Goal: Task Accomplishment & Management: Use online tool/utility

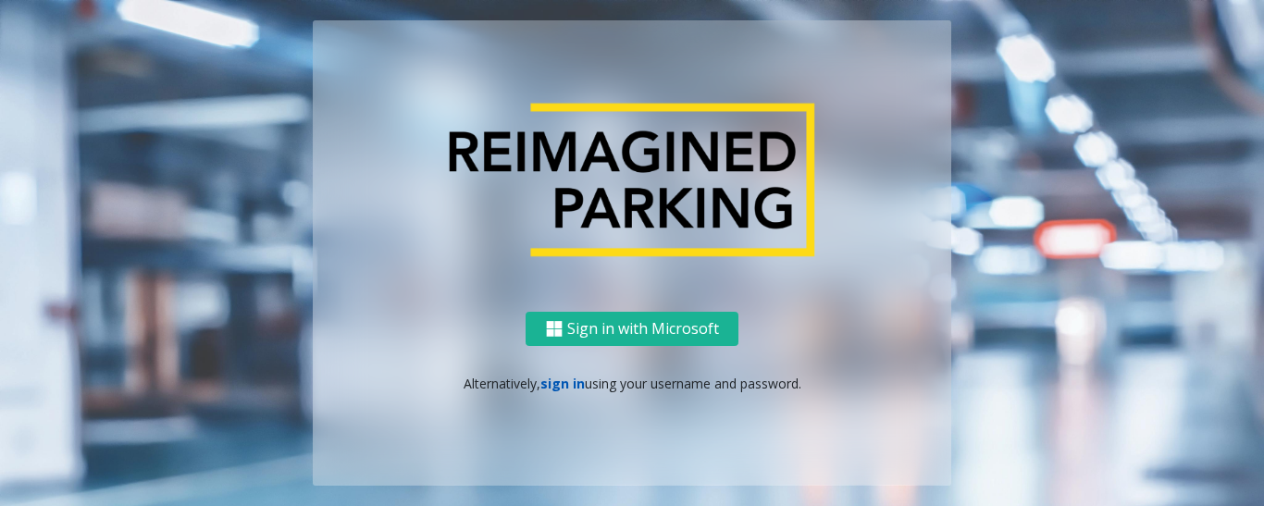
click at [552, 390] on link "sign in" at bounding box center [563, 384] width 44 height 18
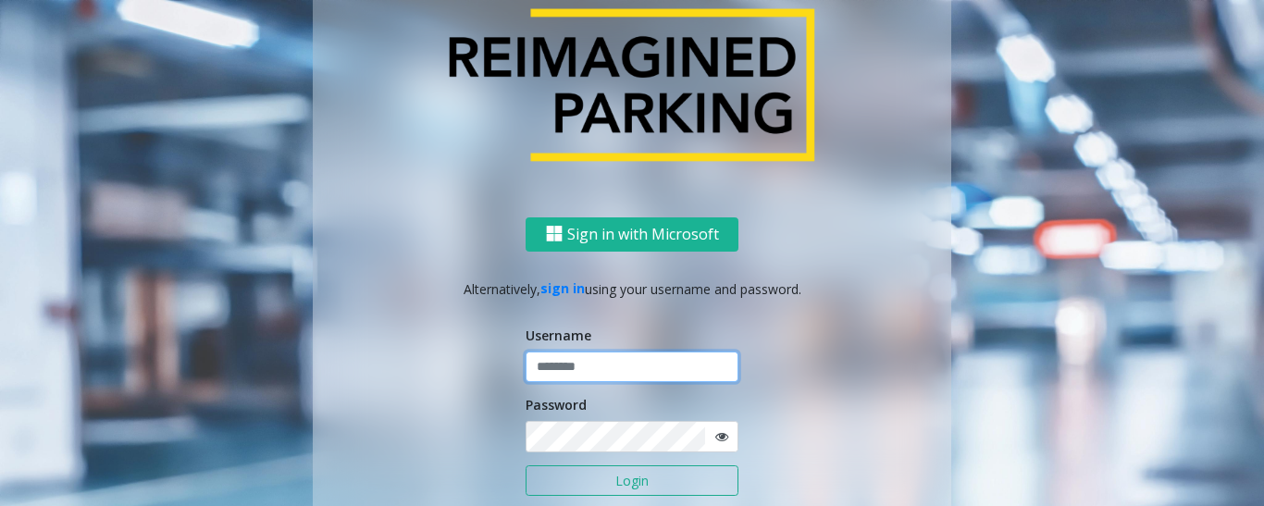
type input "*********"
click at [578, 473] on button "Login" at bounding box center [632, 481] width 213 height 31
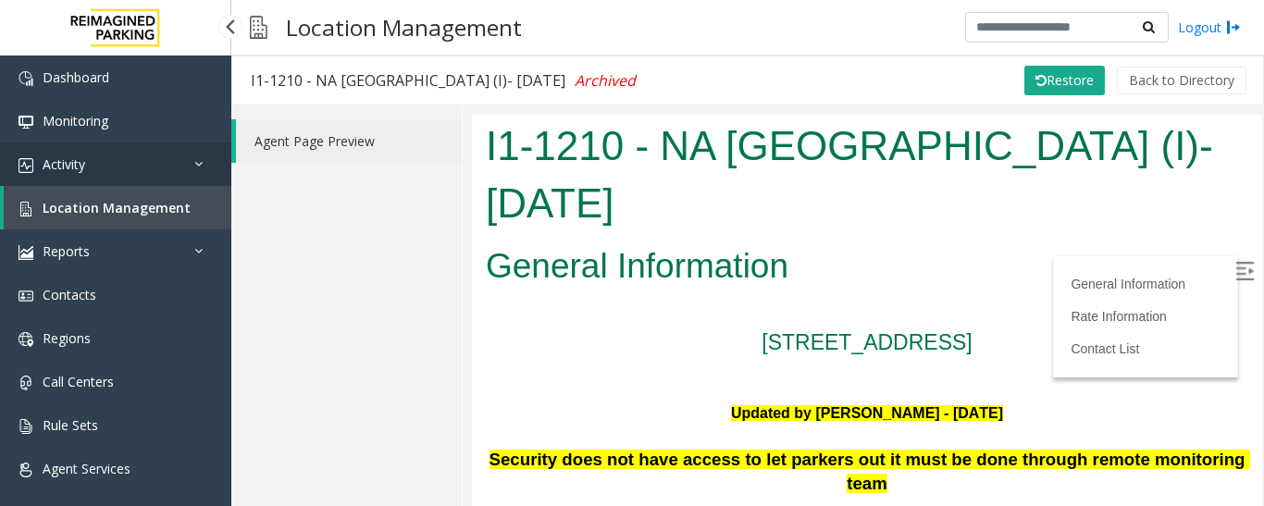
click at [158, 161] on link "Activity" at bounding box center [115, 165] width 231 height 44
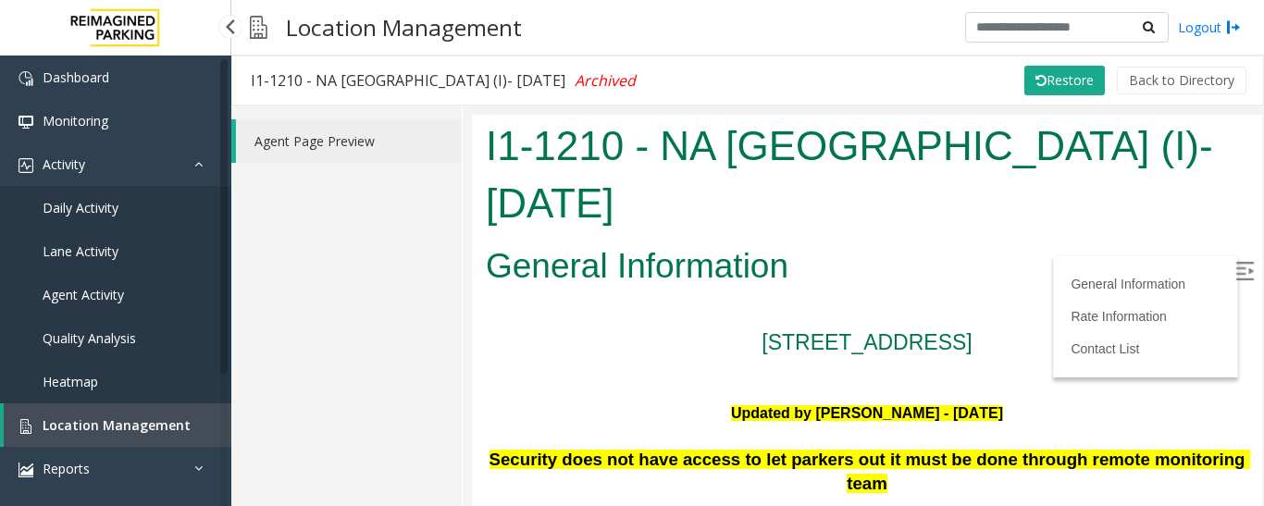
click at [137, 296] on link "Agent Activity" at bounding box center [115, 295] width 231 height 44
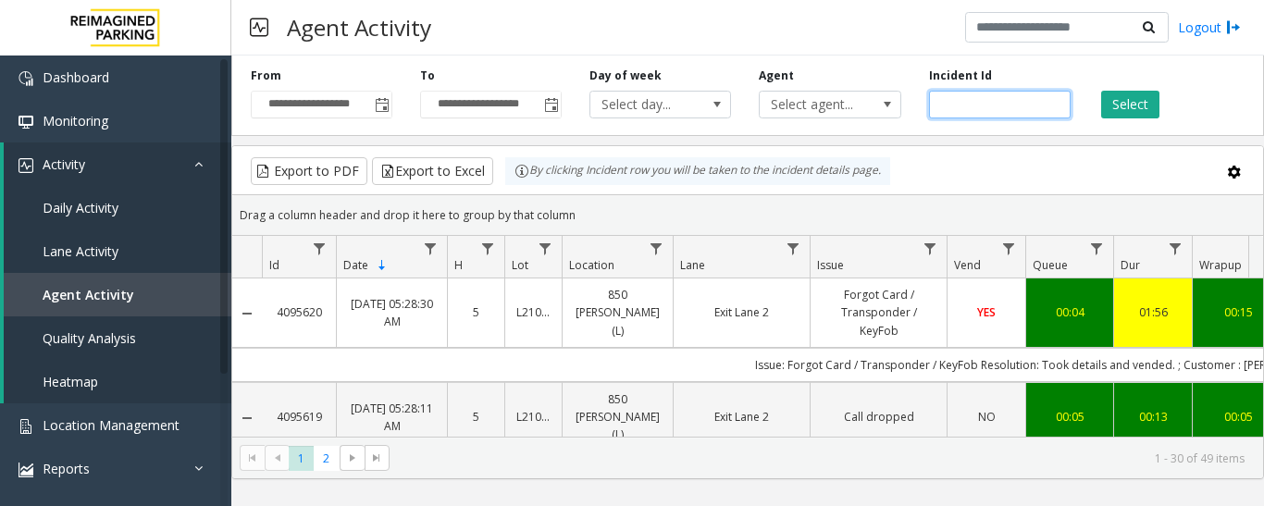
click at [1004, 109] on input "number" at bounding box center [1000, 105] width 142 height 28
paste input "*******"
type input "*******"
click at [1124, 96] on button "Select" at bounding box center [1130, 105] width 58 height 28
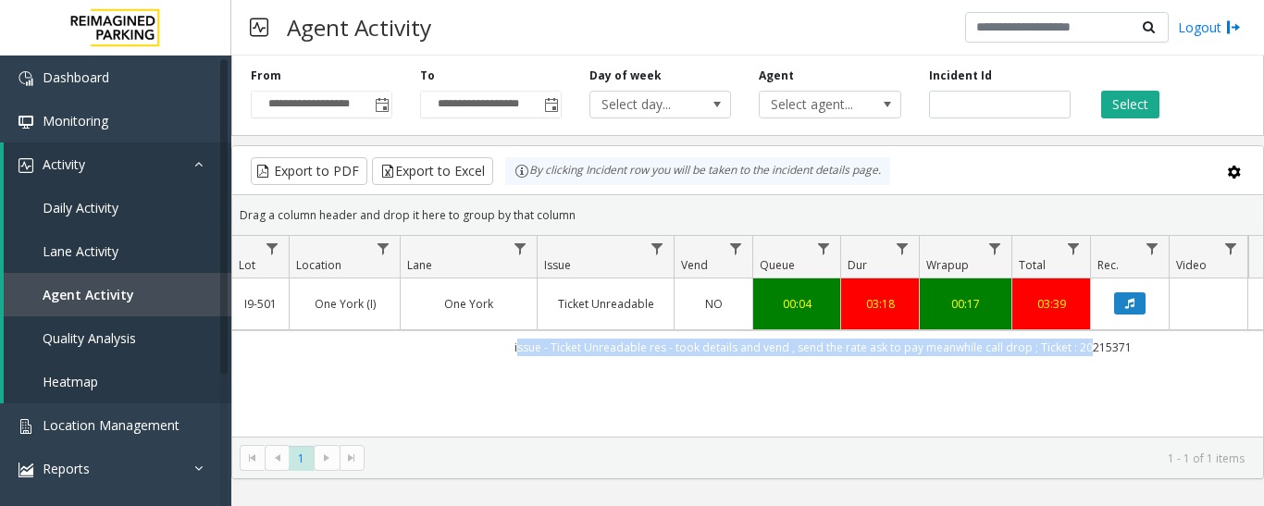
scroll to position [0, 305]
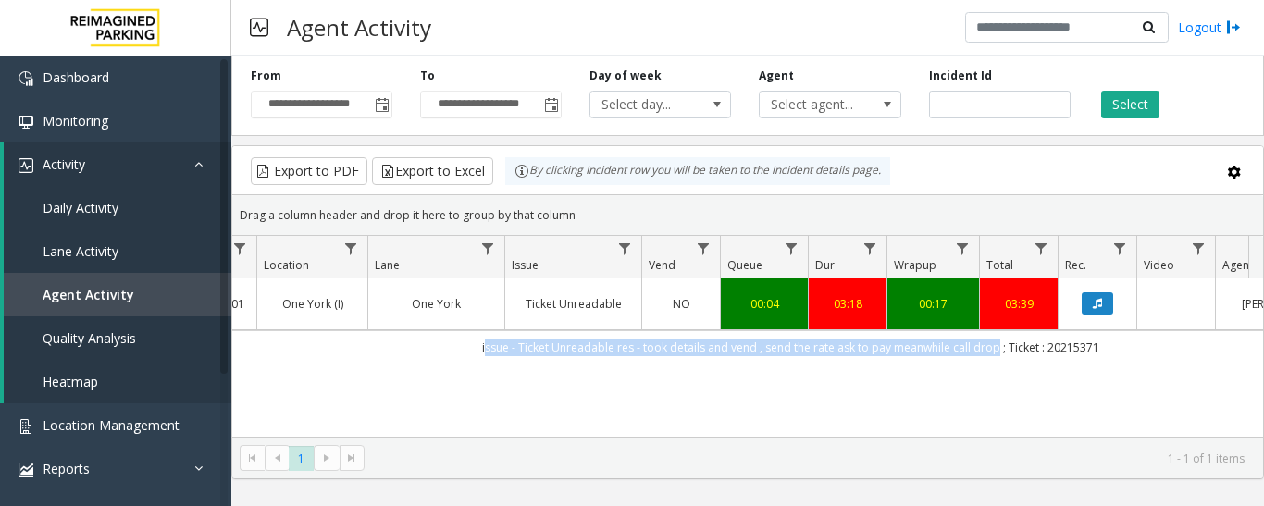
drag, startPoint x: 792, startPoint y: 342, endPoint x: 987, endPoint y: 361, distance: 195.3
click at [987, 361] on td "issue - Ticket Unreadable res - took details and vend , send the rate ask to pa…" at bounding box center [790, 346] width 1669 height 33
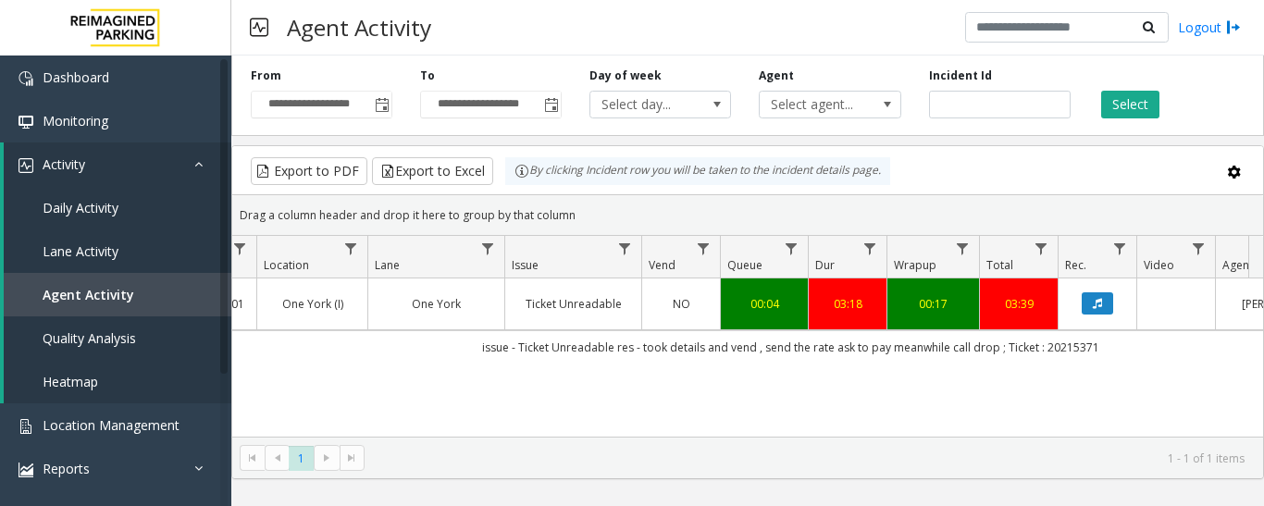
click at [937, 402] on div "4094641 Oct 6, 2025 08:11:35 PM 20 I9-501 One York (I) One York Ticket Unreadab…" at bounding box center [747, 394] width 1031 height 231
click at [76, 425] on span "Location Management" at bounding box center [111, 426] width 137 height 18
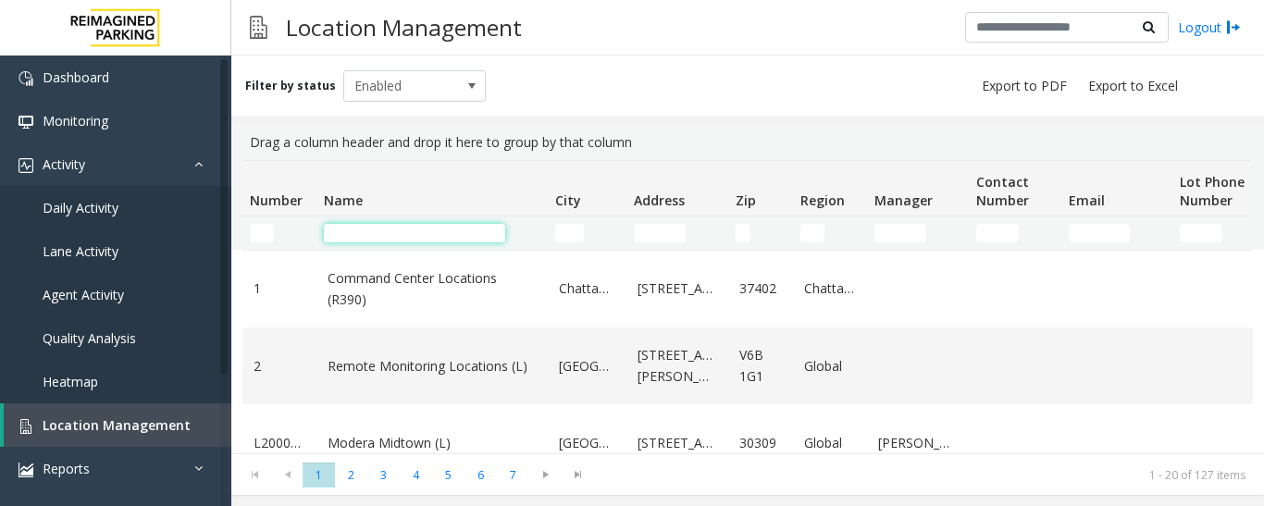
click at [379, 228] on input "Name Filter" at bounding box center [414, 233] width 181 height 19
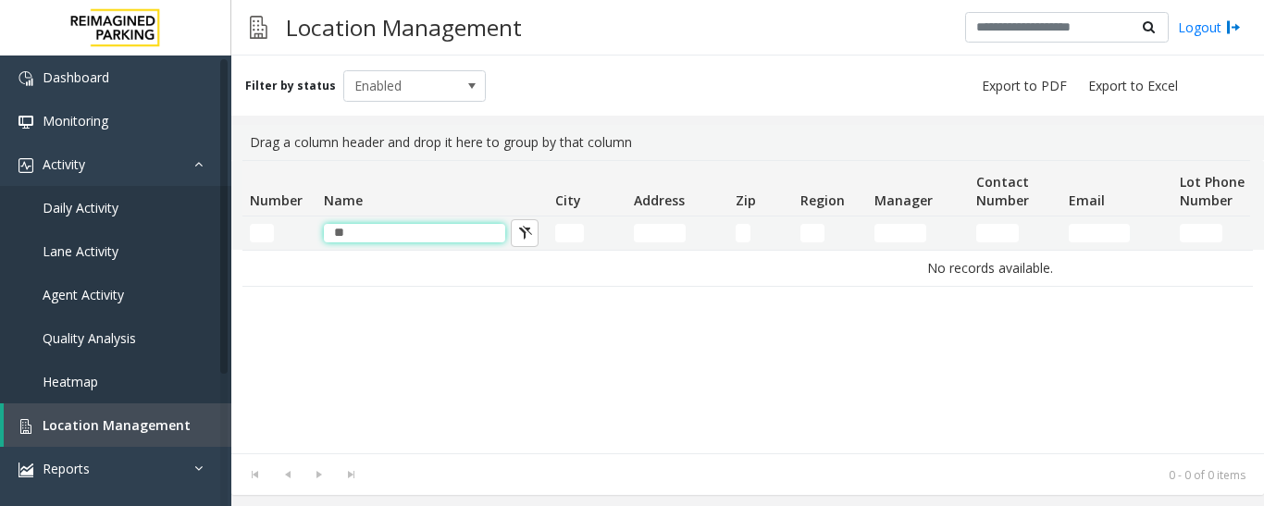
type input "*"
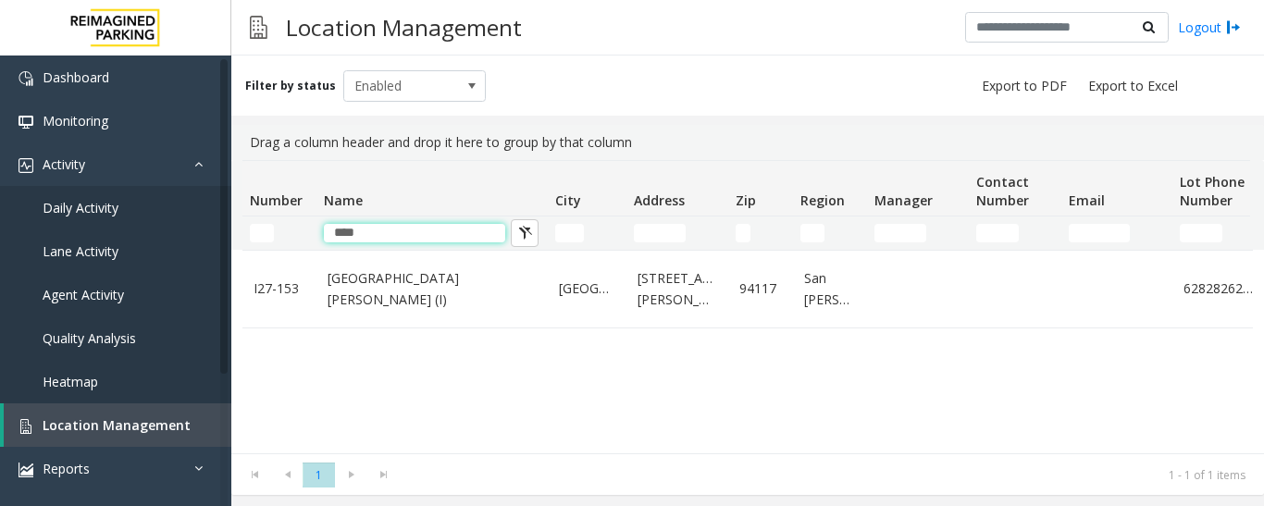
type input "****"
click at [383, 307] on td "St. Mary Medical Center (I)" at bounding box center [432, 289] width 231 height 77
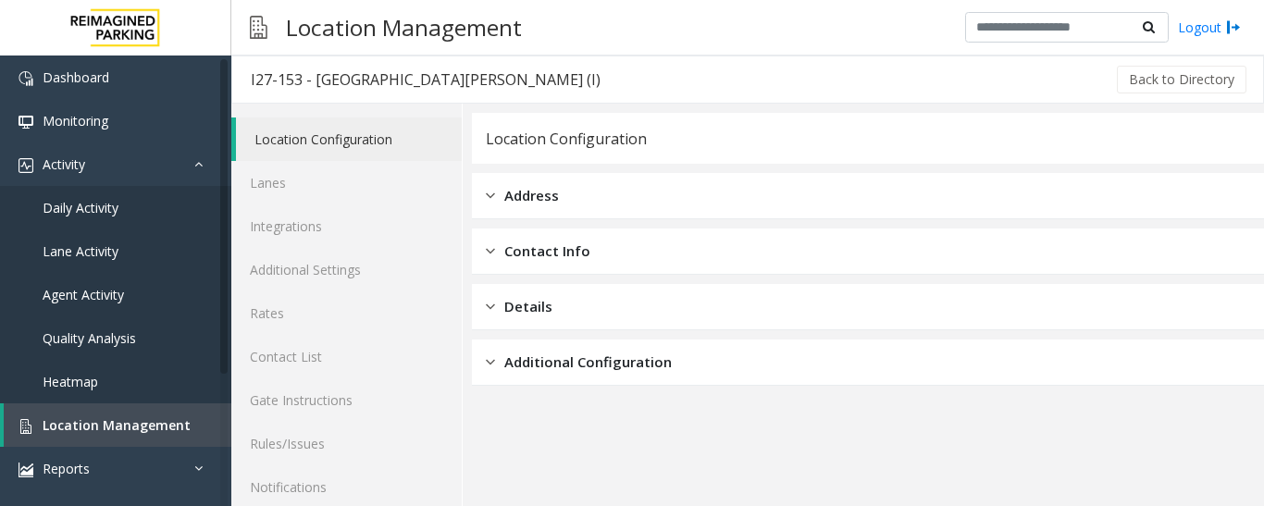
scroll to position [104, 0]
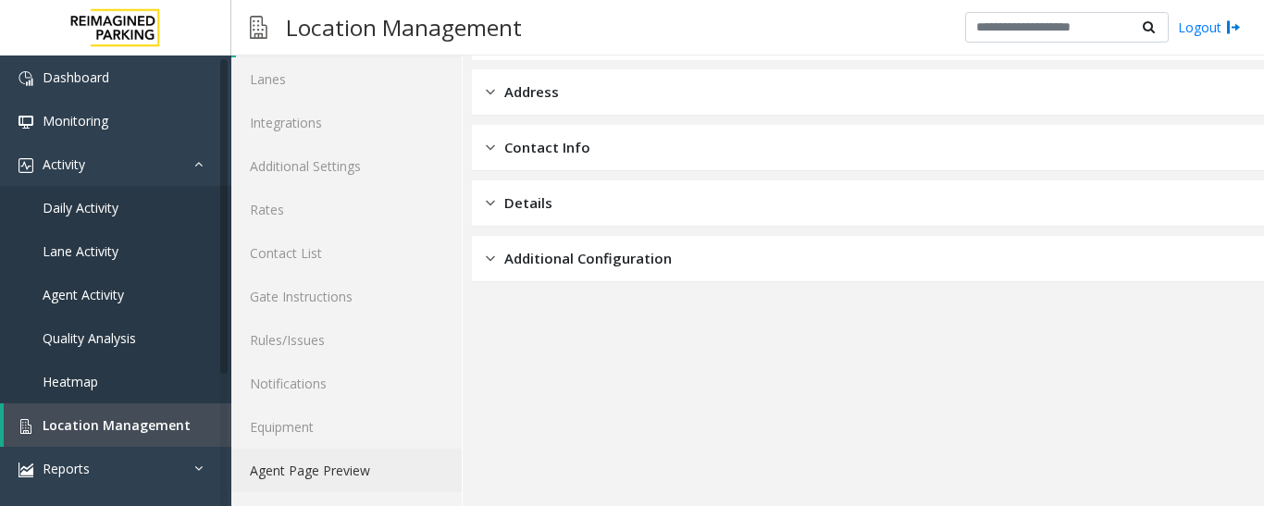
click at [383, 466] on link "Agent Page Preview" at bounding box center [346, 471] width 230 height 44
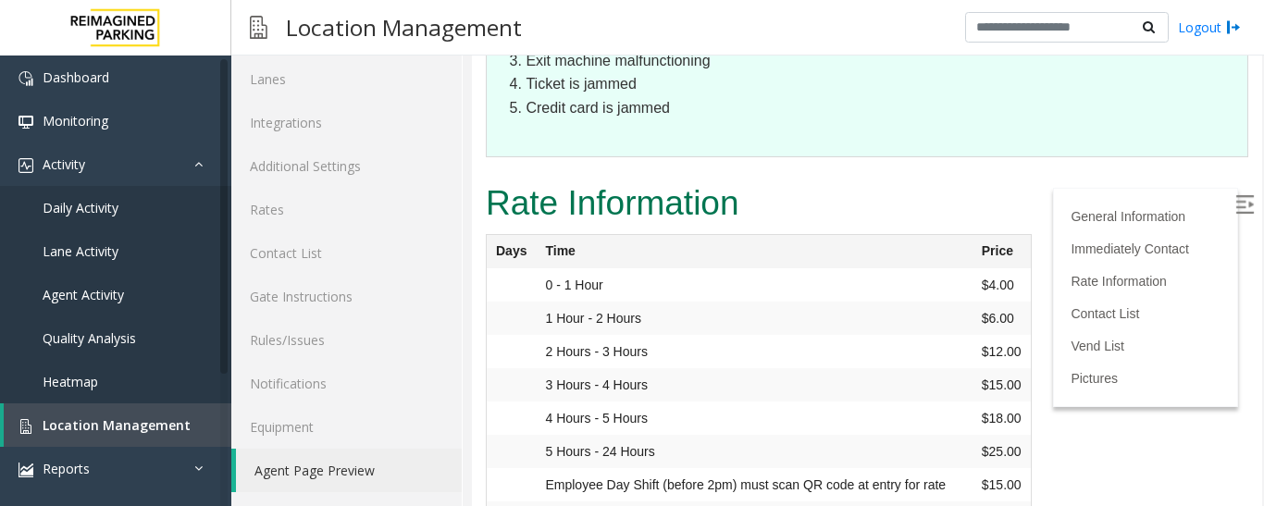
scroll to position [2218, 0]
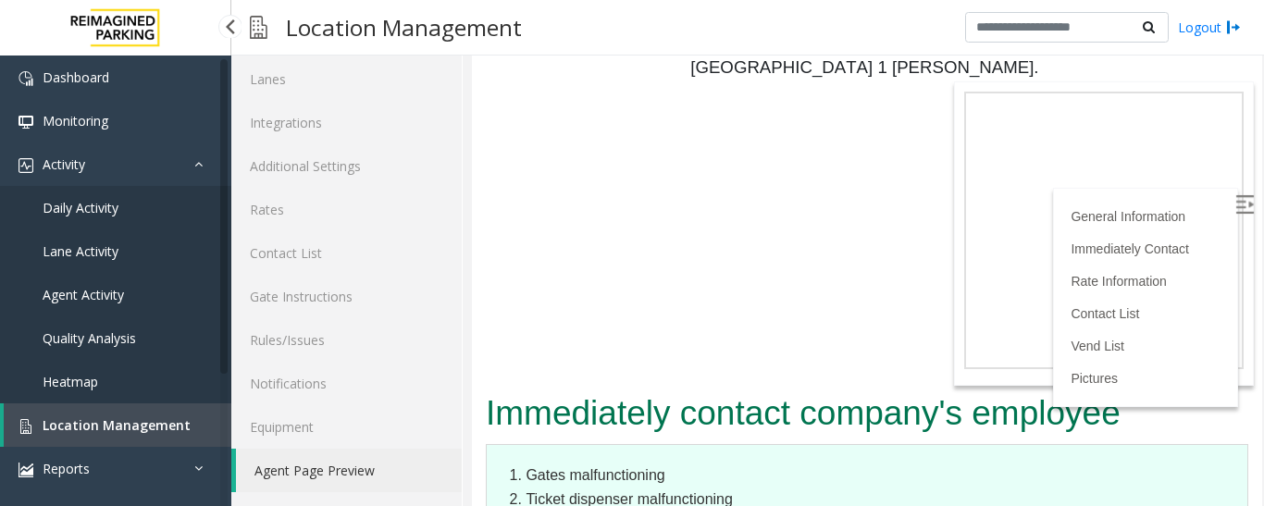
click at [123, 418] on span "Location Management" at bounding box center [117, 426] width 148 height 18
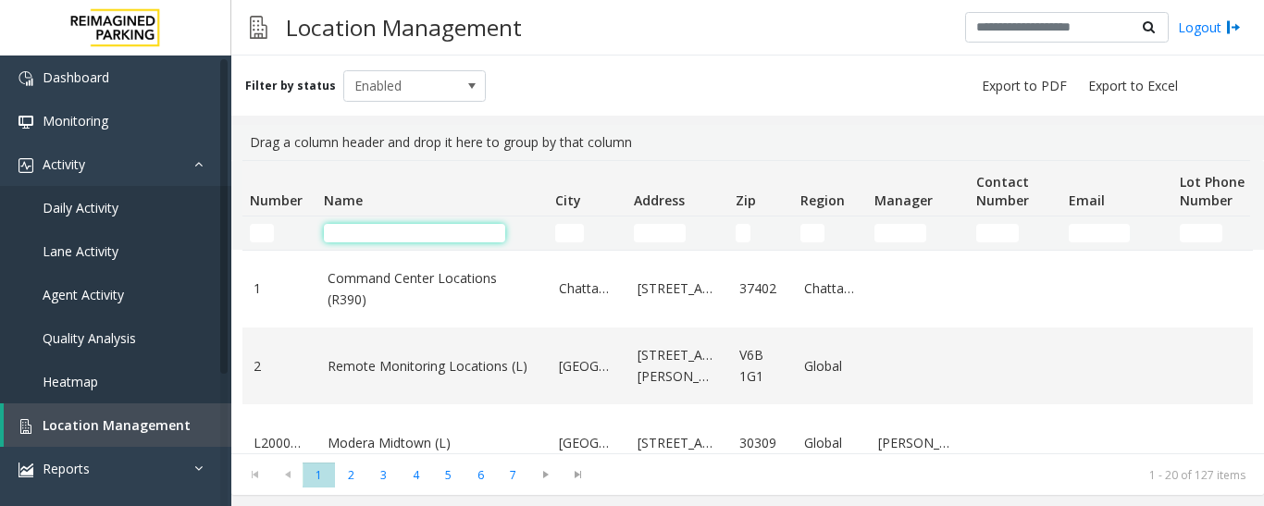
click at [350, 241] on input "Name Filter" at bounding box center [414, 233] width 181 height 19
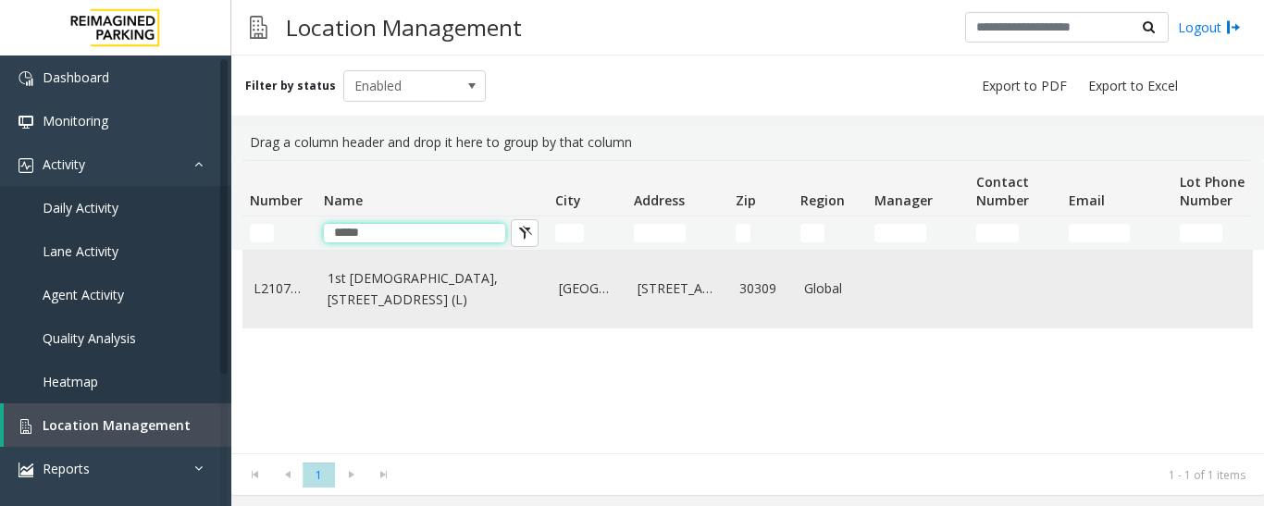
type input "*****"
click at [390, 298] on link "1st Presbyterian, 1337 Peachtree St (L)" at bounding box center [432, 289] width 209 height 42
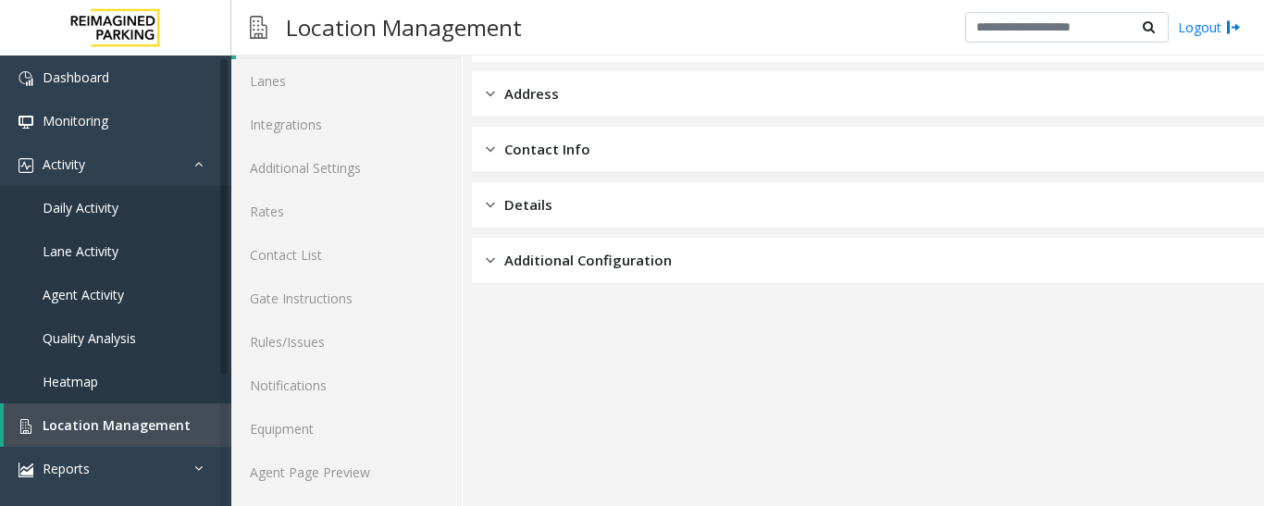
scroll to position [104, 0]
click at [342, 486] on link "Agent Page Preview" at bounding box center [346, 471] width 230 height 44
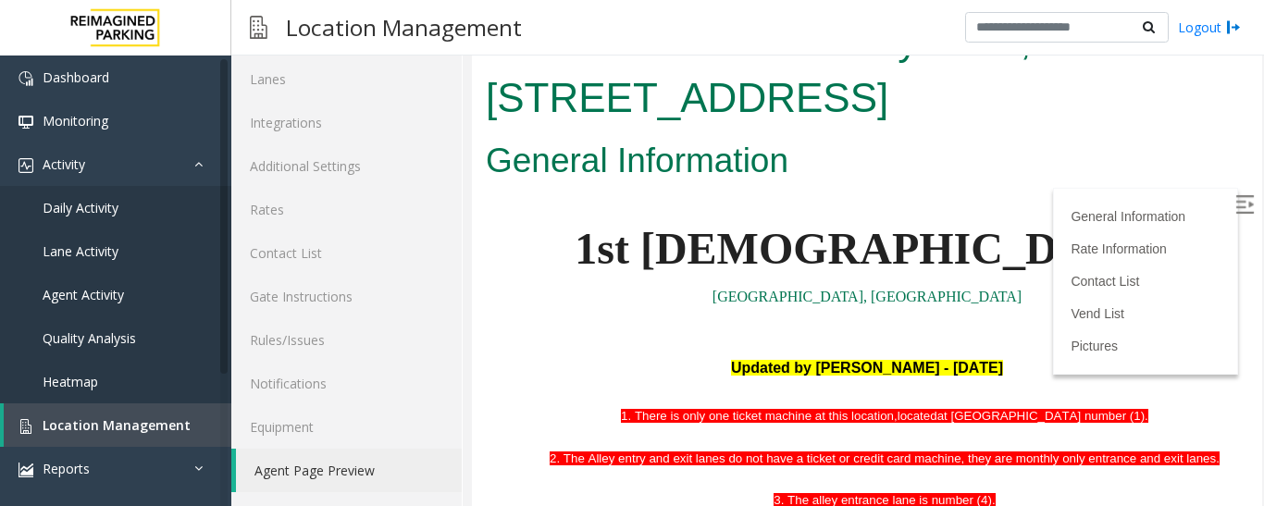
click at [1236, 203] on img at bounding box center [1245, 204] width 19 height 19
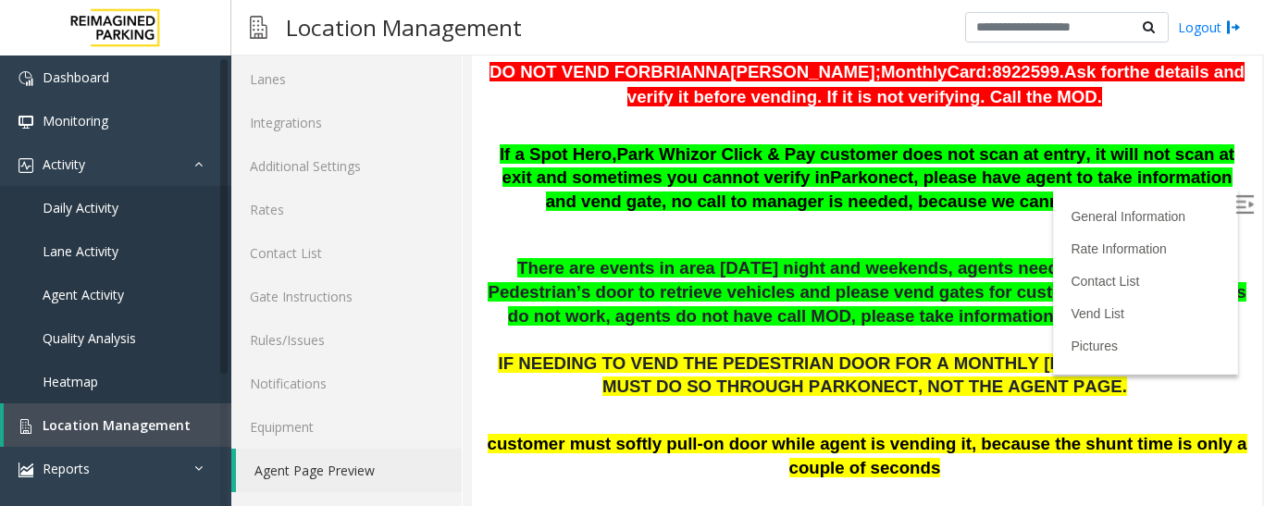
scroll to position [1337, 0]
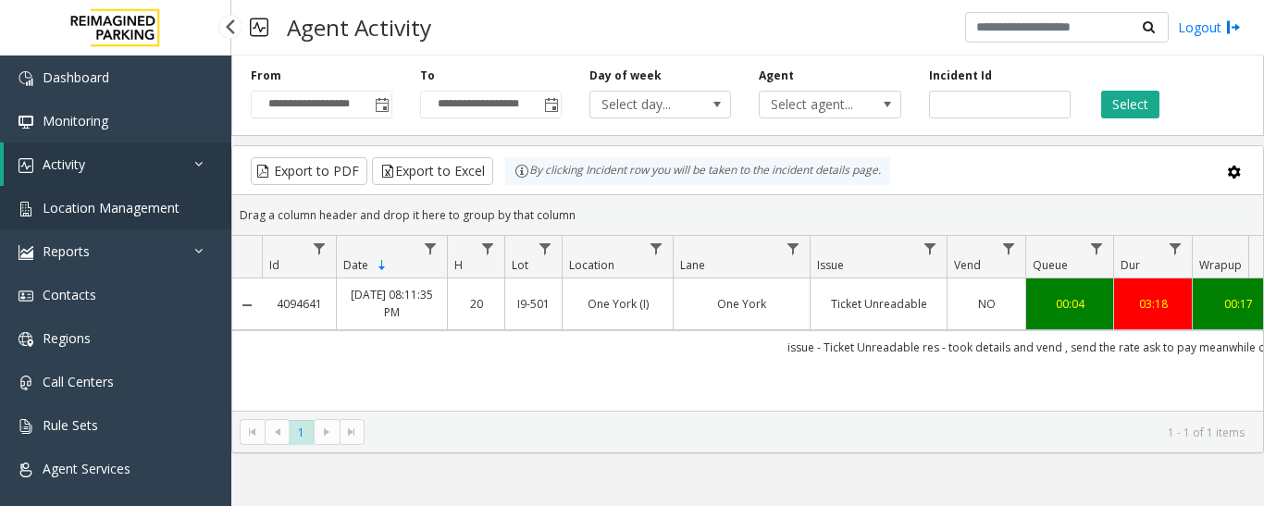
click at [106, 223] on link "Location Management" at bounding box center [115, 208] width 231 height 44
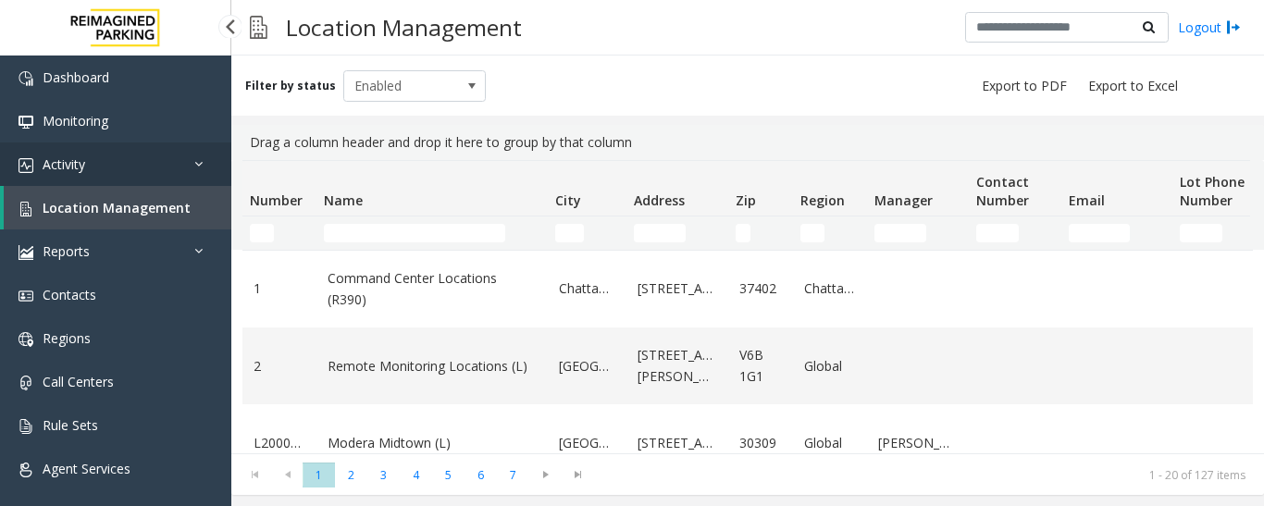
click at [117, 169] on link "Activity" at bounding box center [115, 165] width 231 height 44
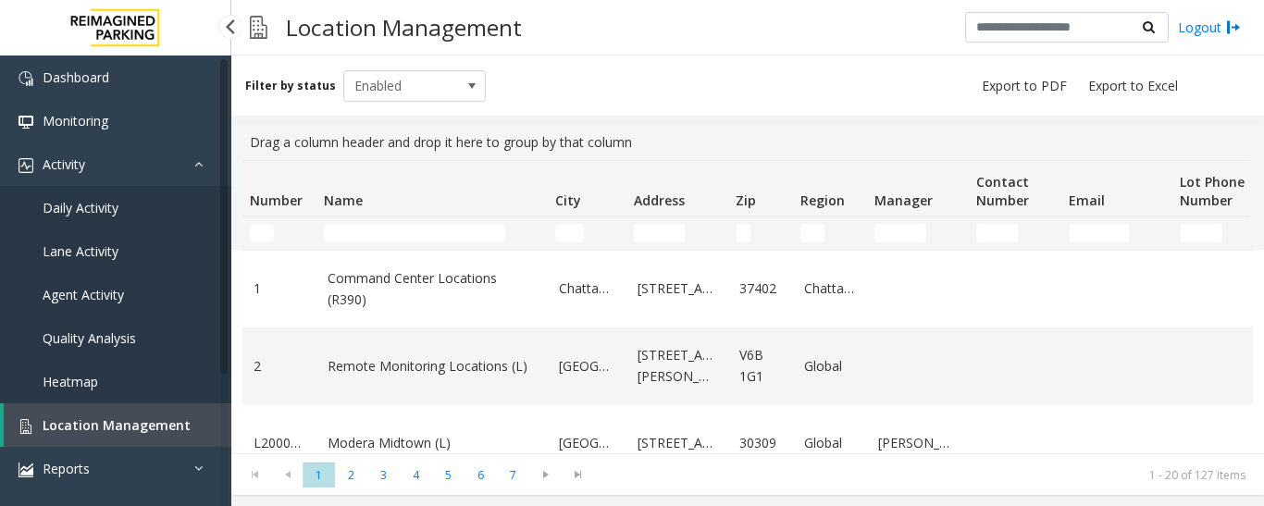
click at [99, 295] on span "Agent Activity" at bounding box center [83, 295] width 81 height 18
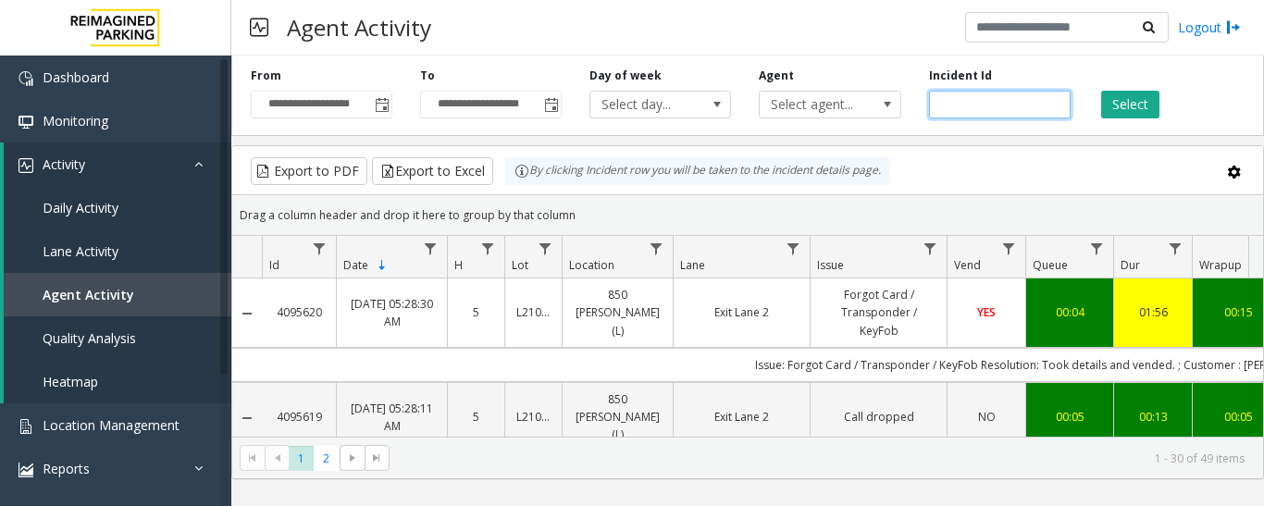
click at [979, 107] on input "number" at bounding box center [1000, 105] width 142 height 28
paste input "*******"
type input "*******"
click at [1142, 99] on button "Select" at bounding box center [1130, 105] width 58 height 28
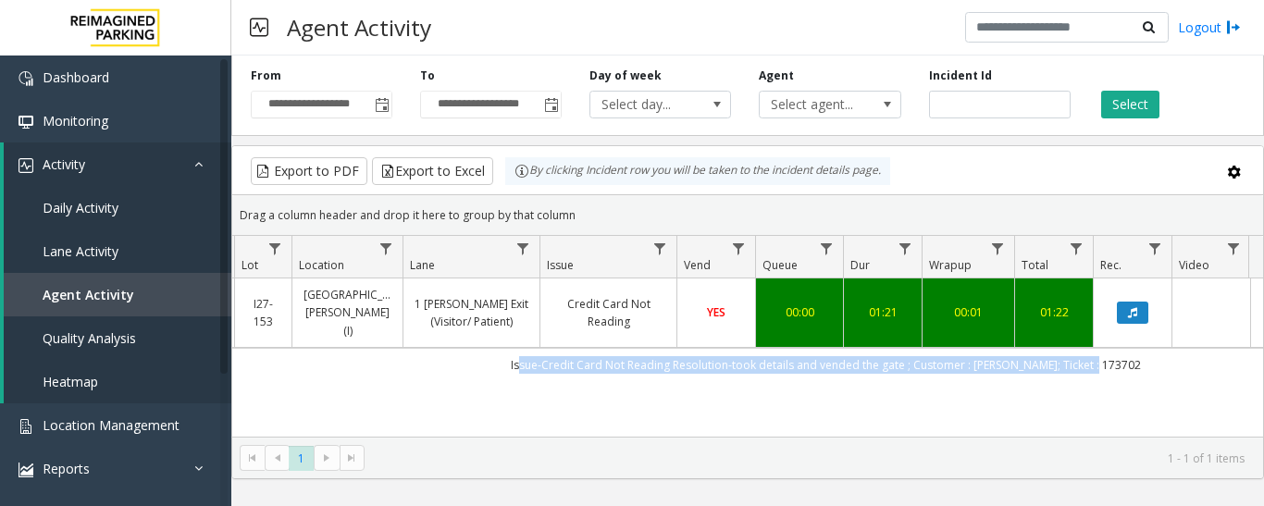
scroll to position [0, 336]
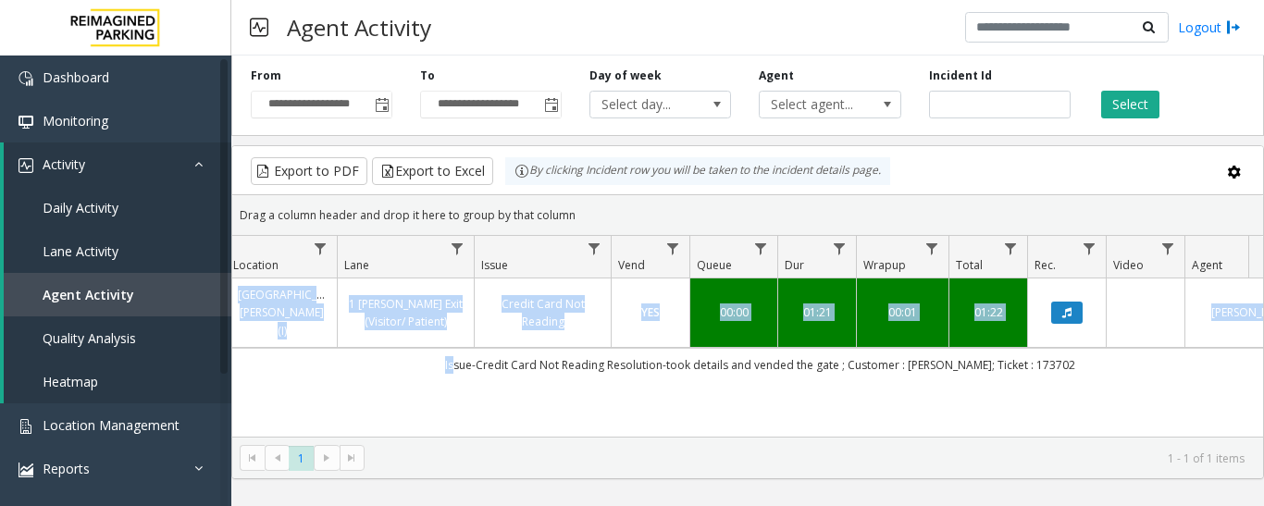
drag, startPoint x: 815, startPoint y: 347, endPoint x: 1125, endPoint y: 371, distance: 311.0
click at [1125, 371] on div "4094527 Oct 6, 2025 05:48:52 PM 17 I27-153 St. Mary Medical Center (I) 1 Shrade…" at bounding box center [747, 394] width 1031 height 231
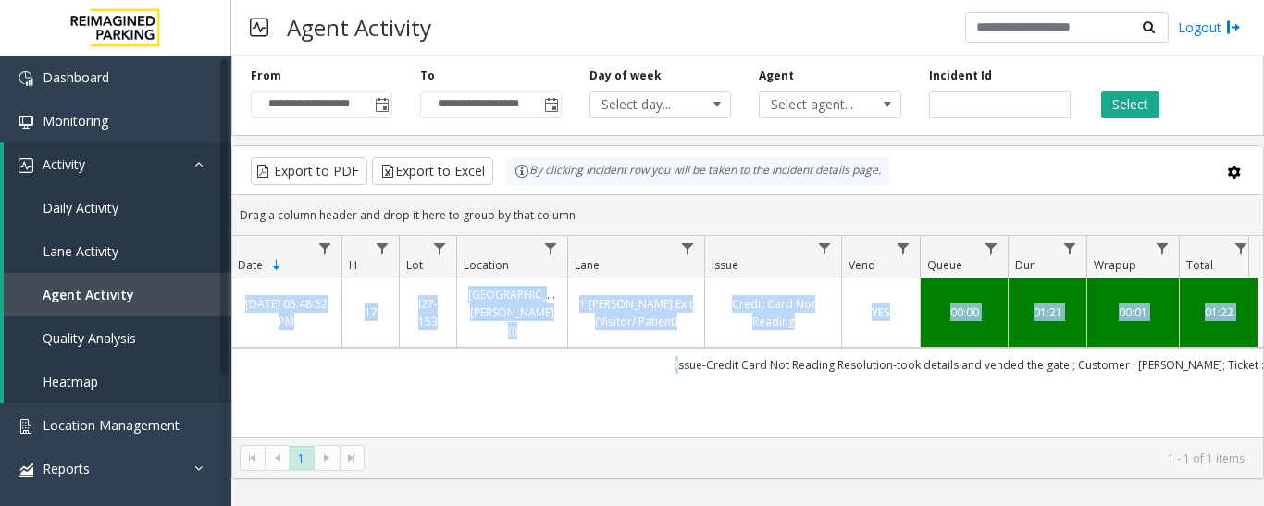
scroll to position [0, 0]
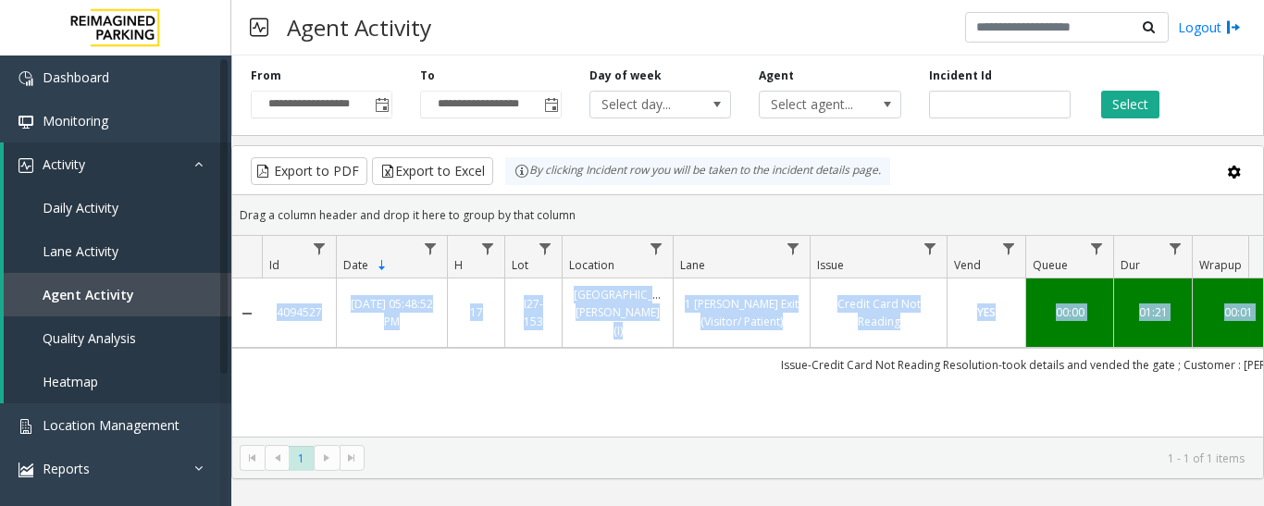
drag, startPoint x: 1101, startPoint y: 367, endPoint x: 236, endPoint y: 358, distance: 865.5
click at [236, 358] on div "4094527 Oct 6, 2025 05:48:52 PM 17 I27-153 St. Mary Medical Center (I) 1 Shrade…" at bounding box center [747, 394] width 1031 height 231
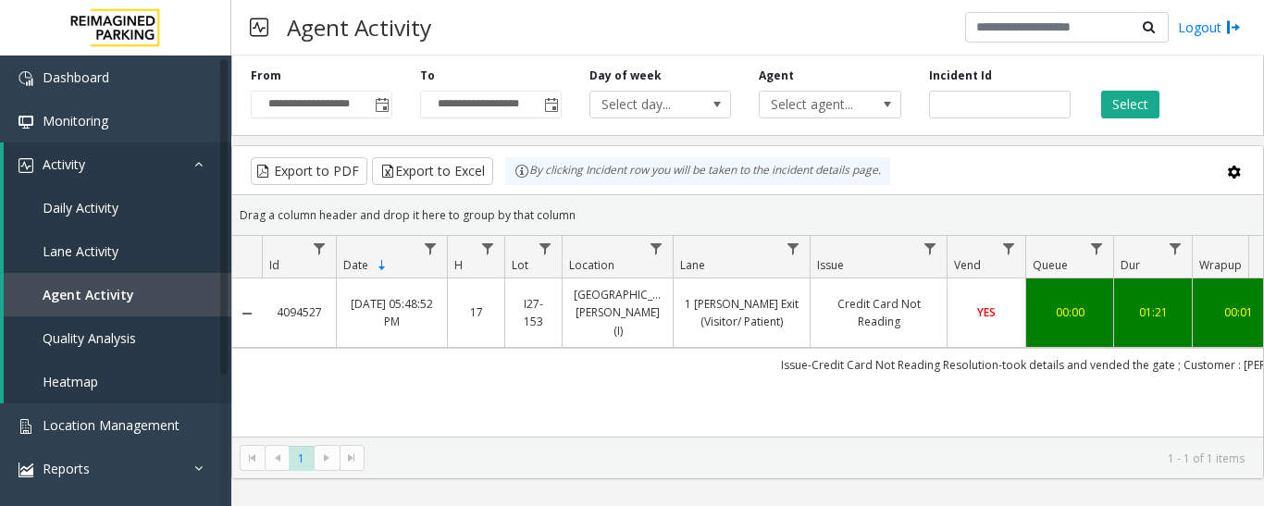
click at [471, 367] on div "4094527 Oct 6, 2025 05:48:52 PM 17 I27-153 St. Mary Medical Center (I) 1 Shrade…" at bounding box center [747, 394] width 1031 height 231
click at [77, 418] on span "Location Management" at bounding box center [111, 426] width 137 height 18
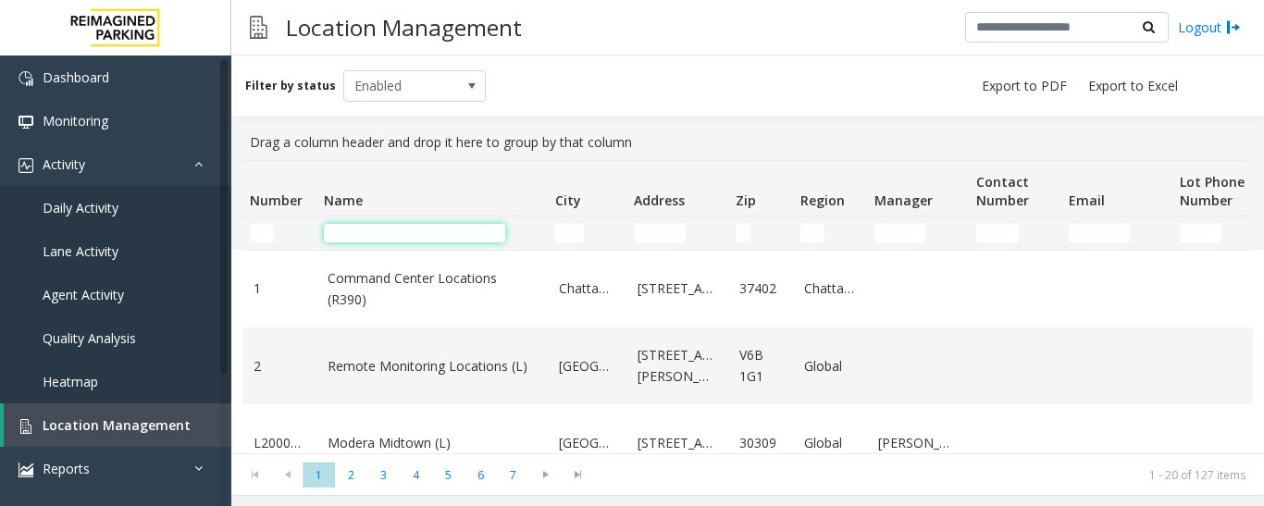
click at [392, 226] on input "Name Filter" at bounding box center [414, 233] width 181 height 19
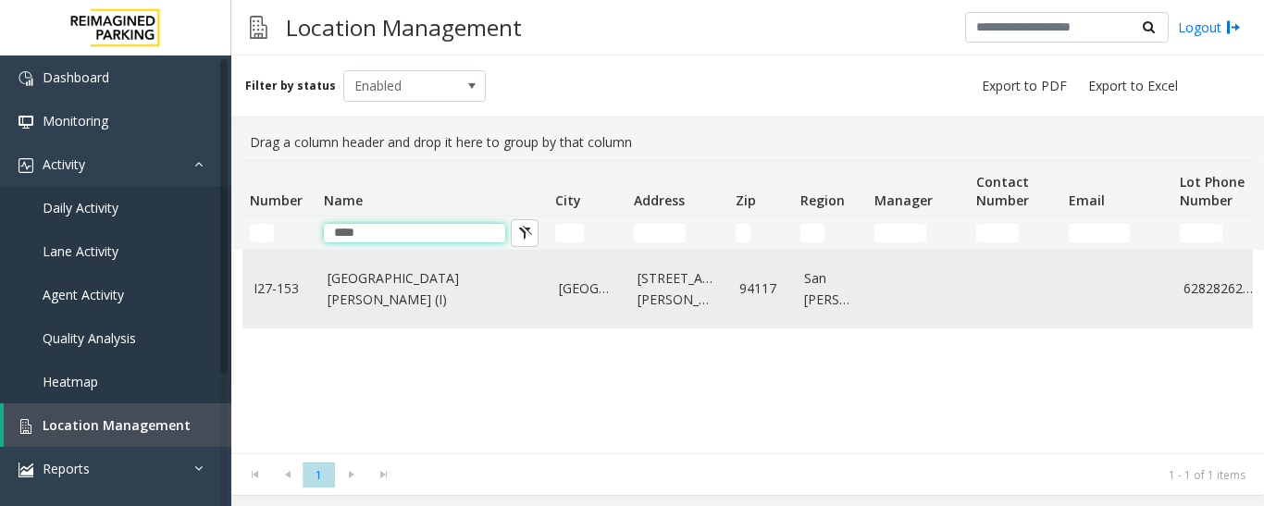
type input "****"
click at [377, 289] on link "St. Mary Medical Center (I)" at bounding box center [432, 289] width 209 height 42
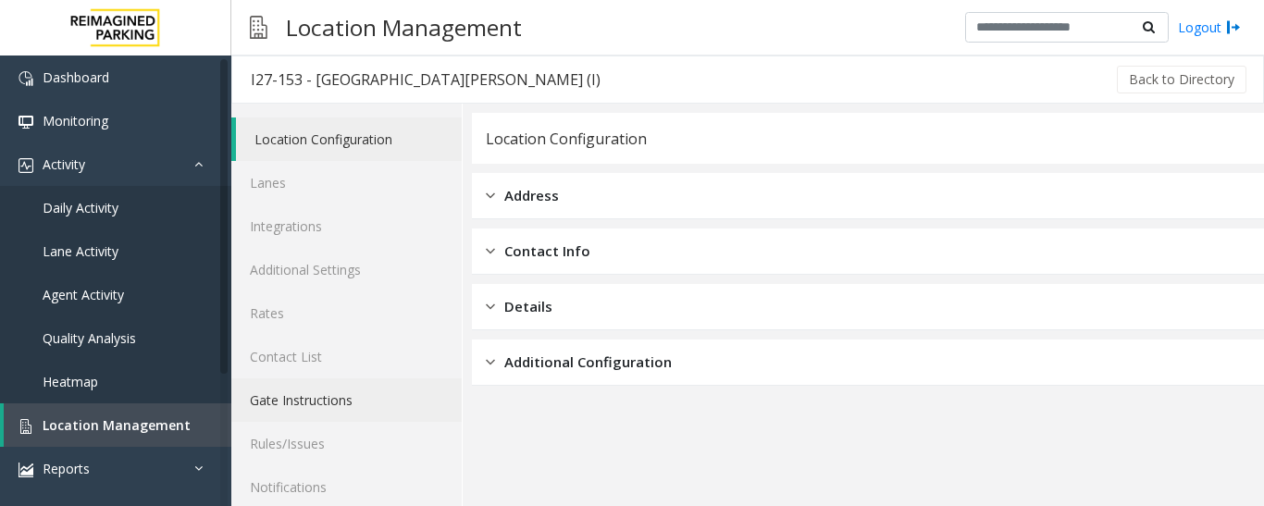
scroll to position [104, 0]
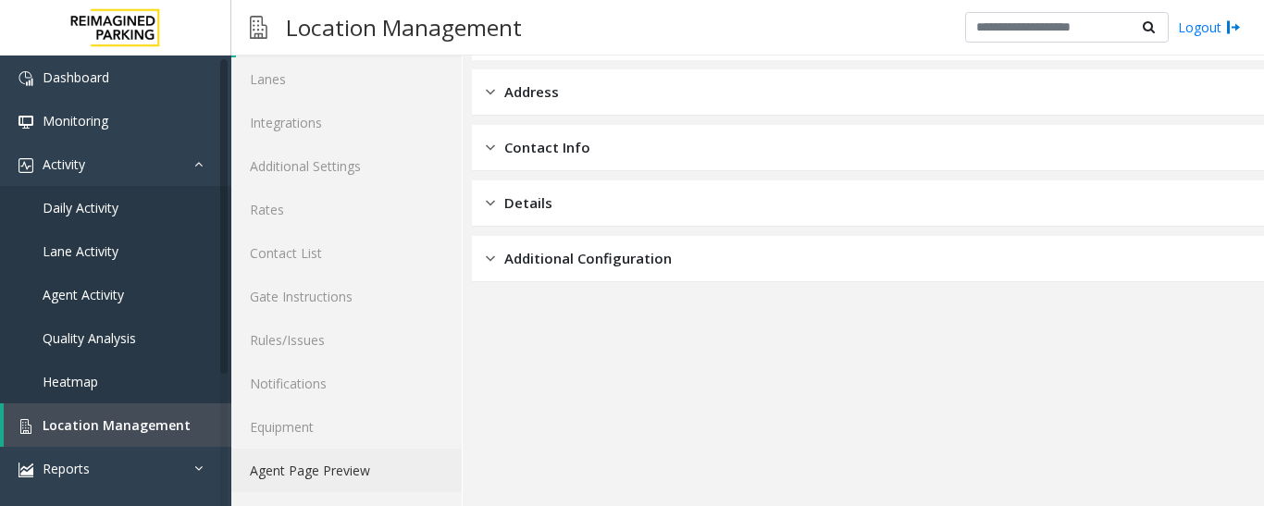
click at [358, 474] on link "Agent Page Preview" at bounding box center [346, 471] width 230 height 44
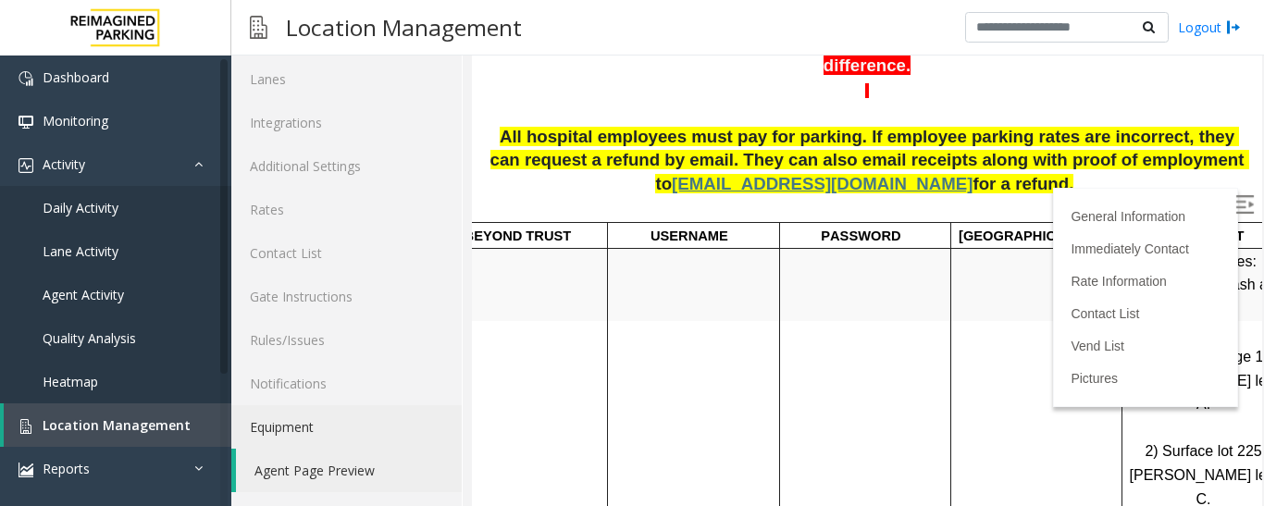
scroll to position [833, 0]
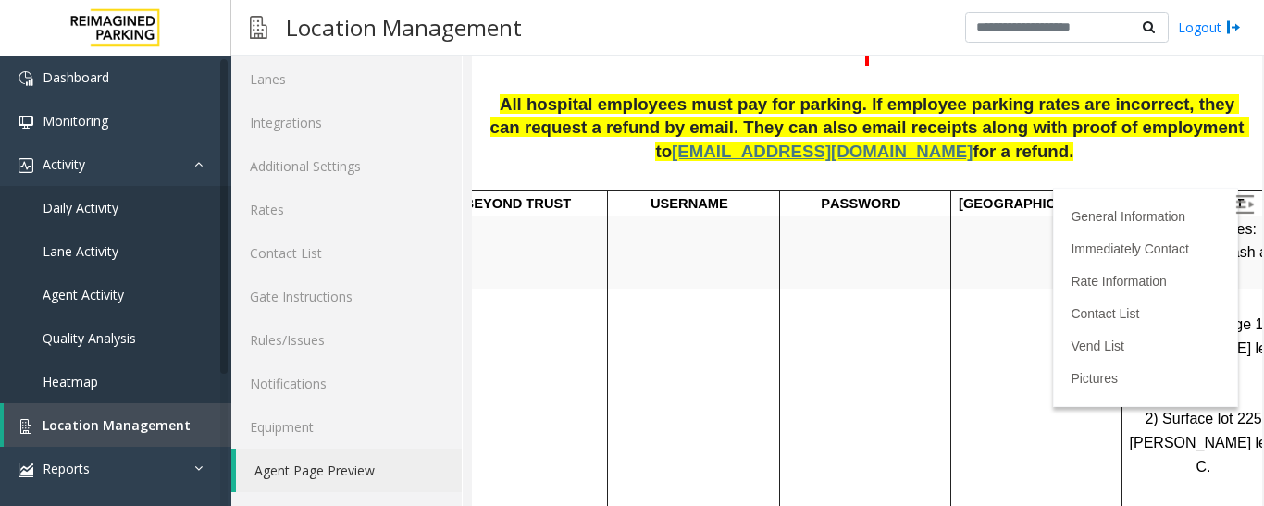
click at [1236, 205] on img at bounding box center [1245, 204] width 19 height 19
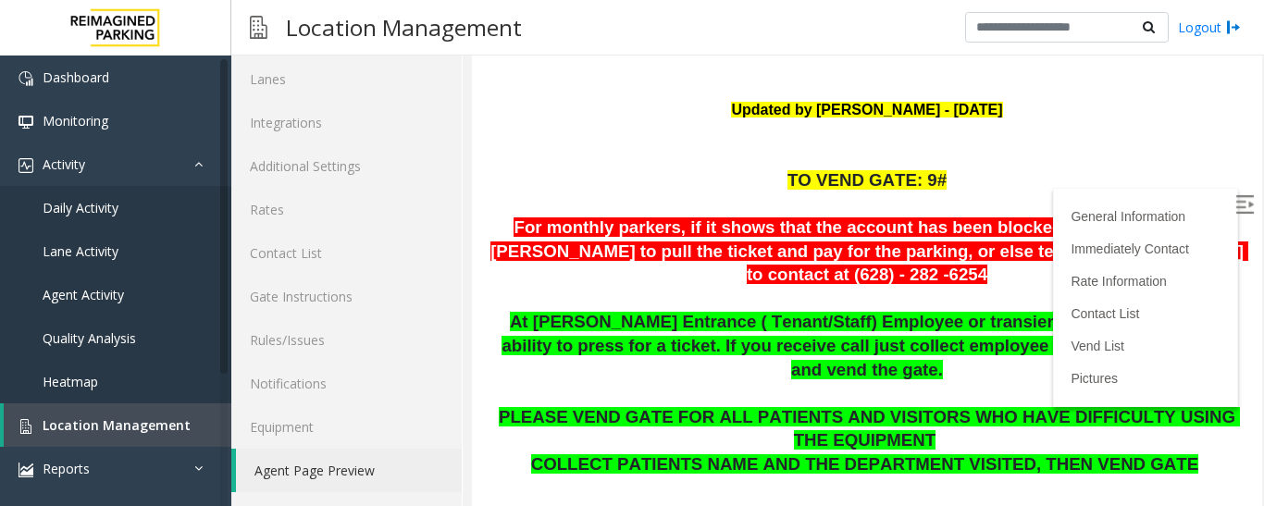
scroll to position [0, 0]
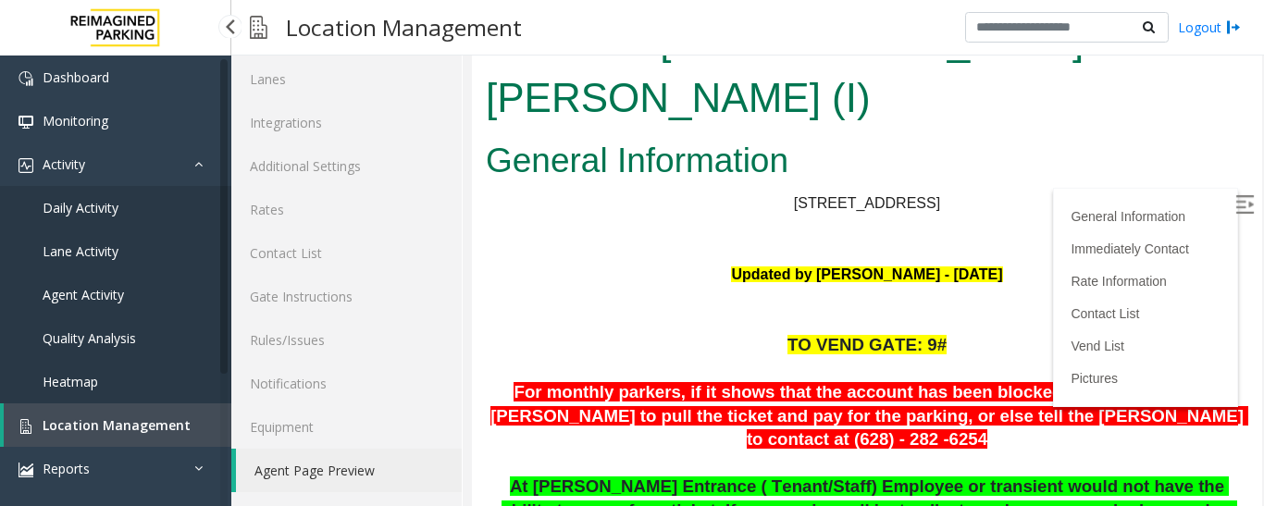
click at [89, 302] on span "Agent Activity" at bounding box center [83, 295] width 81 height 18
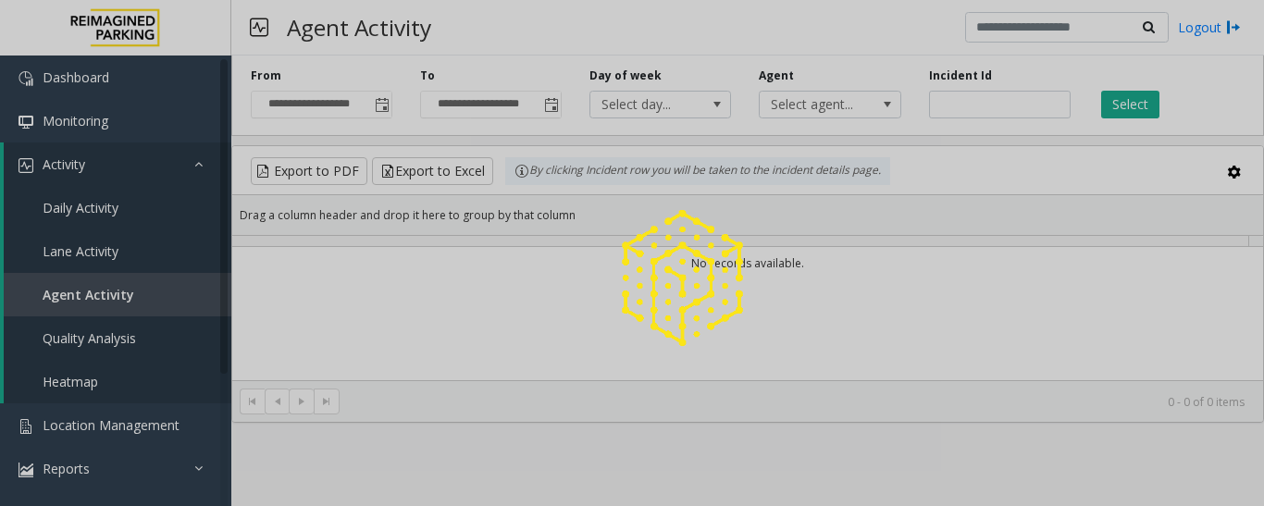
click at [1010, 106] on div at bounding box center [632, 253] width 1264 height 506
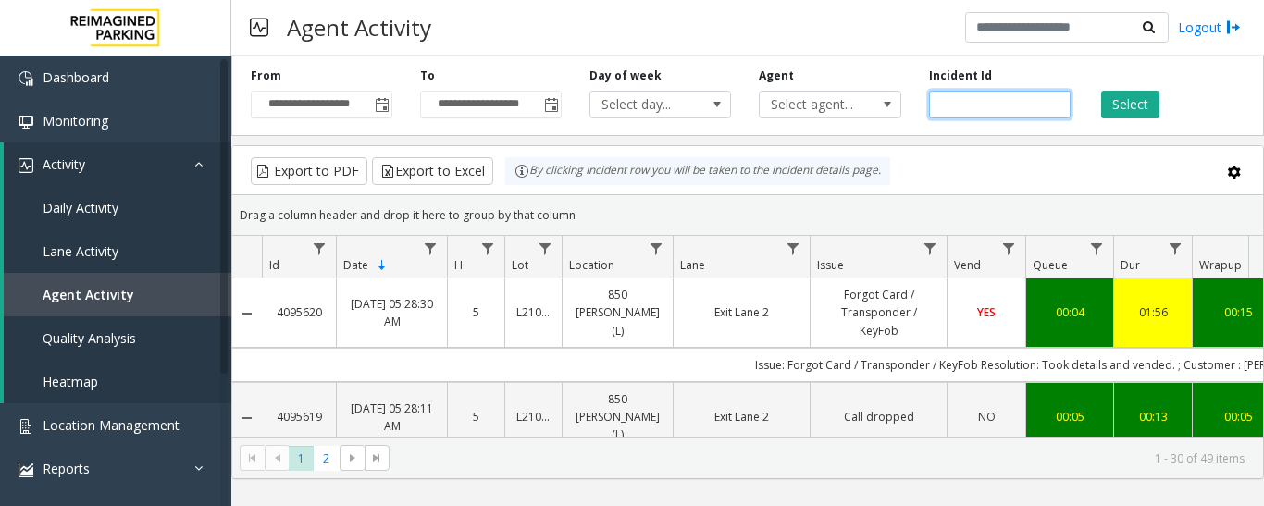
click at [1010, 104] on input "number" at bounding box center [1000, 105] width 142 height 28
click at [1154, 112] on button "Select" at bounding box center [1130, 105] width 58 height 28
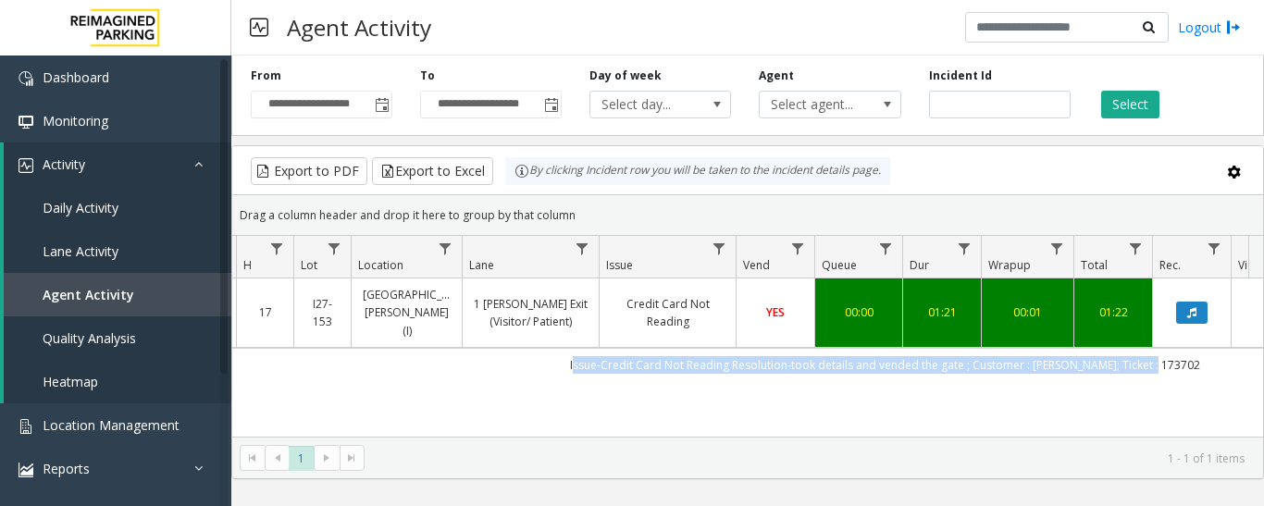
scroll to position [0, 275]
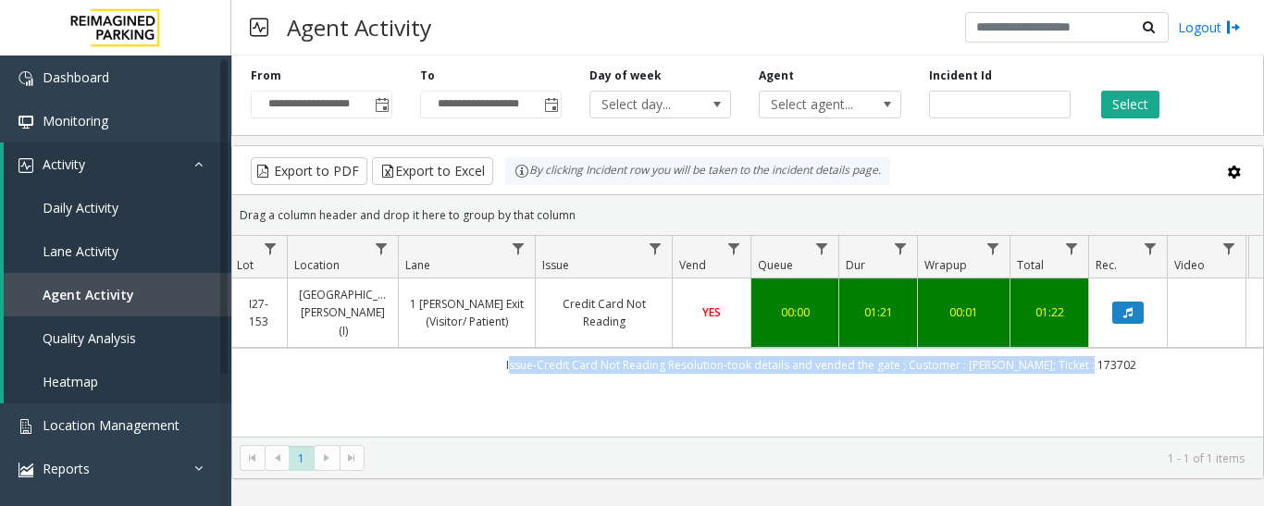
drag, startPoint x: 810, startPoint y: 346, endPoint x: 1116, endPoint y: 354, distance: 306.5
click at [1116, 354] on td "Issue-Credit Card Not Reading Resolution-took details and vended the gate ; Cus…" at bounding box center [821, 364] width 1669 height 33
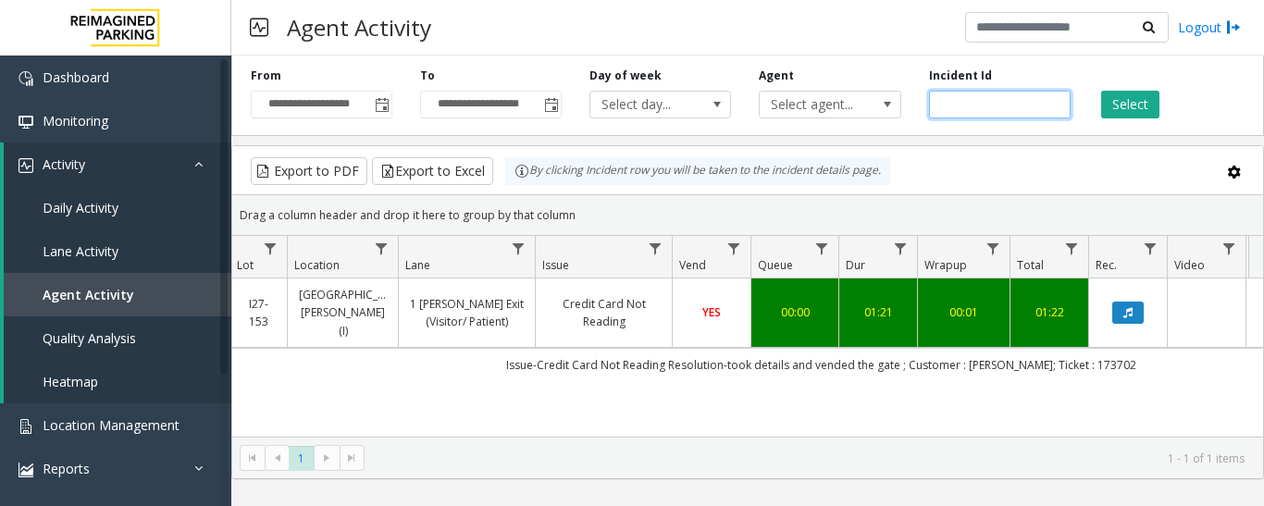
drag, startPoint x: 983, startPoint y: 106, endPoint x: 752, endPoint y: 108, distance: 230.5
click at [752, 108] on div "**********" at bounding box center [747, 92] width 1033 height 88
paste input "number"
type input "*******"
click at [1128, 114] on button "Select" at bounding box center [1130, 105] width 58 height 28
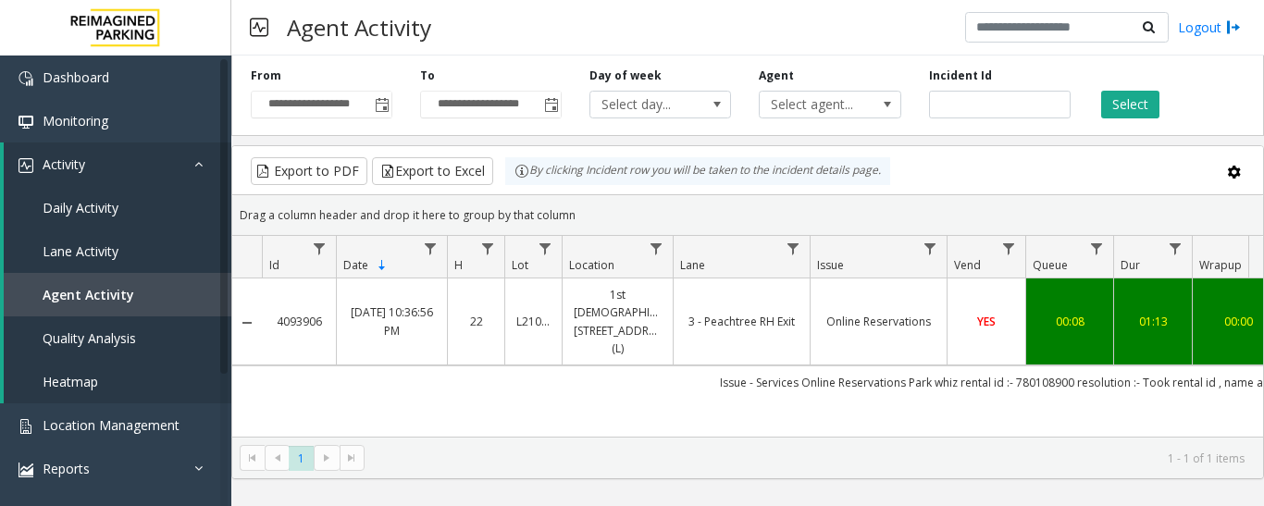
scroll to position [0, 275]
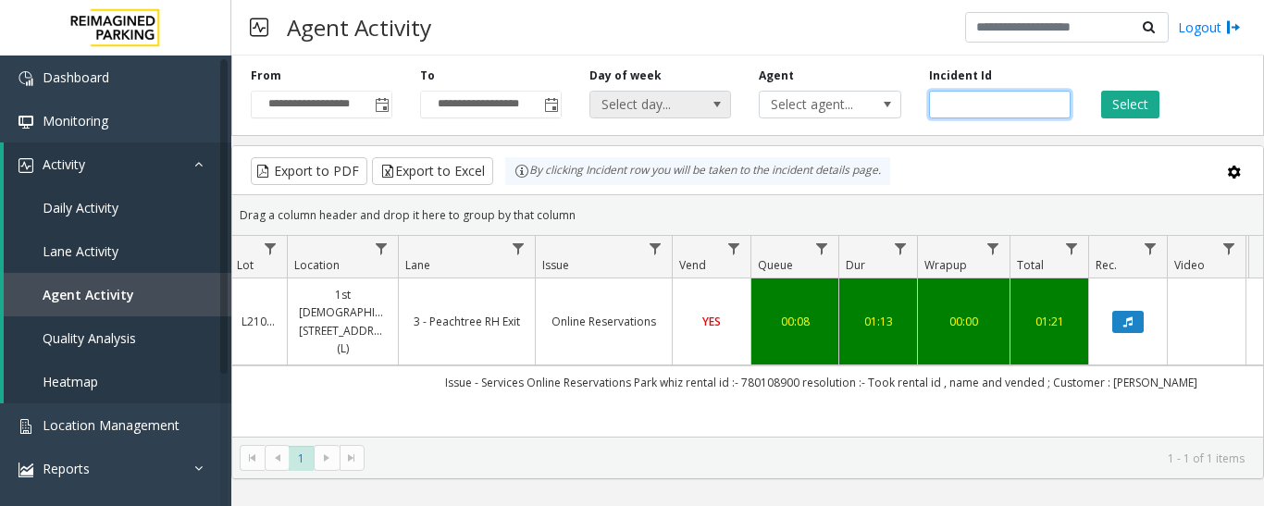
drag, startPoint x: 1012, startPoint y: 106, endPoint x: 672, endPoint y: 106, distance: 339.7
click at [672, 106] on div "**********" at bounding box center [747, 92] width 1033 height 88
paste input "number"
click at [1158, 100] on button "Select" at bounding box center [1130, 105] width 58 height 28
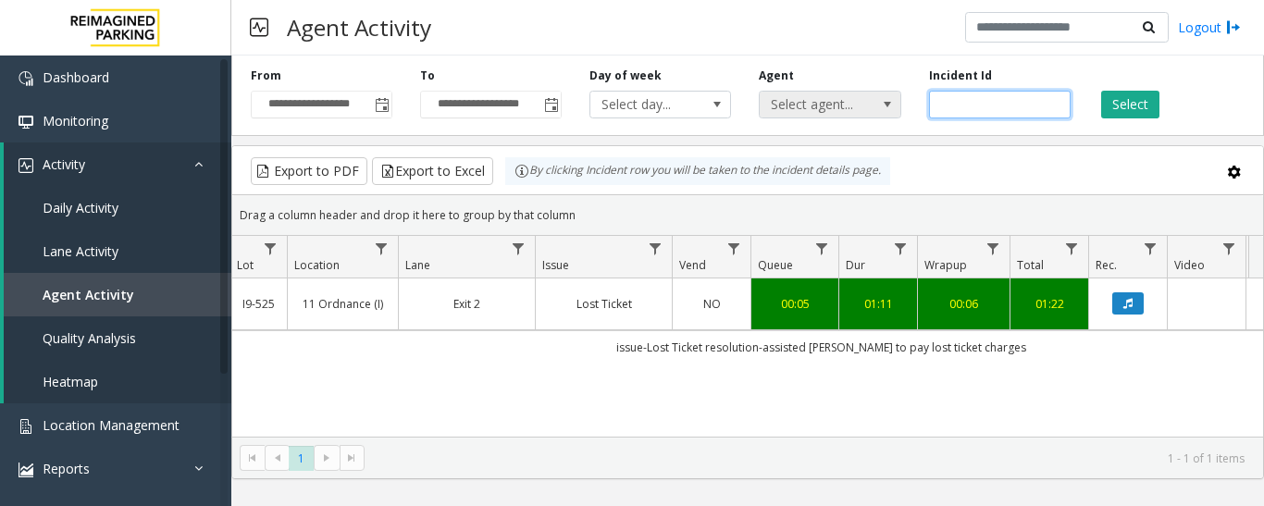
drag, startPoint x: 993, startPoint y: 110, endPoint x: 791, endPoint y: 94, distance: 202.4
click at [791, 94] on div "**********" at bounding box center [747, 92] width 1033 height 88
paste input "number"
click at [1112, 119] on div "**********" at bounding box center [747, 92] width 1033 height 88
click at [1113, 104] on button "Select" at bounding box center [1130, 105] width 58 height 28
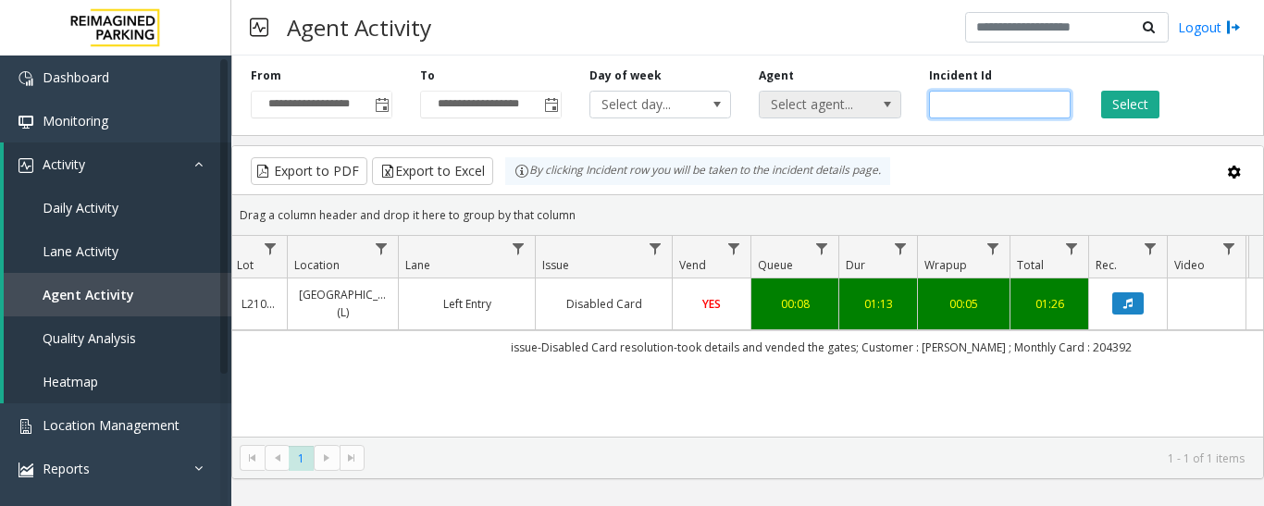
drag, startPoint x: 987, startPoint y: 101, endPoint x: 898, endPoint y: 102, distance: 88.9
click at [898, 102] on div "**********" at bounding box center [747, 92] width 1033 height 88
paste input "number"
click at [1151, 112] on button "Select" at bounding box center [1130, 105] width 58 height 28
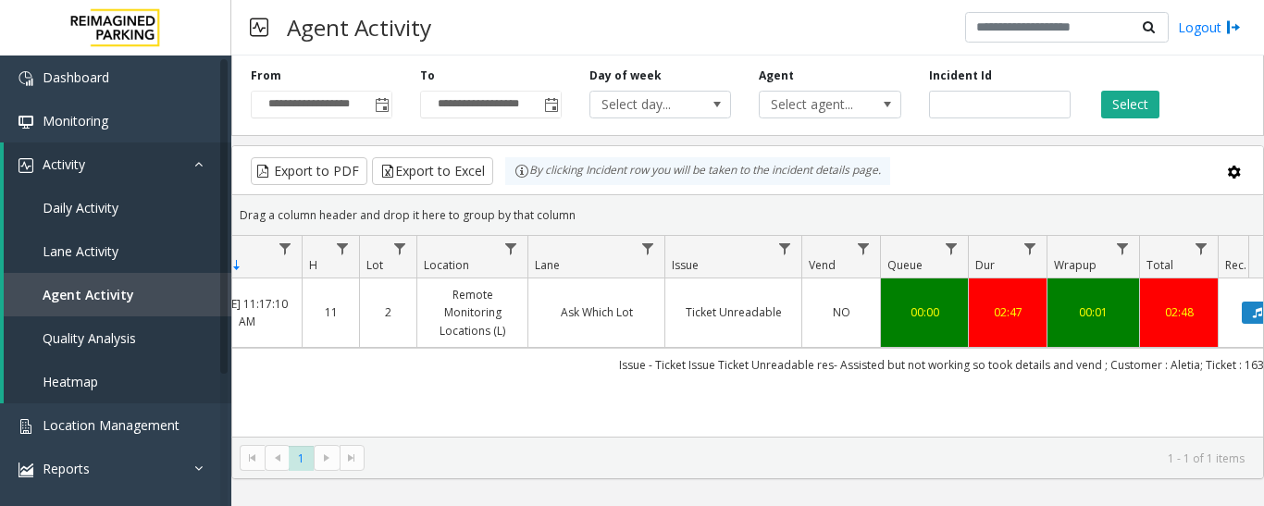
scroll to position [0, 168]
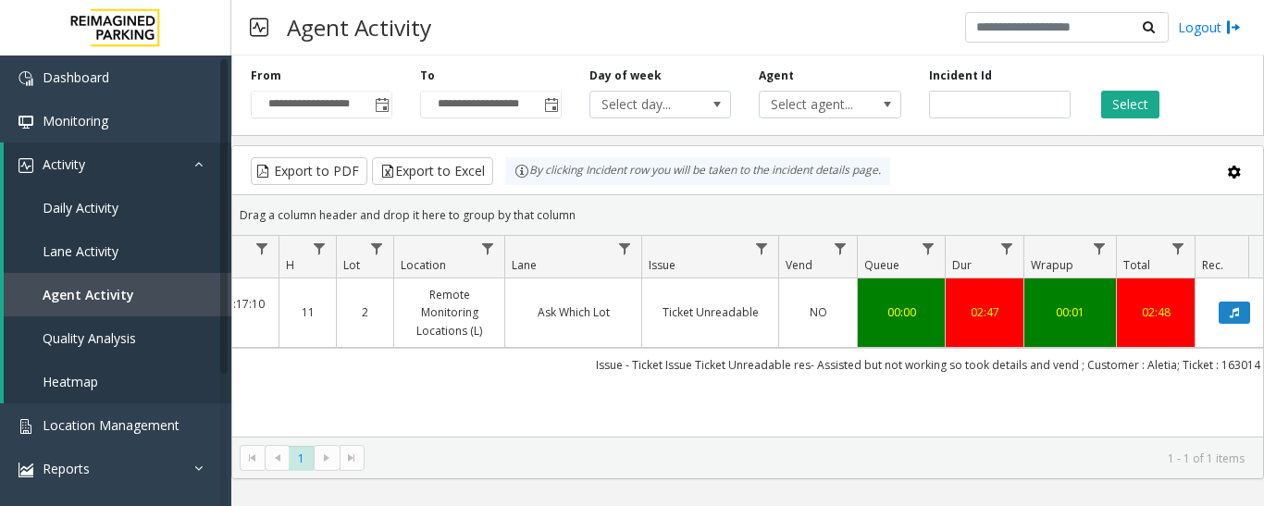
drag, startPoint x: 1028, startPoint y: 358, endPoint x: 1226, endPoint y: 371, distance: 198.5
click at [1226, 371] on td "Issue - Ticket Issue Ticket Unreadable res- Assisted but not working so took de…" at bounding box center [927, 364] width 1669 height 33
click at [1170, 410] on div "4094941 Oct 7, 2025 11:17:10 AM 11 2 Remote Monitoring Locations (L) Ask Which …" at bounding box center [747, 394] width 1031 height 231
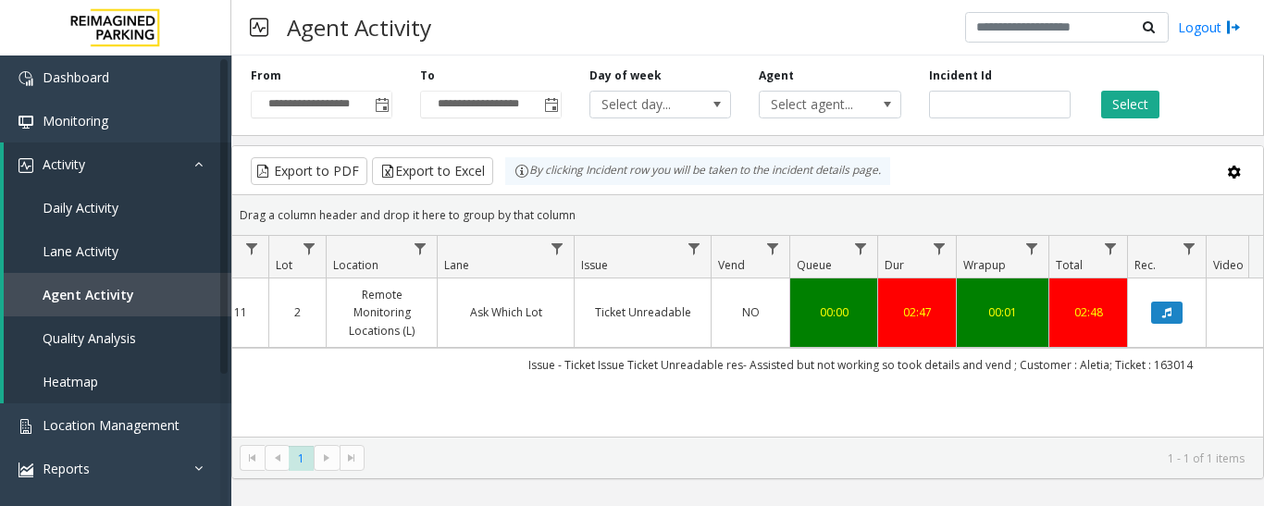
scroll to position [0, 375]
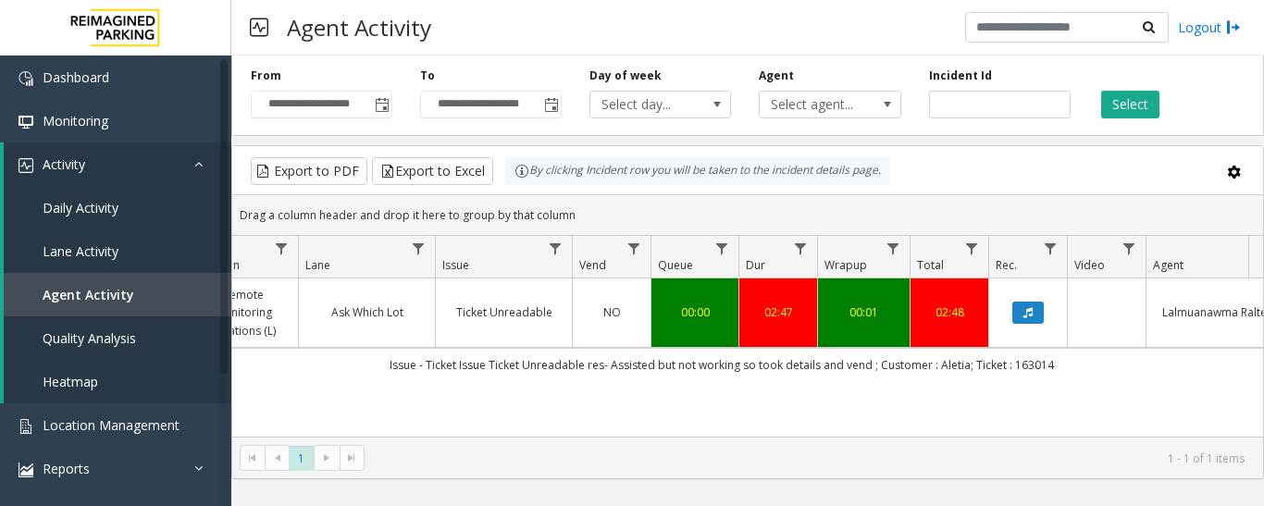
drag, startPoint x: 605, startPoint y: 362, endPoint x: 1058, endPoint y: 379, distance: 452.9
click at [1058, 379] on td "Issue - Ticket Issue Ticket Unreadable res- Assisted but not working so took de…" at bounding box center [721, 364] width 1669 height 33
click at [1042, 400] on div "4094941 Oct 7, 2025 11:17:10 AM 11 2 Remote Monitoring Locations (L) Ask Which …" at bounding box center [747, 394] width 1031 height 231
drag, startPoint x: 994, startPoint y: 106, endPoint x: 790, endPoint y: 102, distance: 204.6
click at [790, 102] on div "**********" at bounding box center [747, 92] width 1033 height 88
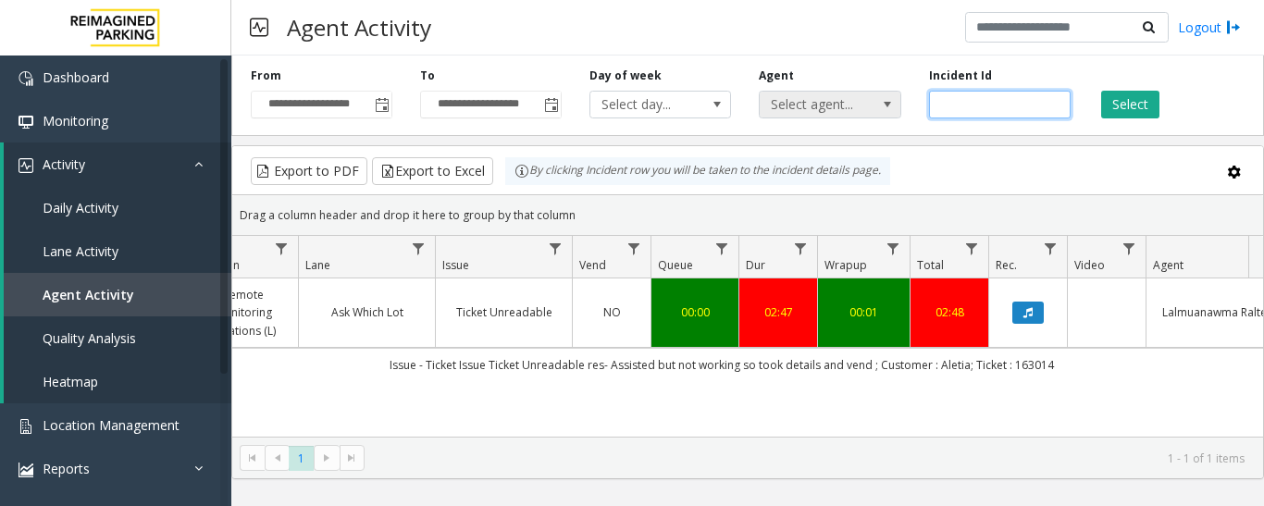
paste input "number"
click at [1138, 106] on button "Select" at bounding box center [1130, 105] width 58 height 28
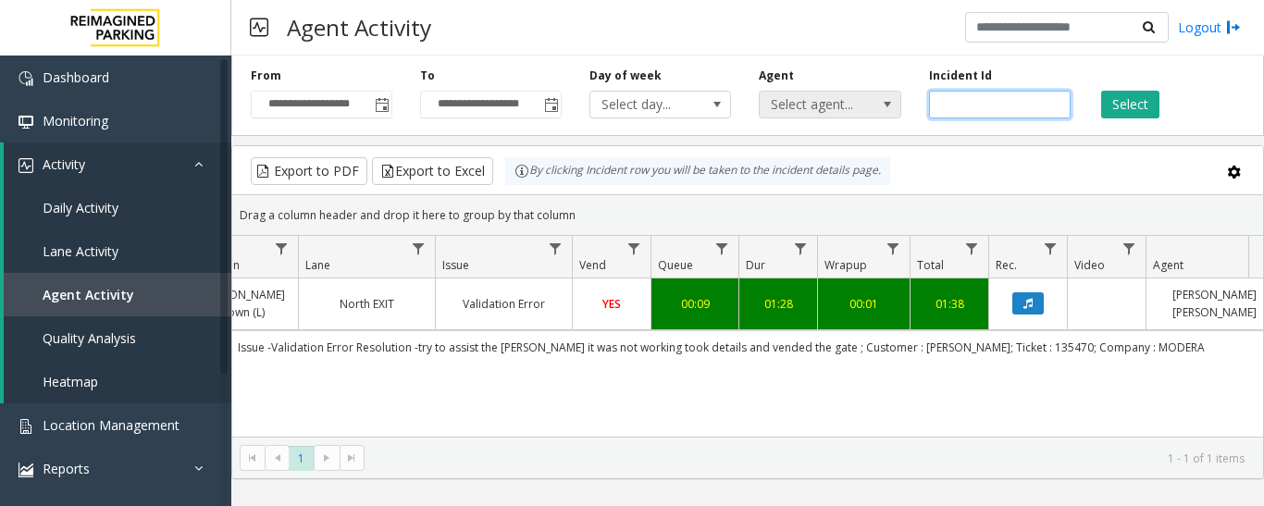
drag, startPoint x: 1002, startPoint y: 104, endPoint x: 846, endPoint y: 106, distance: 156.4
click at [846, 106] on div "**********" at bounding box center [747, 92] width 1033 height 88
paste input "number"
click at [1152, 114] on button "Select" at bounding box center [1130, 105] width 58 height 28
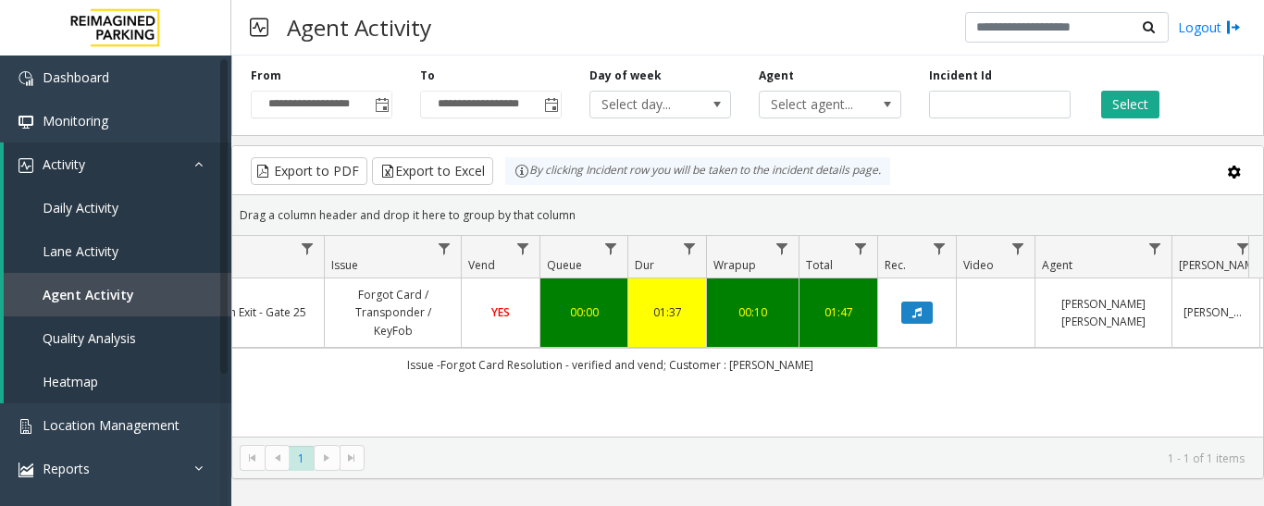
scroll to position [0, 564]
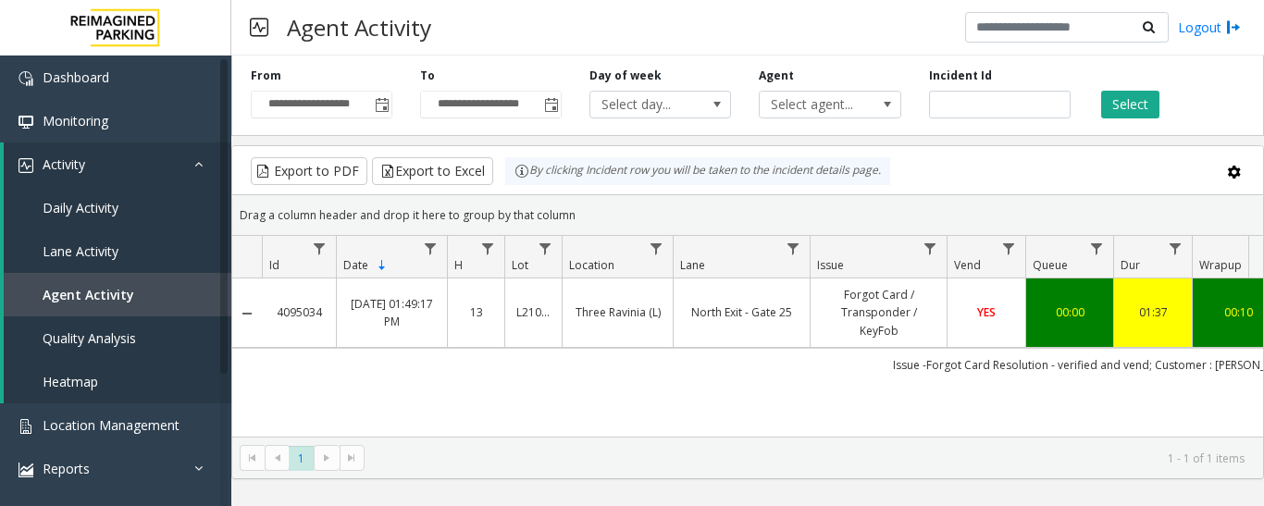
drag, startPoint x: 933, startPoint y: 365, endPoint x: 405, endPoint y: 376, distance: 527.7
click at [405, 376] on td "Issue -Forgot Card Resolution - verified and vend; Customer : helena killingswo…" at bounding box center [1096, 364] width 1669 height 33
click at [645, 373] on td "Issue -Forgot Card Resolution - verified and vend; Customer : helena killingswo…" at bounding box center [1096, 364] width 1669 height 33
drag, startPoint x: 996, startPoint y: 114, endPoint x: 872, endPoint y: 114, distance: 124.0
click at [872, 114] on div "**********" at bounding box center [747, 92] width 1033 height 88
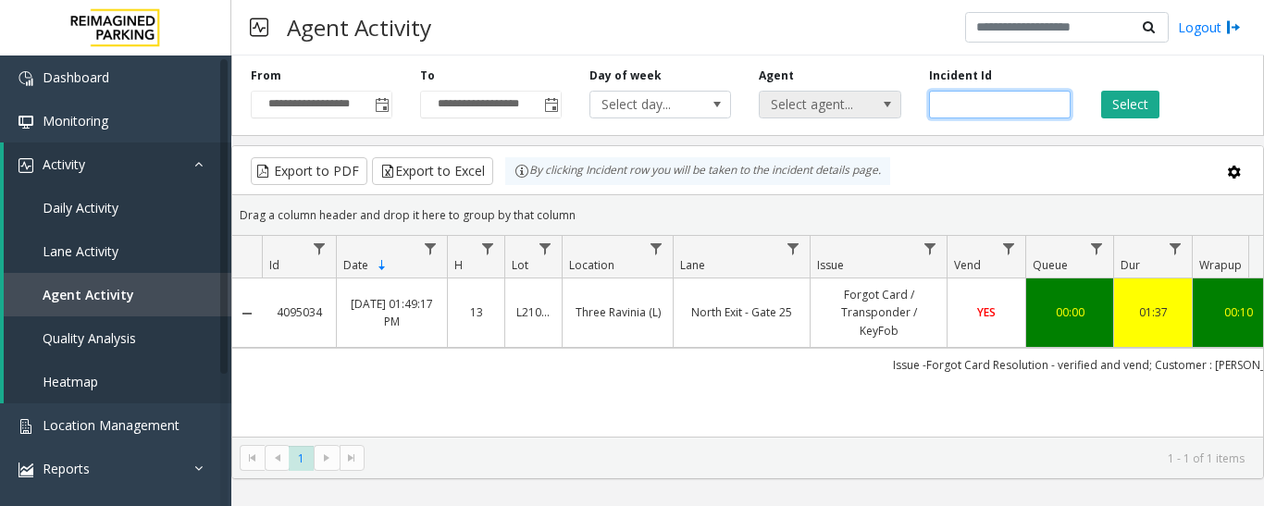
paste input "number"
drag, startPoint x: 1086, startPoint y: 101, endPoint x: 1139, endPoint y: 109, distance: 54.3
click at [1087, 101] on div "Select" at bounding box center [1169, 93] width 169 height 51
click at [1143, 107] on button "Select" at bounding box center [1130, 105] width 58 height 28
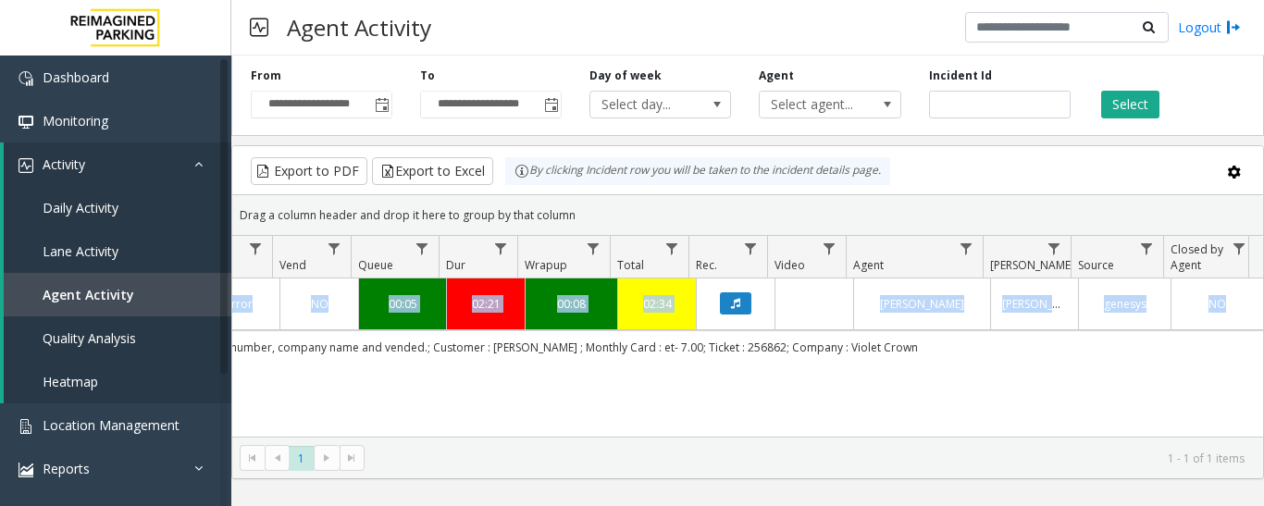
scroll to position [0, 681]
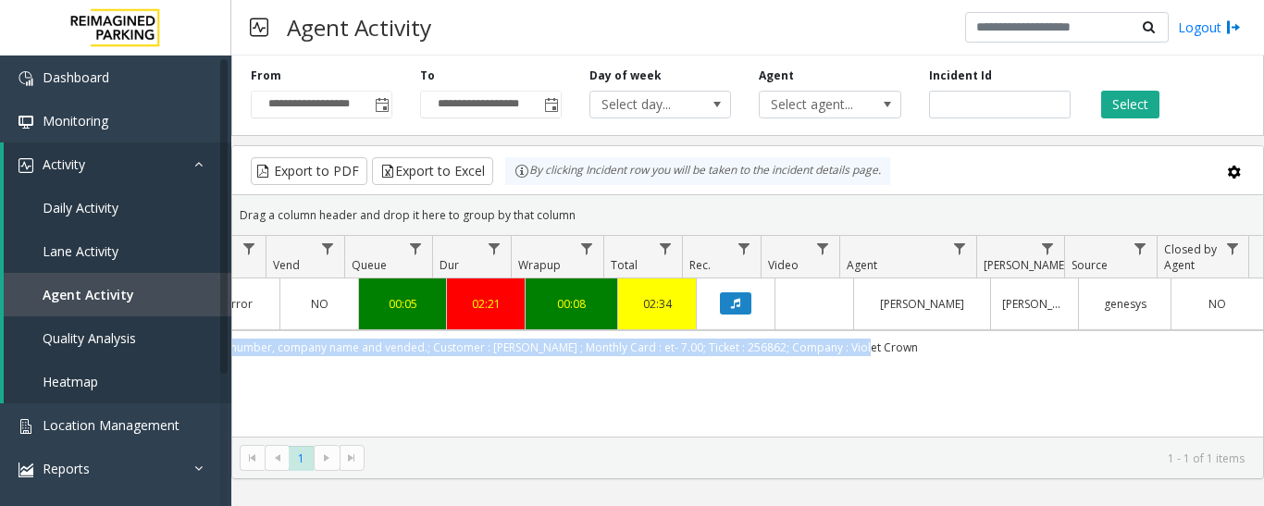
drag, startPoint x: 653, startPoint y: 348, endPoint x: 877, endPoint y: 359, distance: 225.2
click at [877, 359] on td "Issue-Validation Error Resolution-Took the name, ticket number, company name an…" at bounding box center [429, 346] width 1669 height 33
click at [964, 353] on td "Issue-Validation Error Resolution-Took the name, ticket number, company name an…" at bounding box center [429, 346] width 1669 height 33
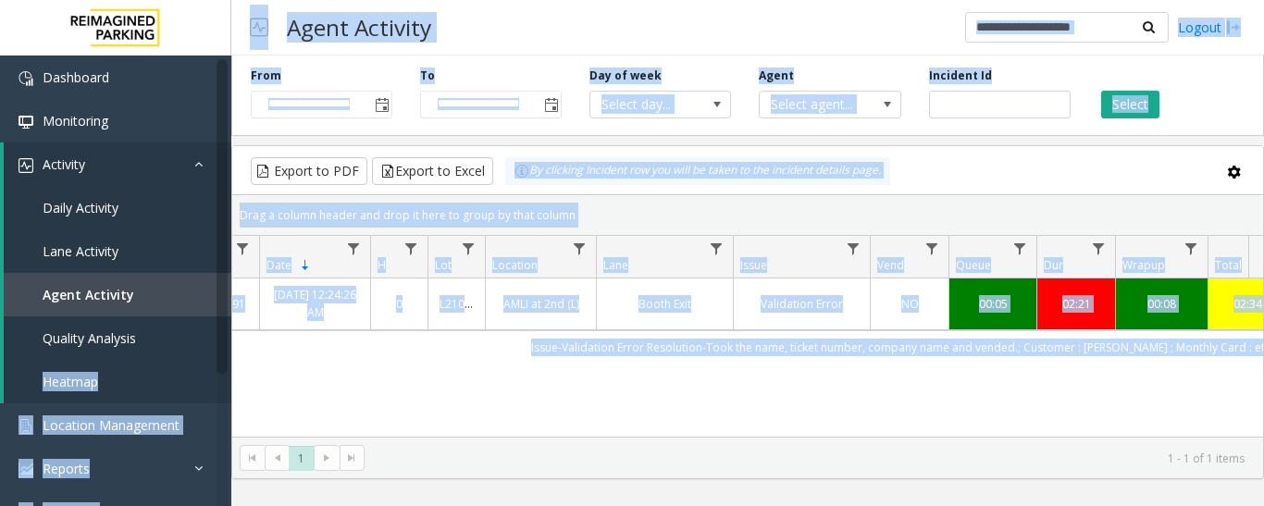
scroll to position [0, 0]
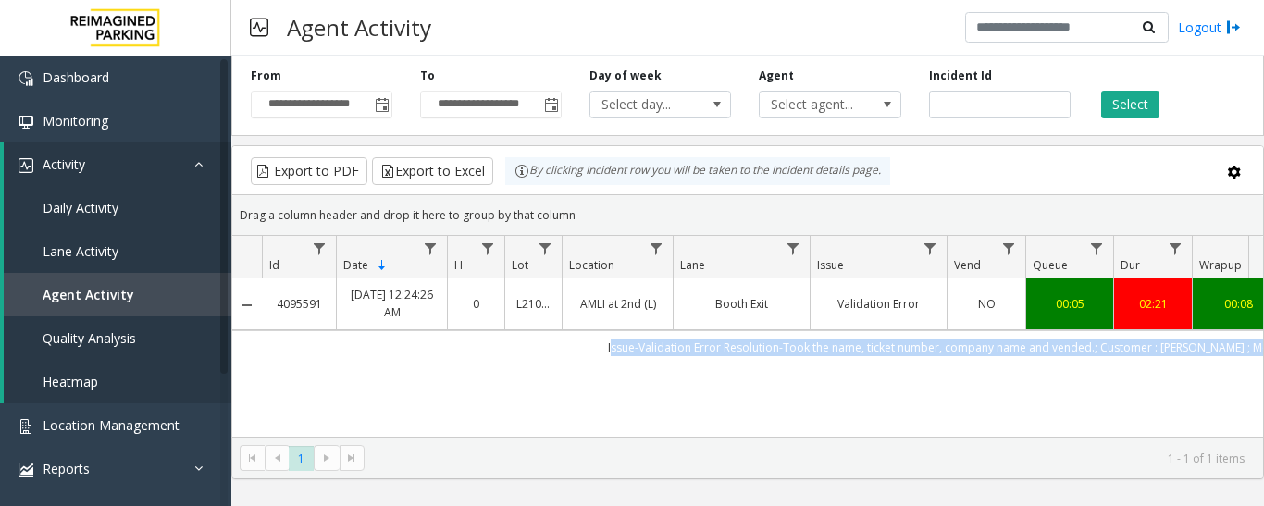
drag, startPoint x: 927, startPoint y: 352, endPoint x: 396, endPoint y: 362, distance: 530.5
click at [396, 362] on td "Issue-Validation Error Resolution-Took the name, ticket number, company name an…" at bounding box center [1096, 346] width 1669 height 33
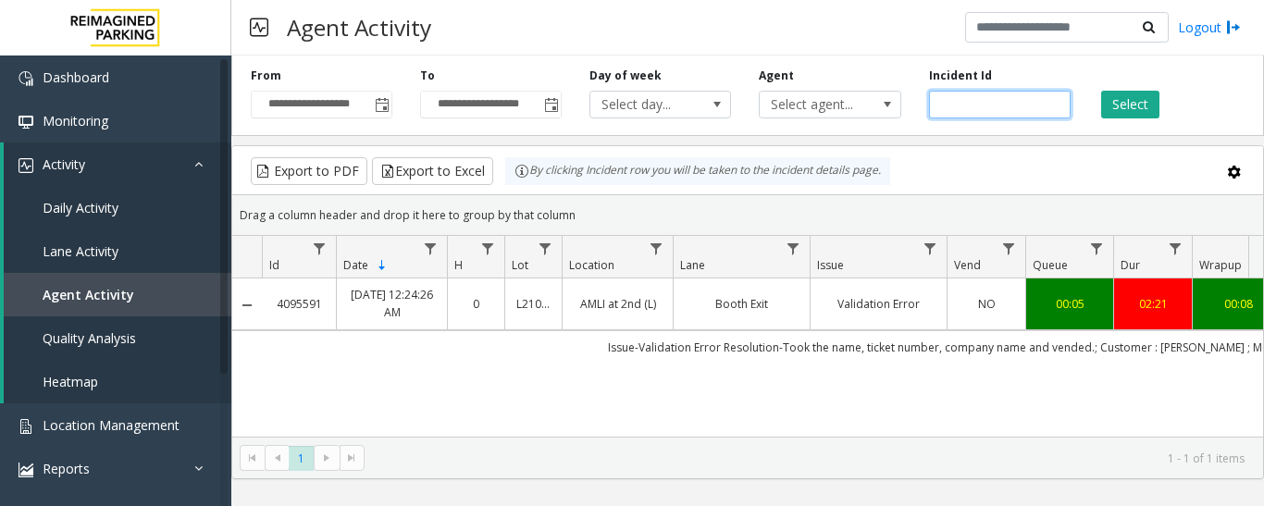
drag, startPoint x: 999, startPoint y: 108, endPoint x: 752, endPoint y: 104, distance: 247.2
click at [752, 104] on div "**********" at bounding box center [747, 92] width 1033 height 88
paste input "number"
type input "*******"
click at [1129, 116] on button "Select" at bounding box center [1130, 105] width 58 height 28
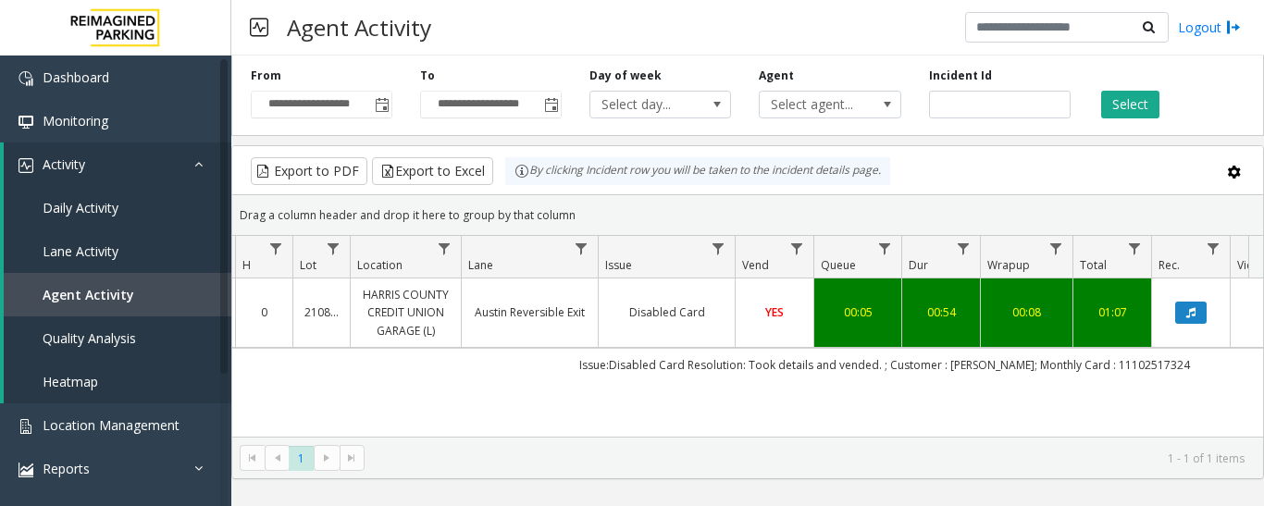
scroll to position [0, 203]
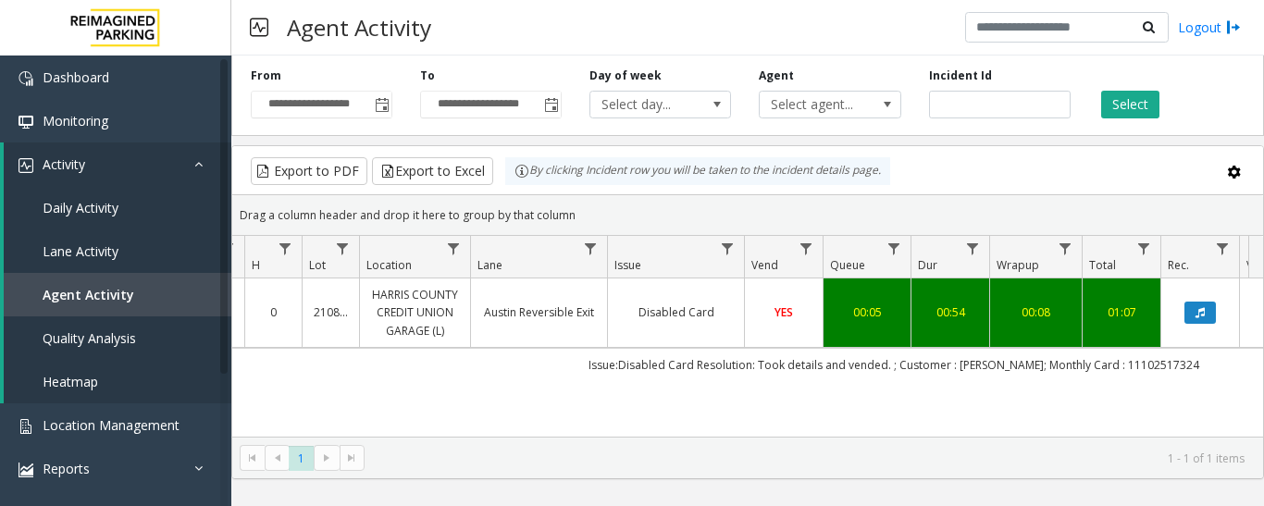
drag, startPoint x: 790, startPoint y: 367, endPoint x: 254, endPoint y: 351, distance: 537.1
click at [253, 351] on td "Issue:Disabled Card Resolution: Took details and vended. ; Customer : [PERSON_N…" at bounding box center [893, 364] width 1669 height 33
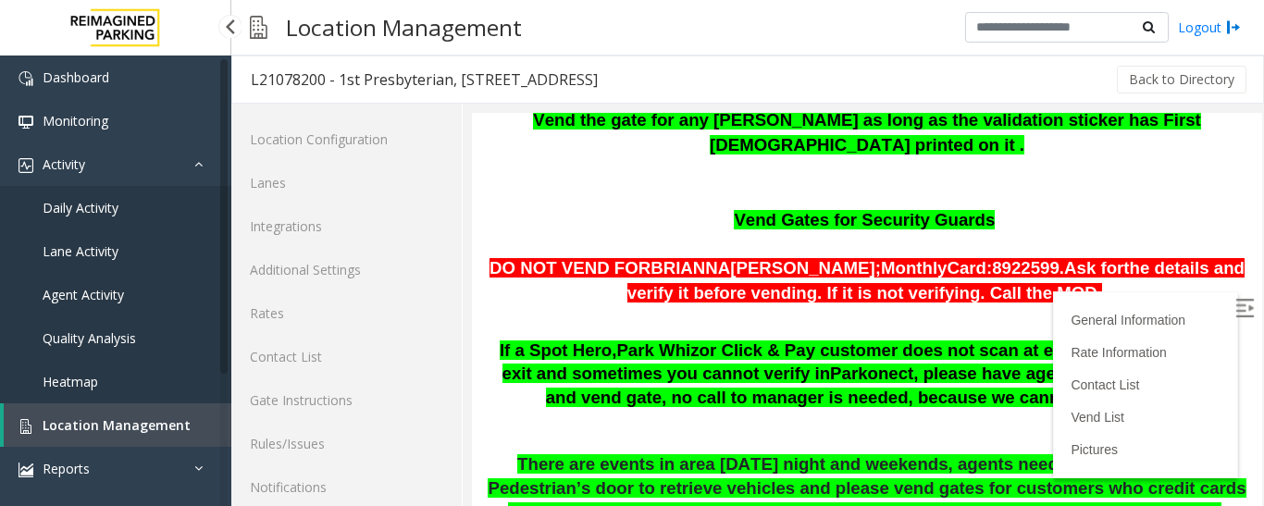
scroll to position [104, 0]
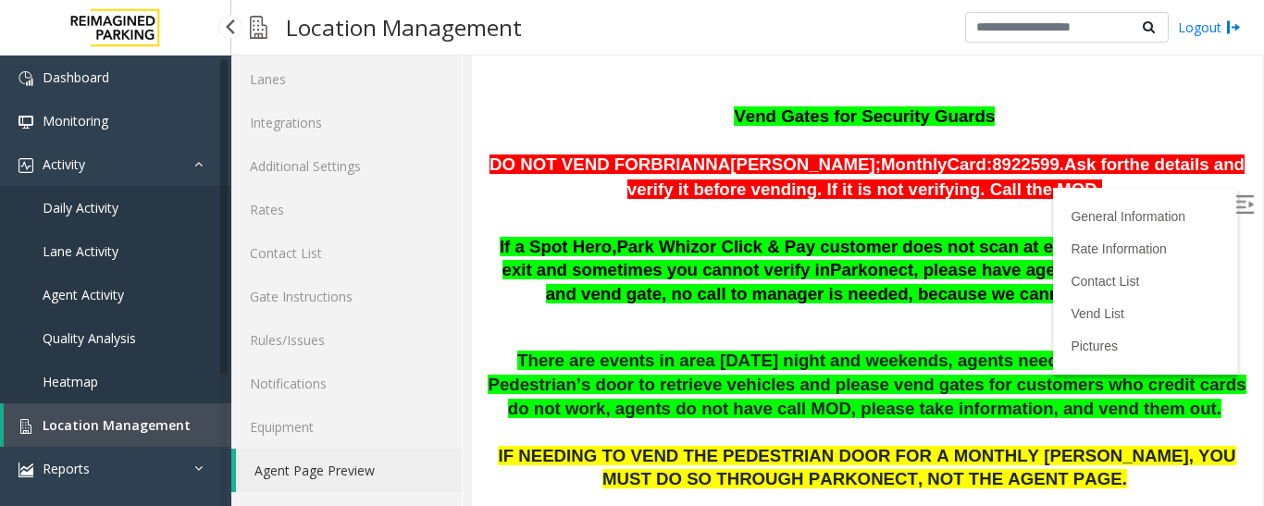
click at [132, 417] on span "Location Management" at bounding box center [117, 426] width 148 height 18
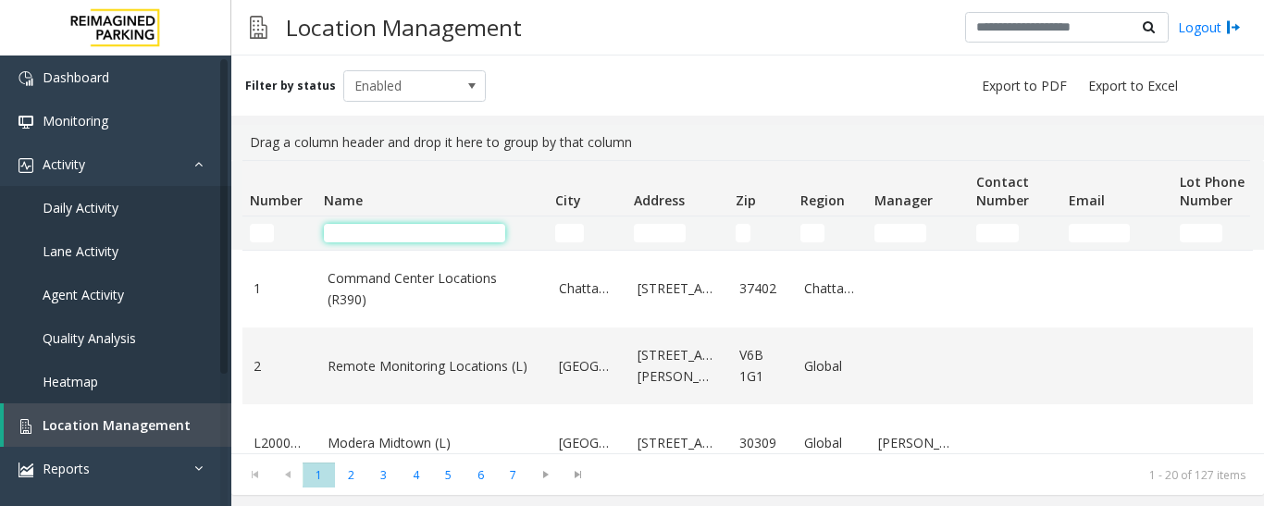
click at [429, 230] on input "Name Filter" at bounding box center [414, 233] width 181 height 19
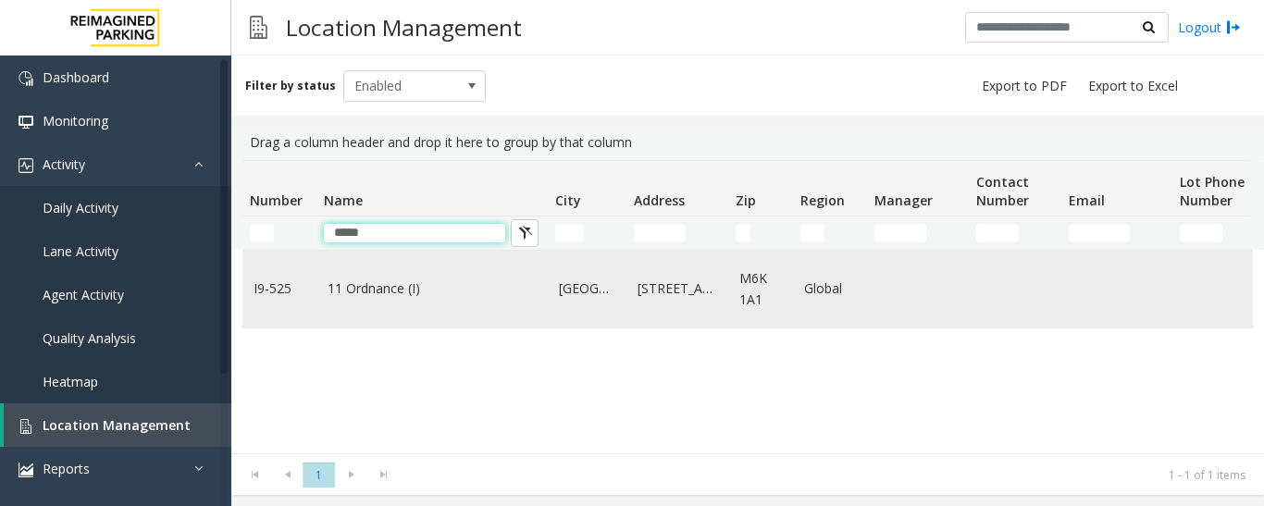
type input "*****"
click at [445, 306] on td "11 Ordnance (I)" at bounding box center [432, 289] width 231 height 77
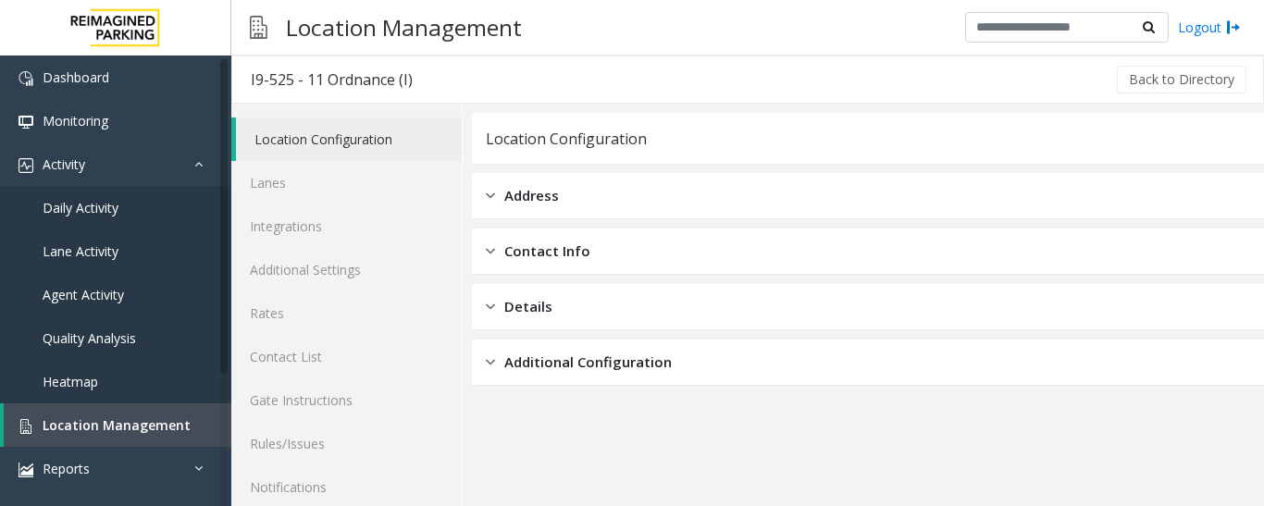
scroll to position [104, 0]
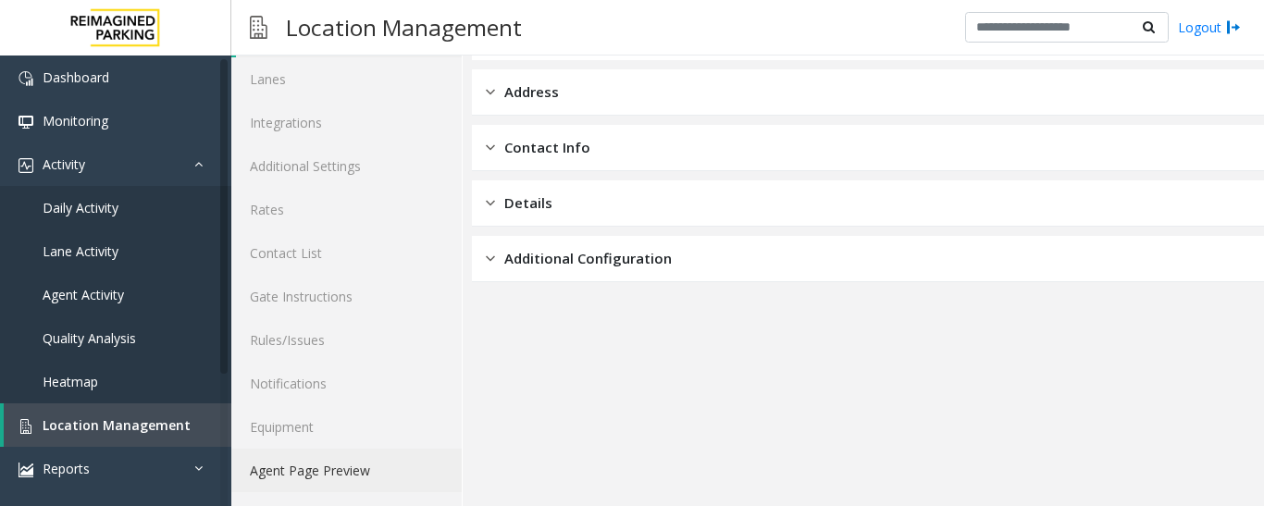
click at [427, 484] on link "Agent Page Preview" at bounding box center [346, 471] width 230 height 44
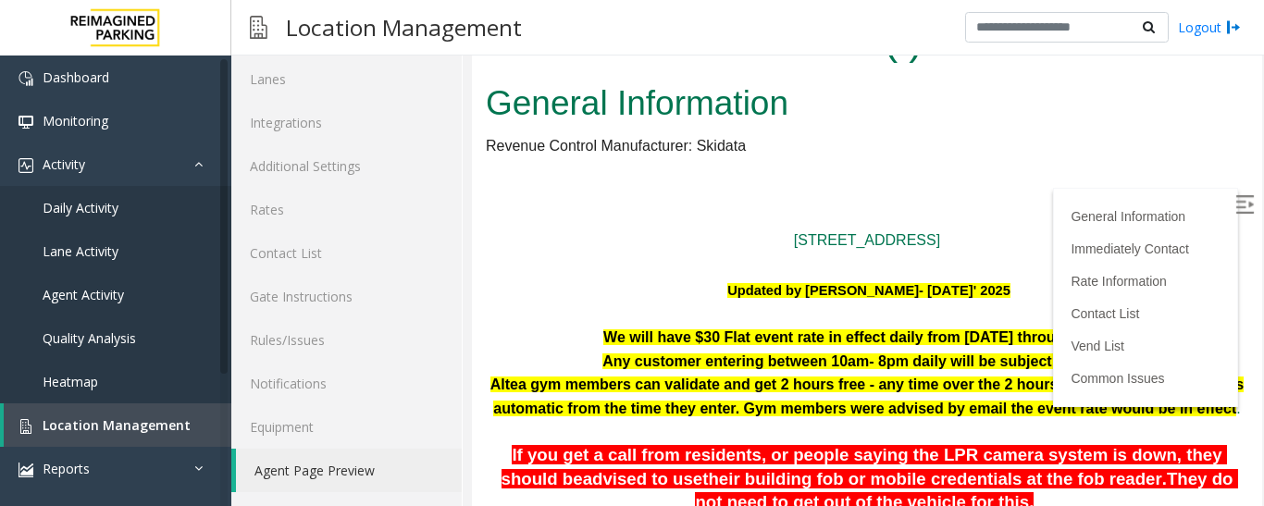
click at [1236, 200] on img at bounding box center [1245, 204] width 19 height 19
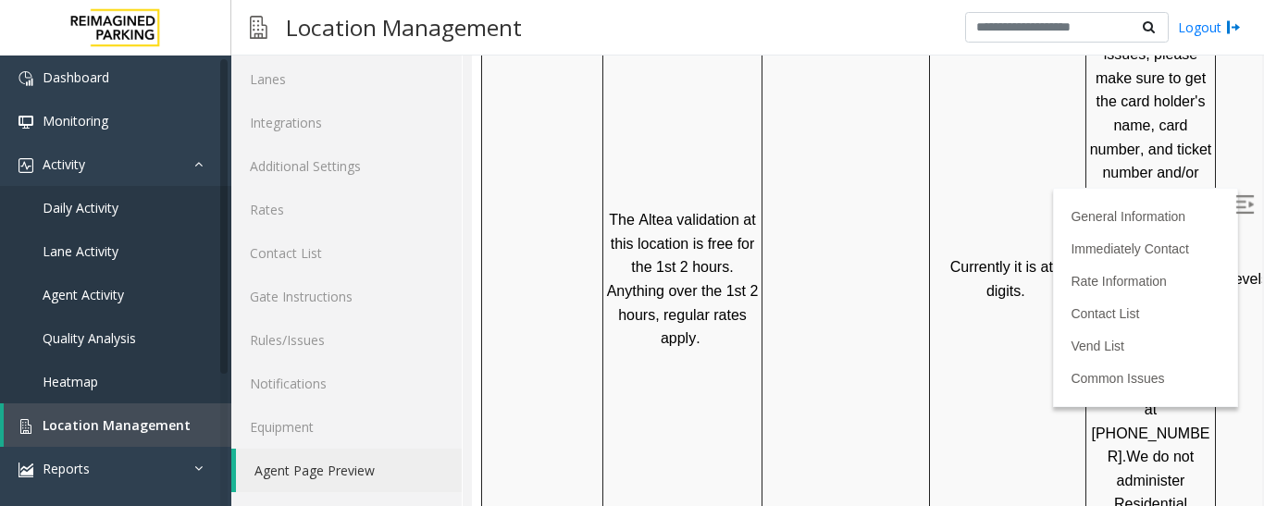
scroll to position [926, 0]
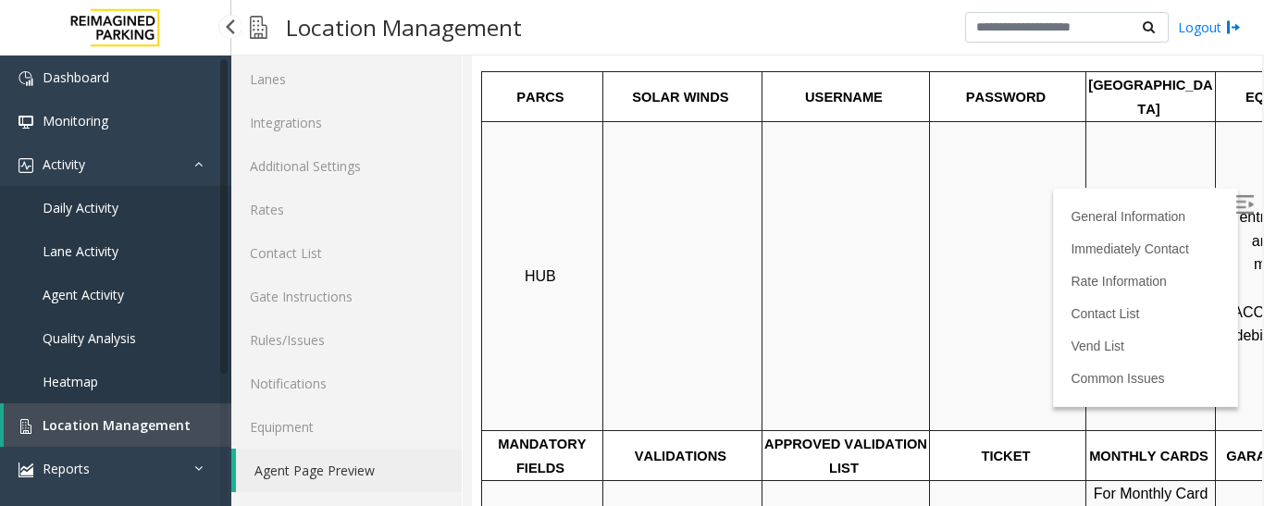
click at [120, 427] on span "Location Management" at bounding box center [117, 426] width 148 height 18
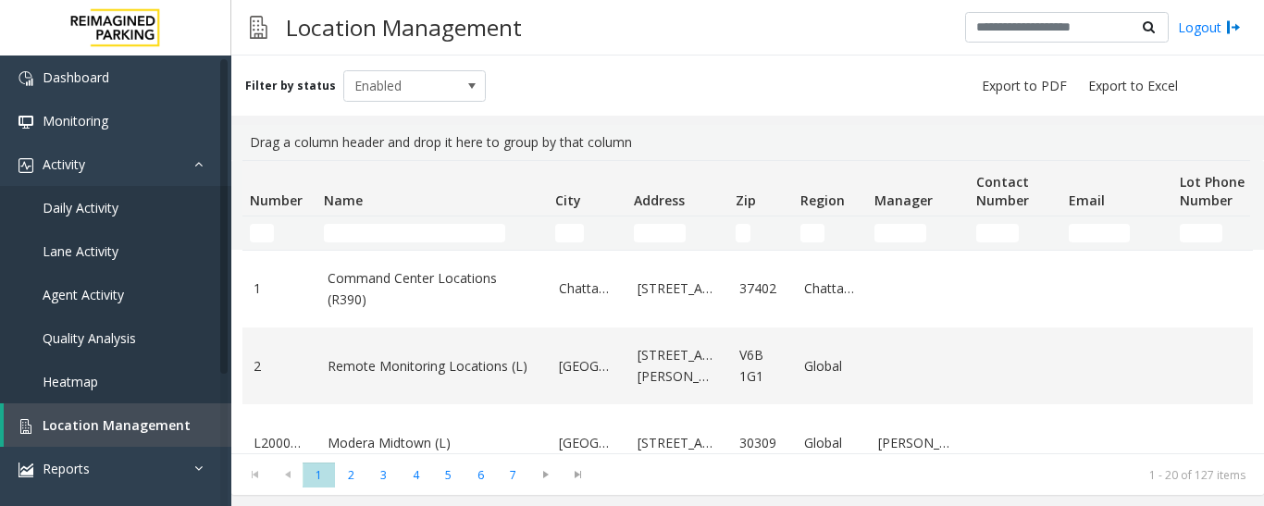
click at [377, 222] on td "Name Filter" at bounding box center [432, 233] width 231 height 33
click at [377, 230] on input "Name Filter" at bounding box center [414, 233] width 181 height 19
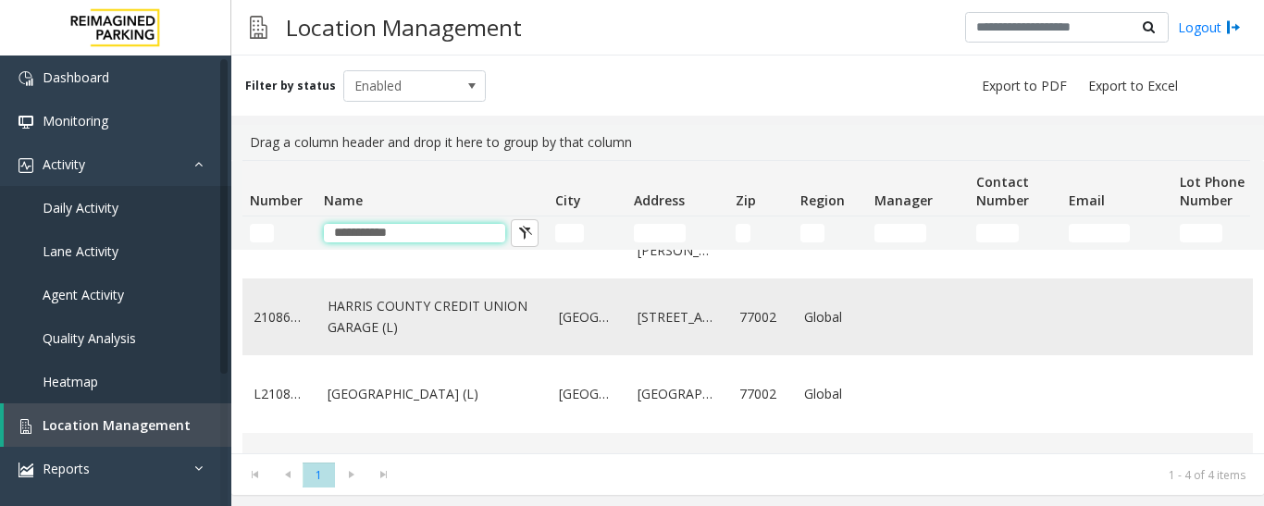
scroll to position [93, 0]
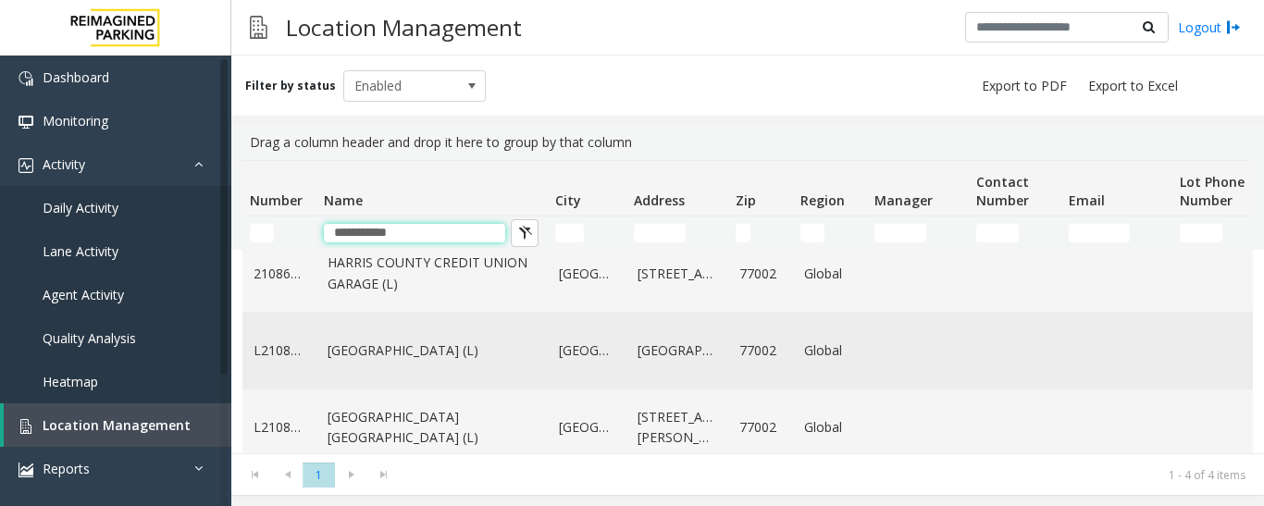
type input "**********"
click at [457, 347] on link "[GEOGRAPHIC_DATA] (L)" at bounding box center [432, 351] width 209 height 20
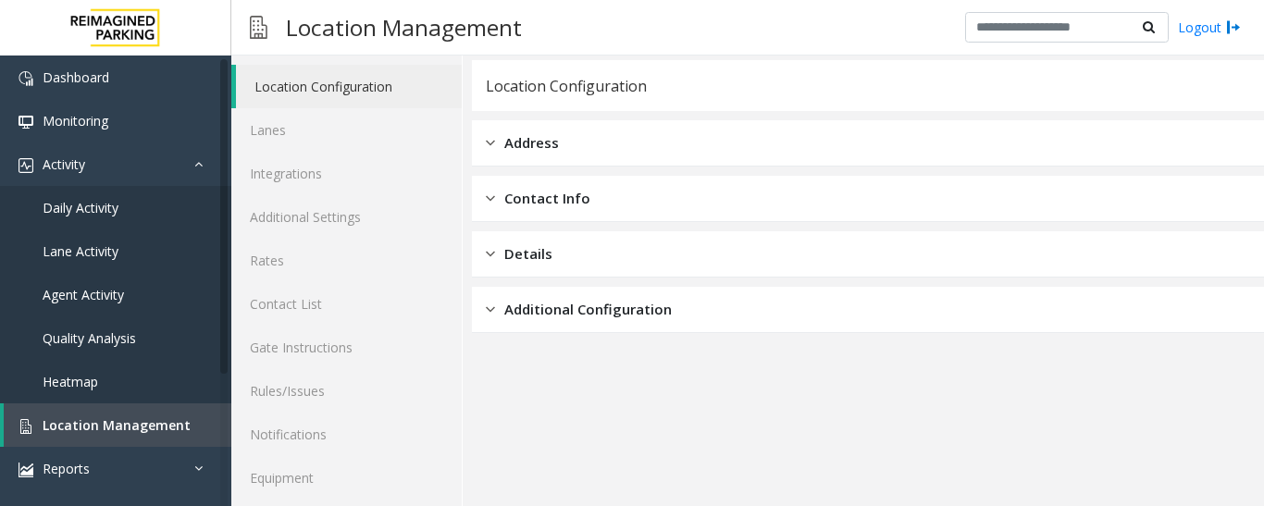
scroll to position [104, 0]
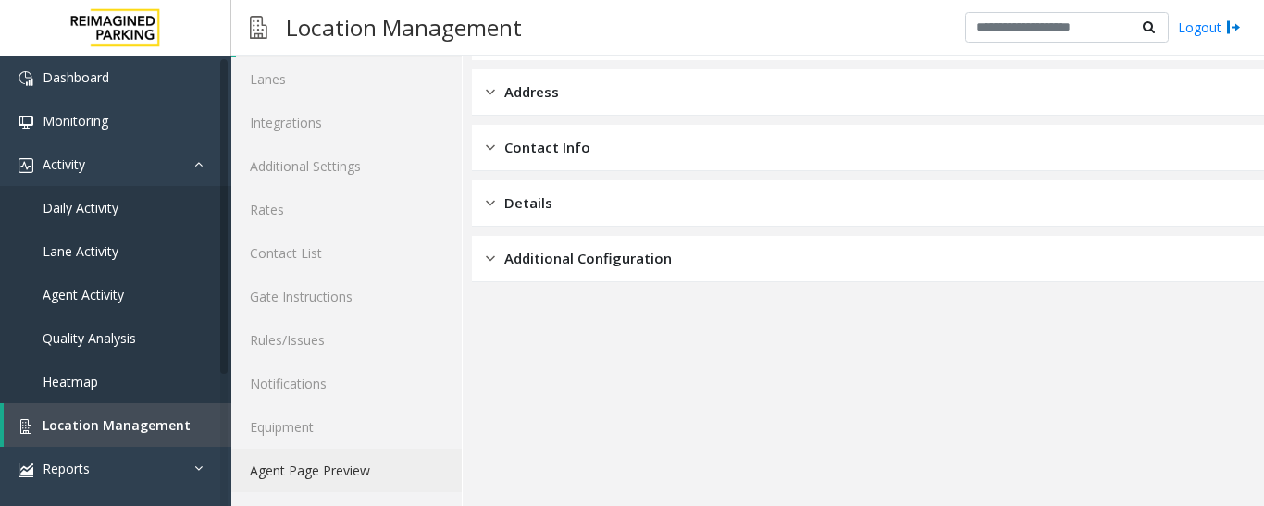
click at [386, 453] on link "Agent Page Preview" at bounding box center [346, 471] width 230 height 44
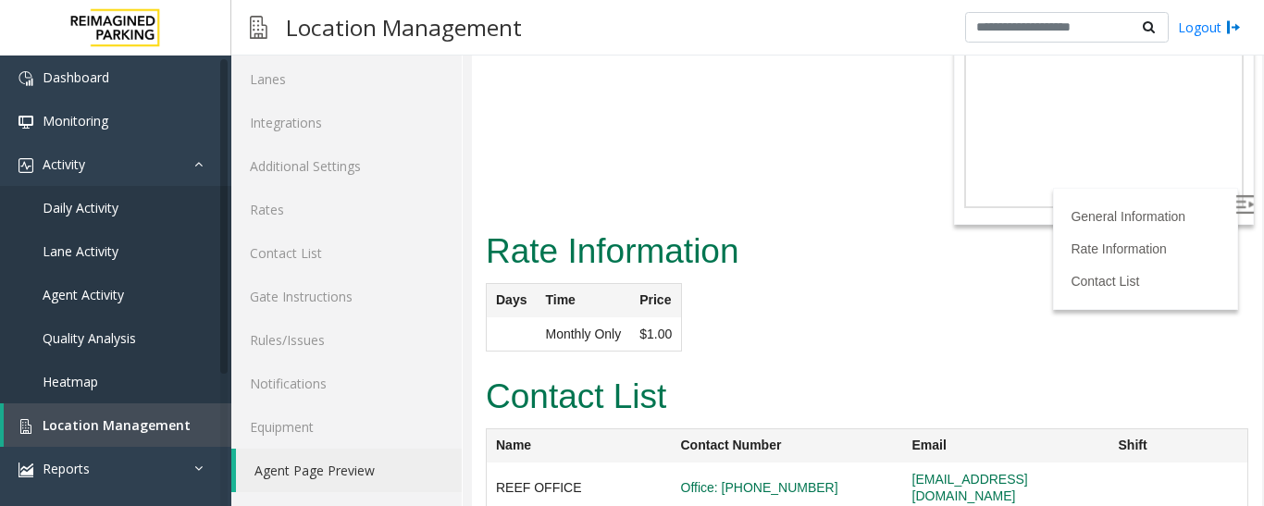
scroll to position [674, 0]
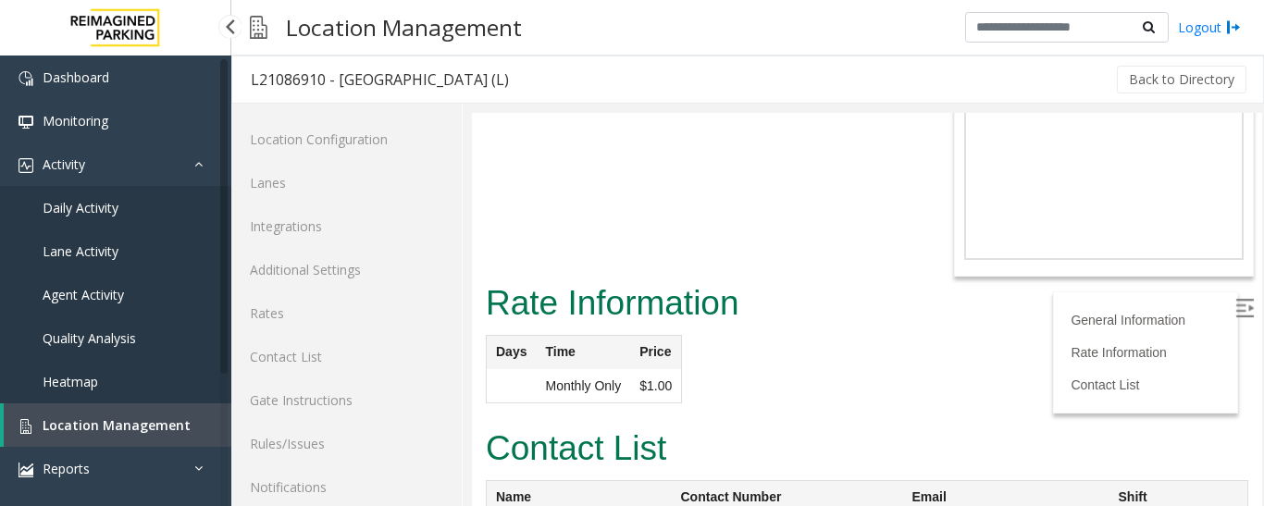
scroll to position [104, 0]
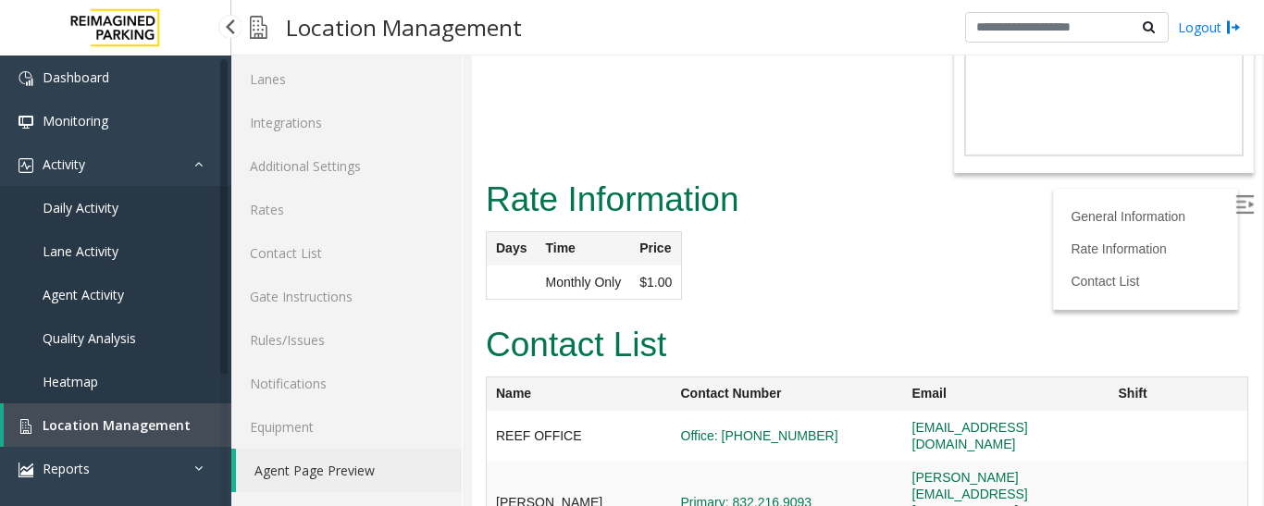
click at [85, 429] on span "Location Management" at bounding box center [117, 426] width 148 height 18
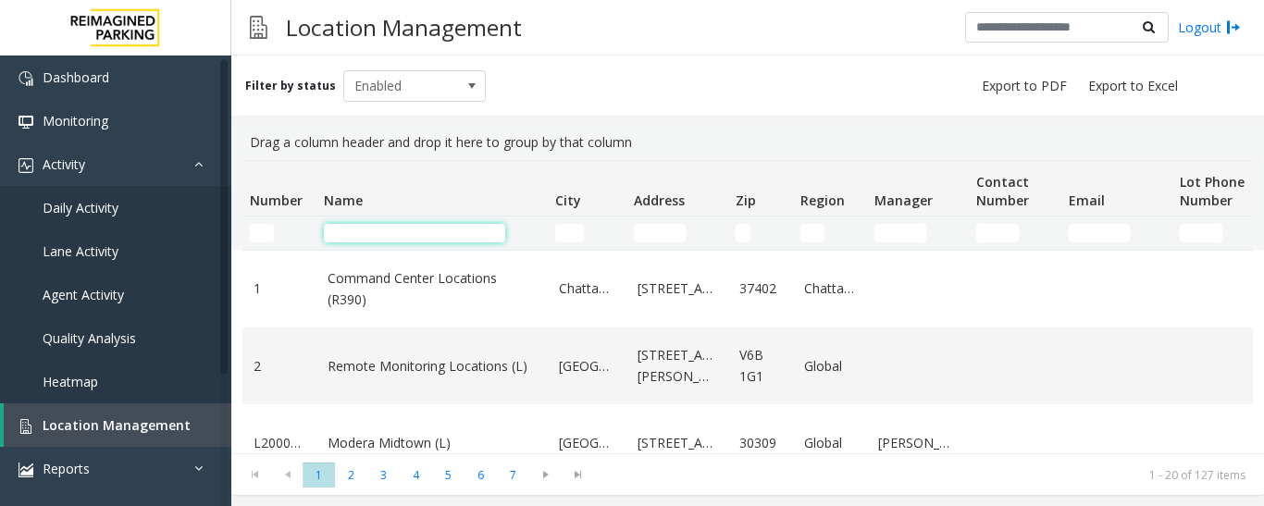
click at [430, 231] on input "Name Filter" at bounding box center [414, 233] width 181 height 19
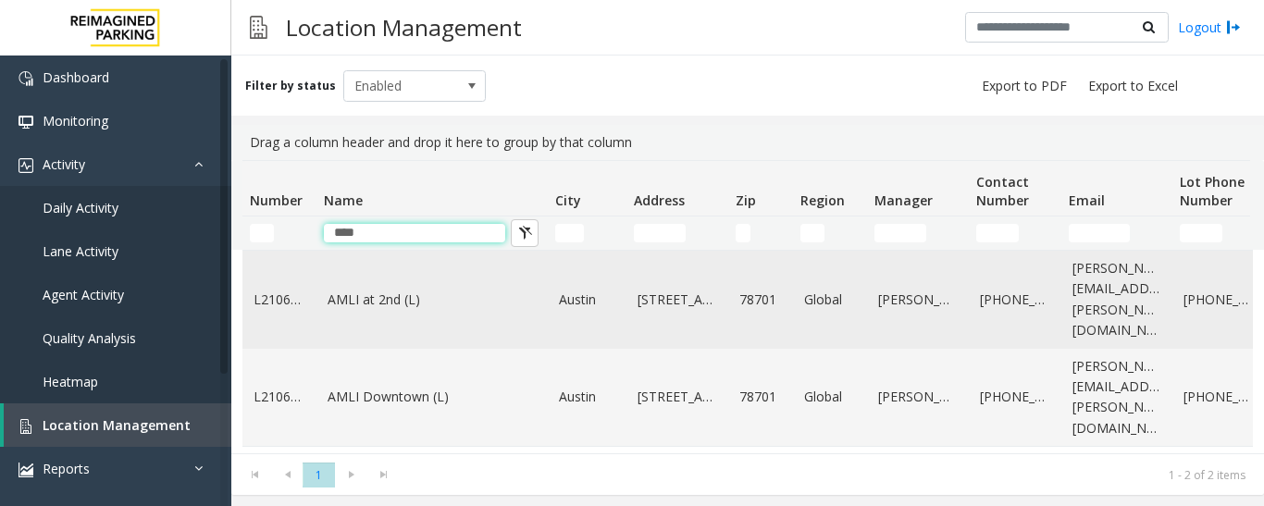
type input "****"
click at [425, 290] on link "AMLI at 2nd (L)" at bounding box center [432, 300] width 209 height 20
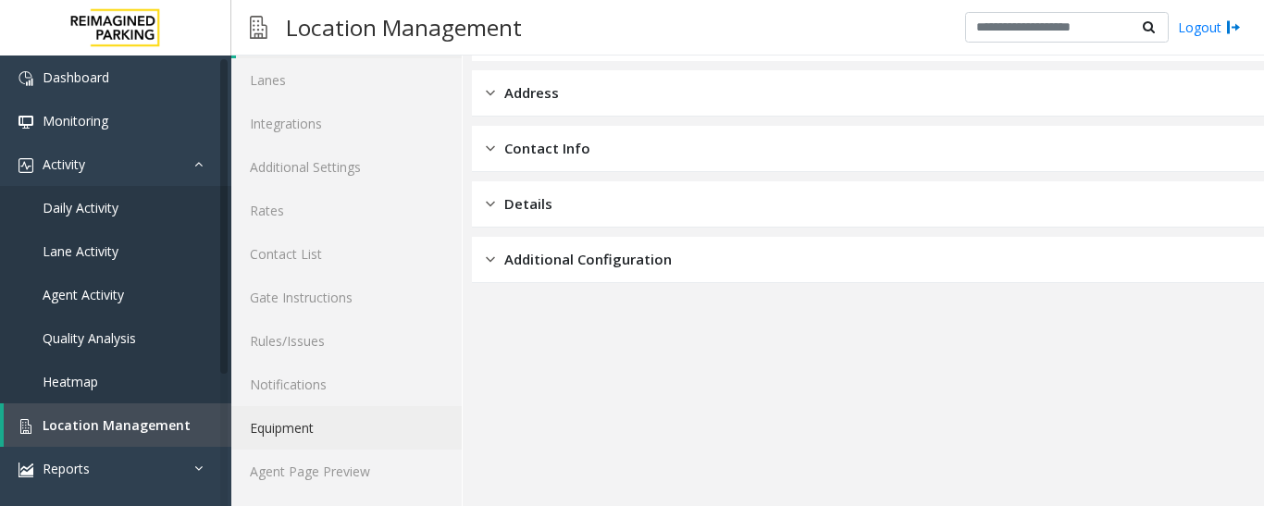
scroll to position [104, 0]
drag, startPoint x: 307, startPoint y: 474, endPoint x: 320, endPoint y: 473, distance: 13.0
click at [308, 473] on link "Agent Page Preview" at bounding box center [346, 471] width 230 height 44
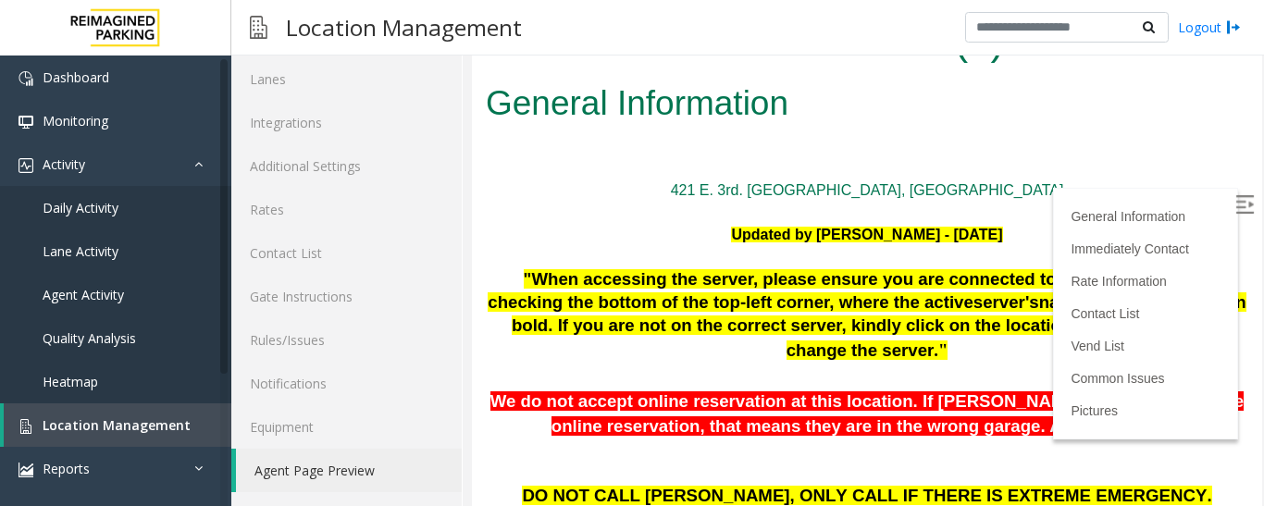
click at [1233, 196] on label at bounding box center [1247, 207] width 28 height 28
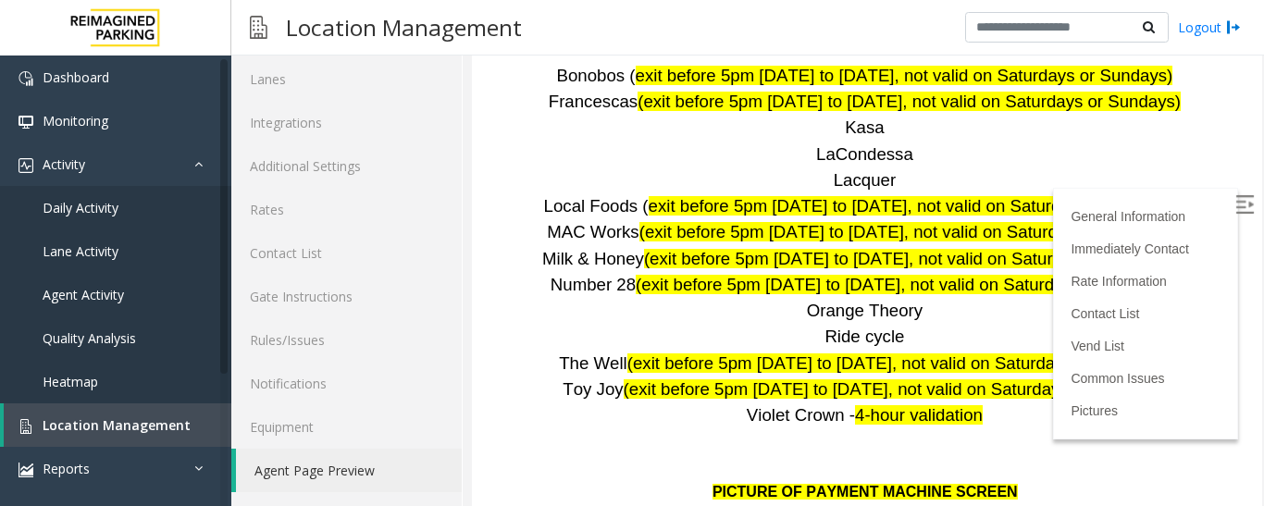
scroll to position [2592, 0]
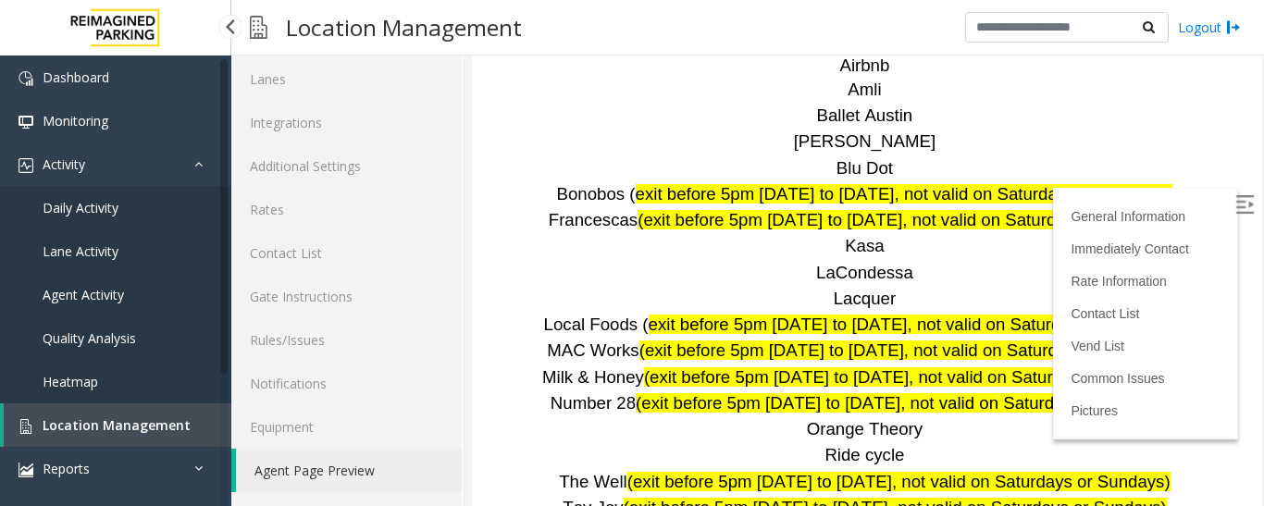
click at [103, 407] on link "Location Management" at bounding box center [118, 426] width 228 height 44
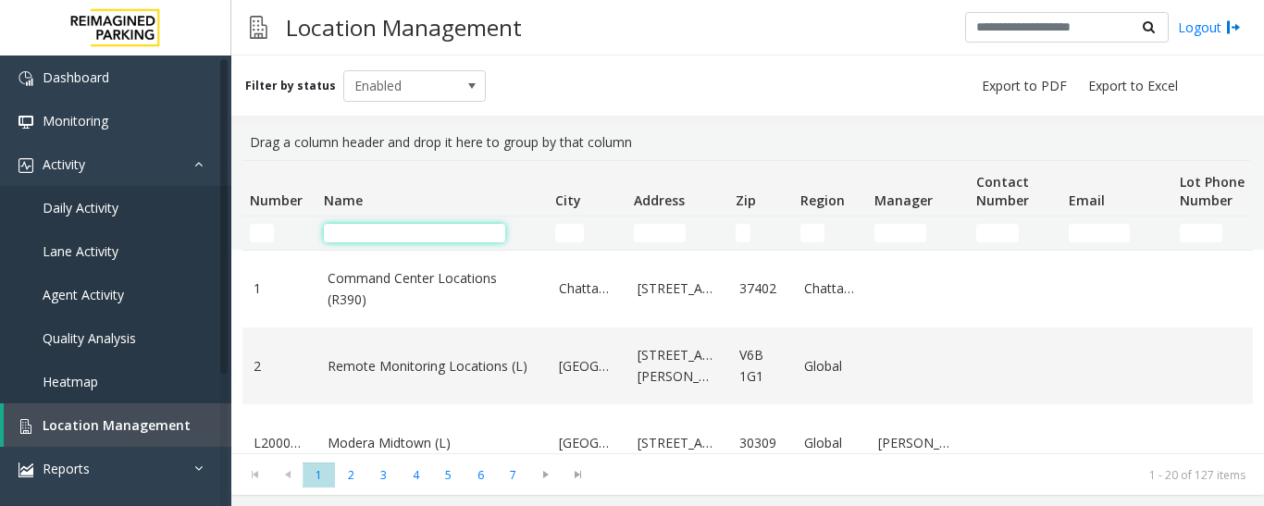
click at [403, 235] on input "Name Filter" at bounding box center [414, 233] width 181 height 19
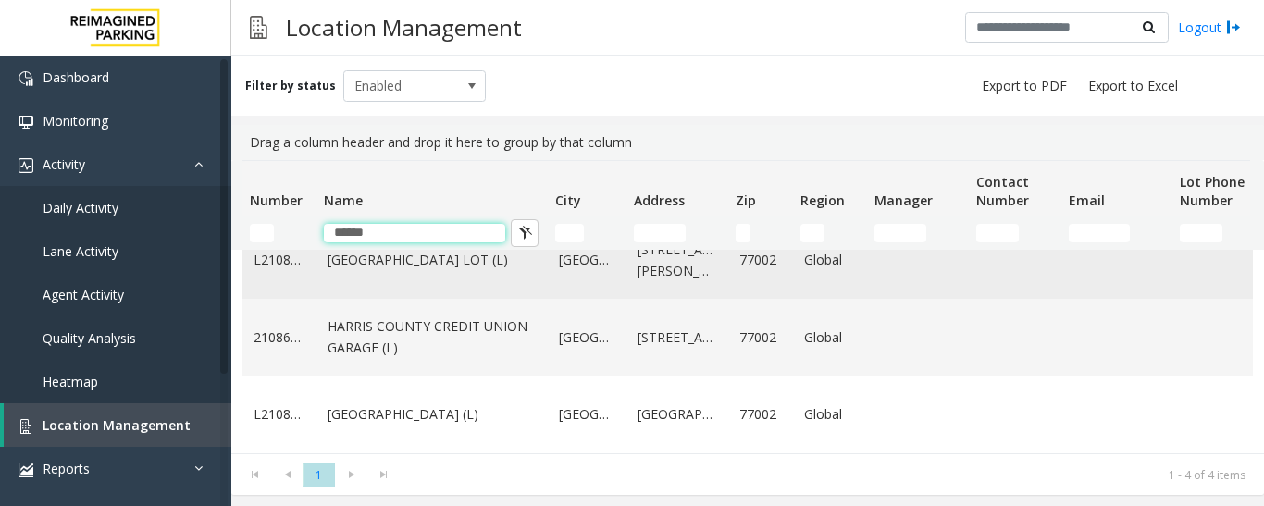
scroll to position [28, 0]
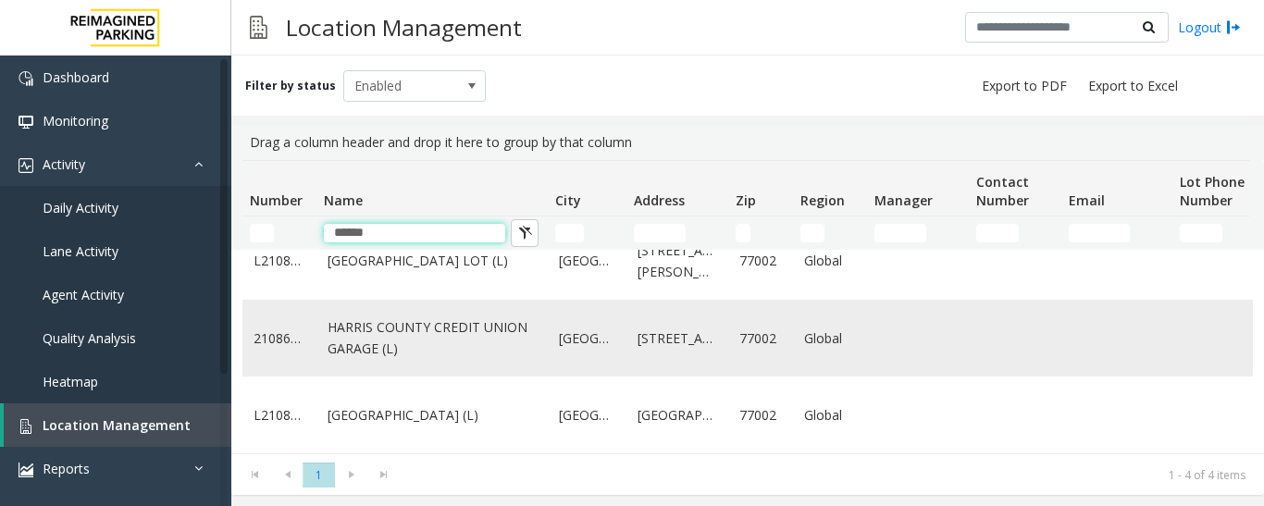
type input "******"
click at [435, 320] on link "HARRIS COUNTY CREDIT UNION GARAGE (L)" at bounding box center [432, 338] width 209 height 42
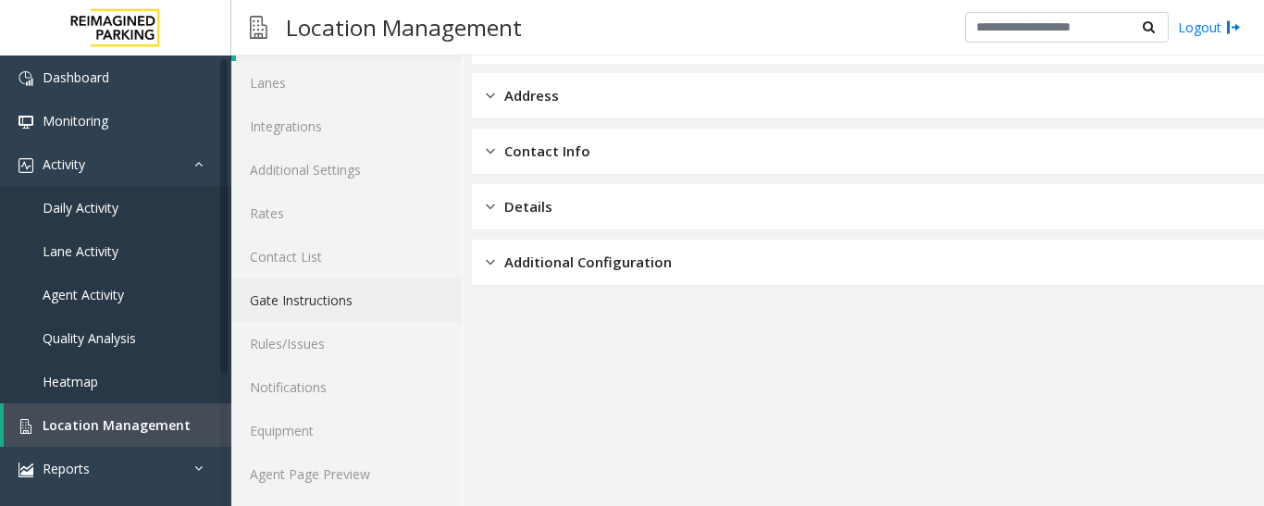
scroll to position [104, 0]
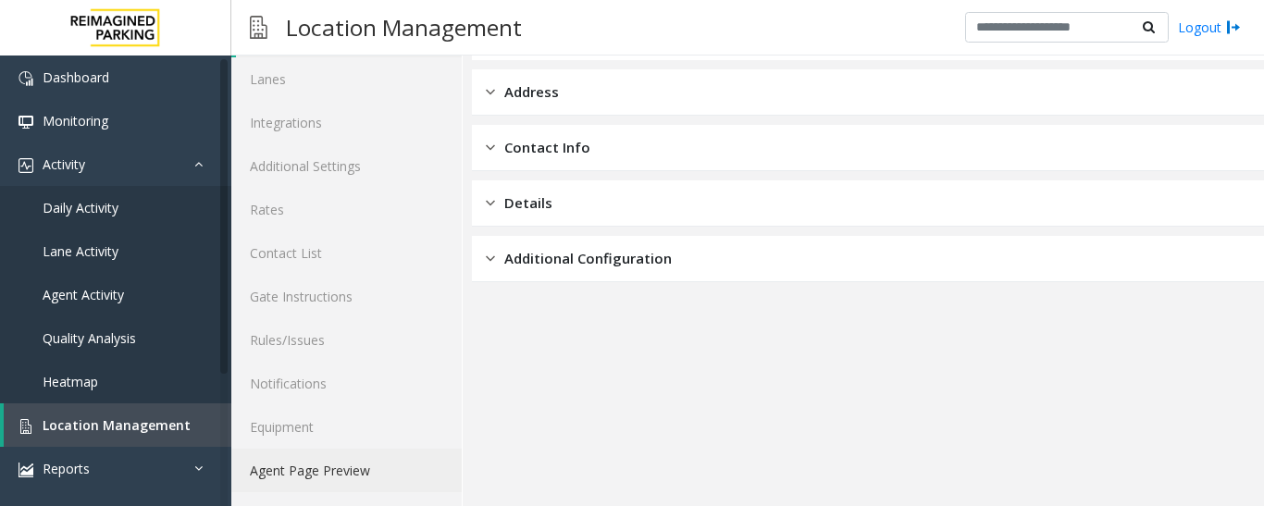
click at [296, 470] on link "Agent Page Preview" at bounding box center [346, 471] width 230 height 44
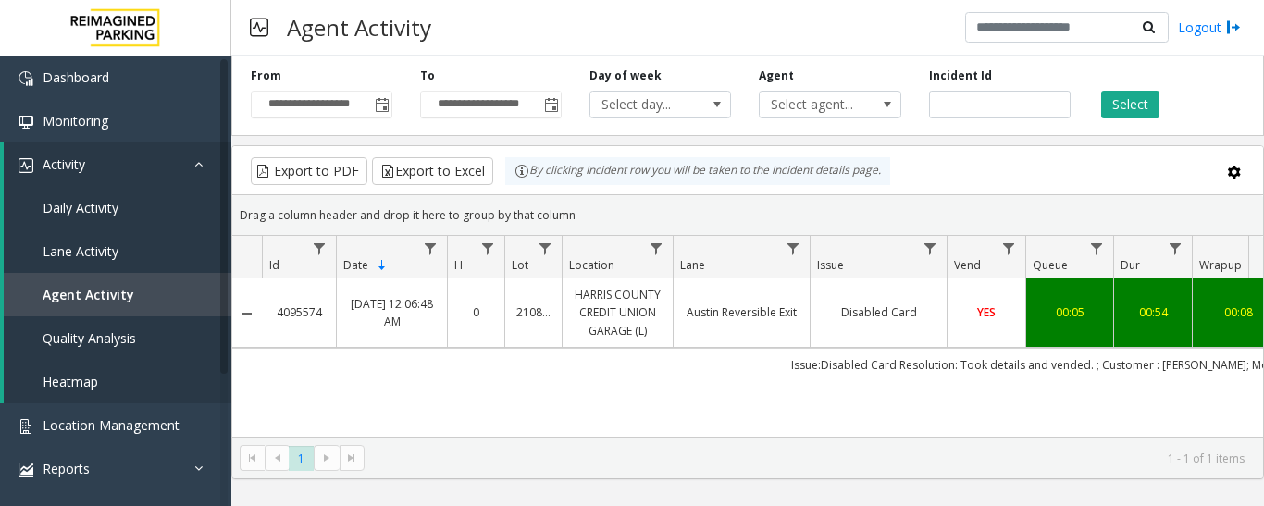
scroll to position [0, 203]
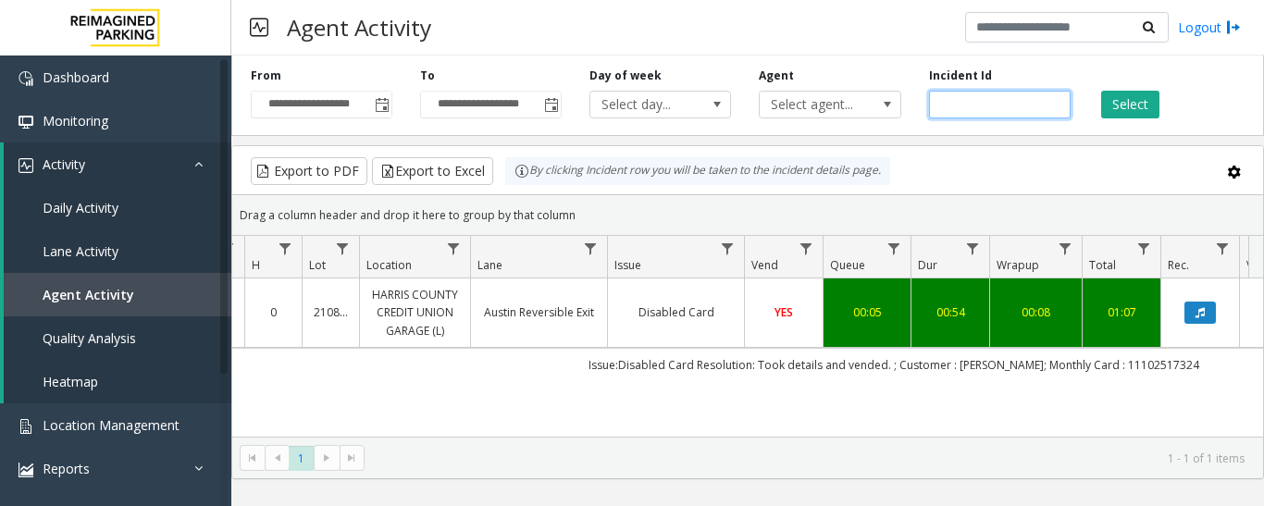
drag, startPoint x: 1025, startPoint y: 111, endPoint x: 850, endPoint y: 124, distance: 175.4
click at [850, 124] on div "**********" at bounding box center [747, 92] width 1033 height 88
paste input "number"
click at [1153, 106] on button "Select" at bounding box center [1130, 105] width 58 height 28
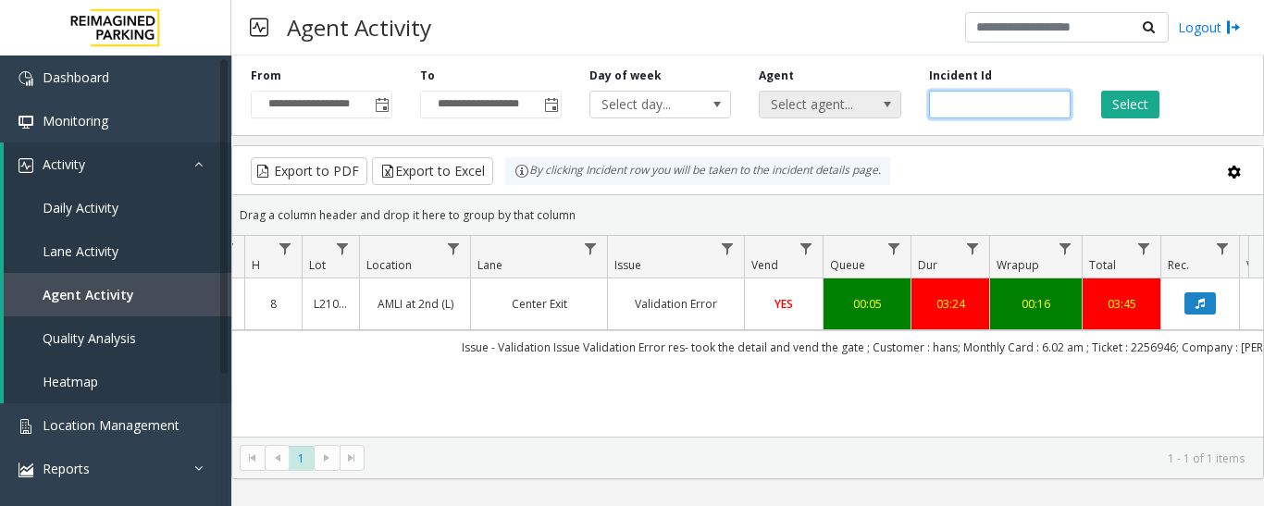
drag, startPoint x: 985, startPoint y: 106, endPoint x: 849, endPoint y: 116, distance: 136.4
click at [849, 116] on div "**********" at bounding box center [747, 92] width 1033 height 88
paste input "number"
click at [1150, 105] on button "Select" at bounding box center [1130, 105] width 58 height 28
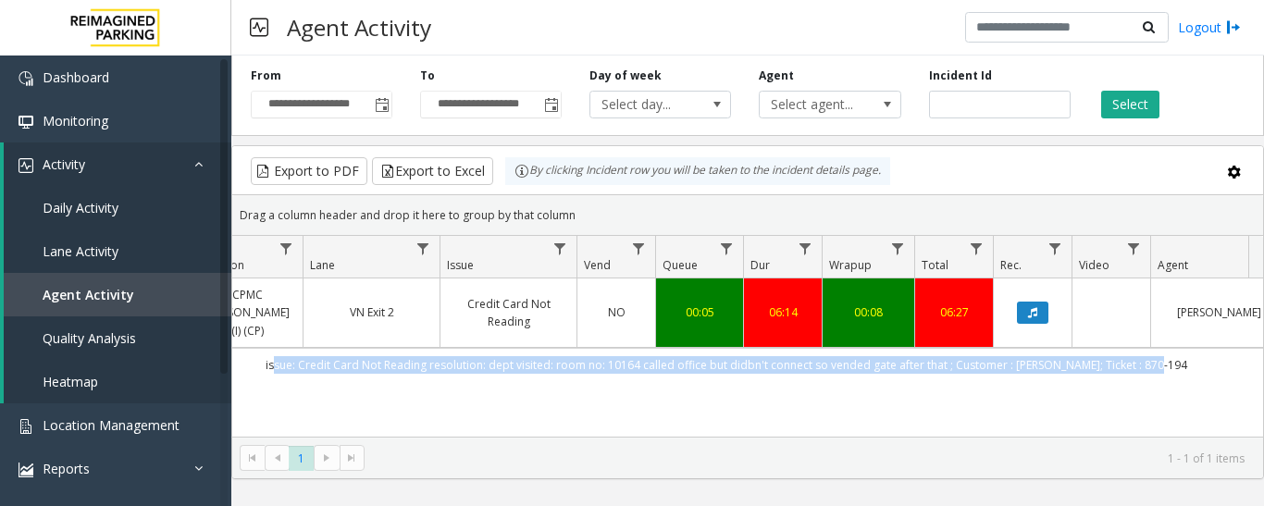
scroll to position [0, 448]
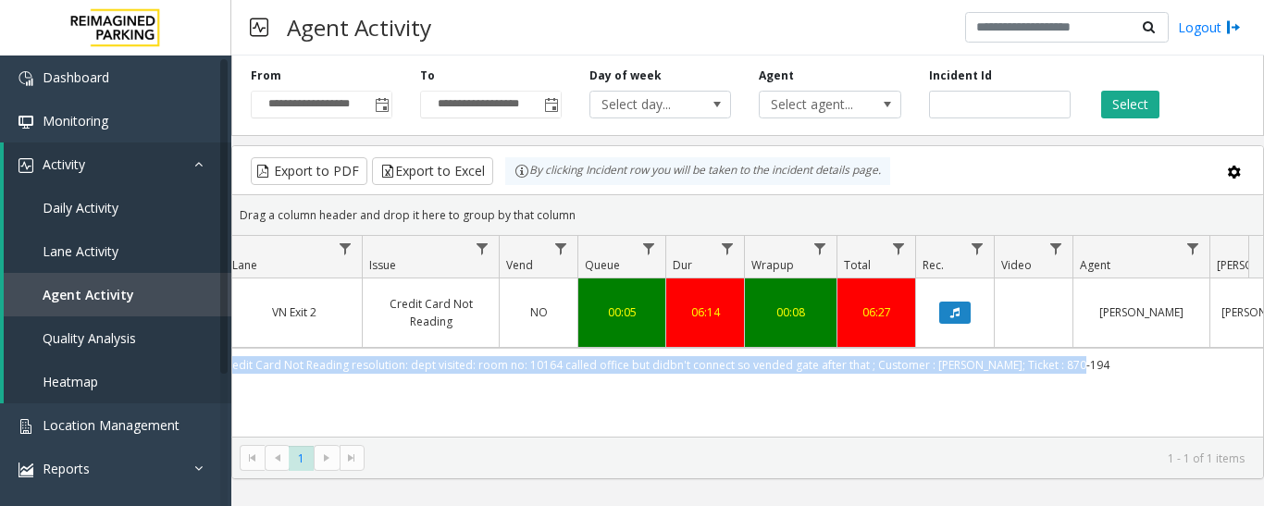
drag, startPoint x: 463, startPoint y: 345, endPoint x: 1088, endPoint y: 362, distance: 625.0
click at [1088, 362] on td "issue: Credit Card Not Reading resolution: dept visited: room no: 10164 called …" at bounding box center [648, 364] width 1669 height 33
click at [1084, 356] on td "issue: Credit Card Not Reading resolution: dept visited: room no: 10164 called …" at bounding box center [648, 364] width 1669 height 33
click at [1118, 351] on td "issue: Credit Card Not Reading resolution: dept visited: room no: 10164 called …" at bounding box center [648, 364] width 1669 height 33
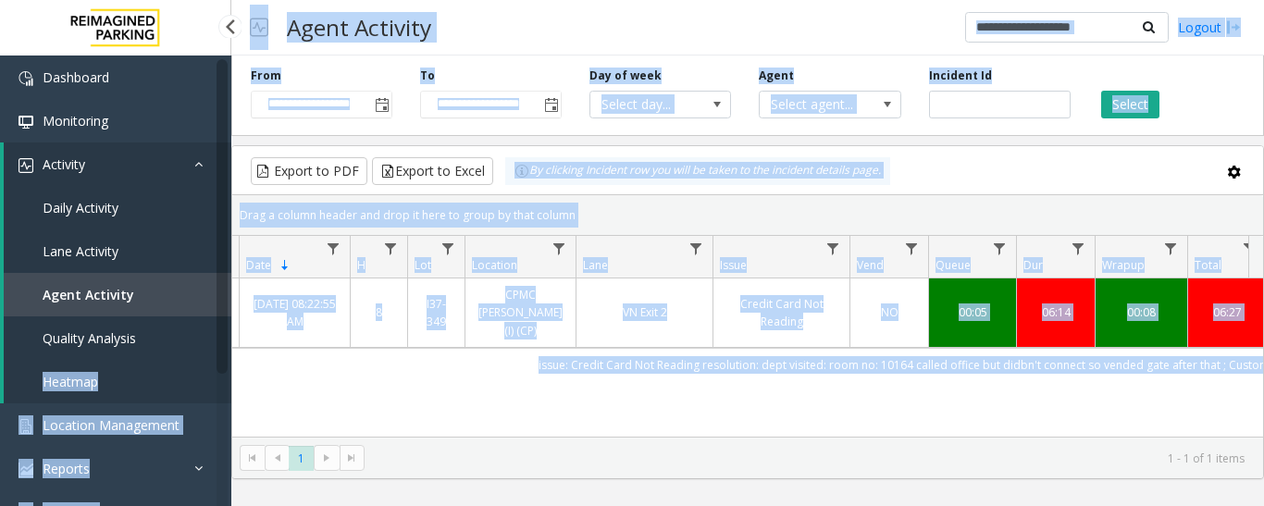
scroll to position [0, 0]
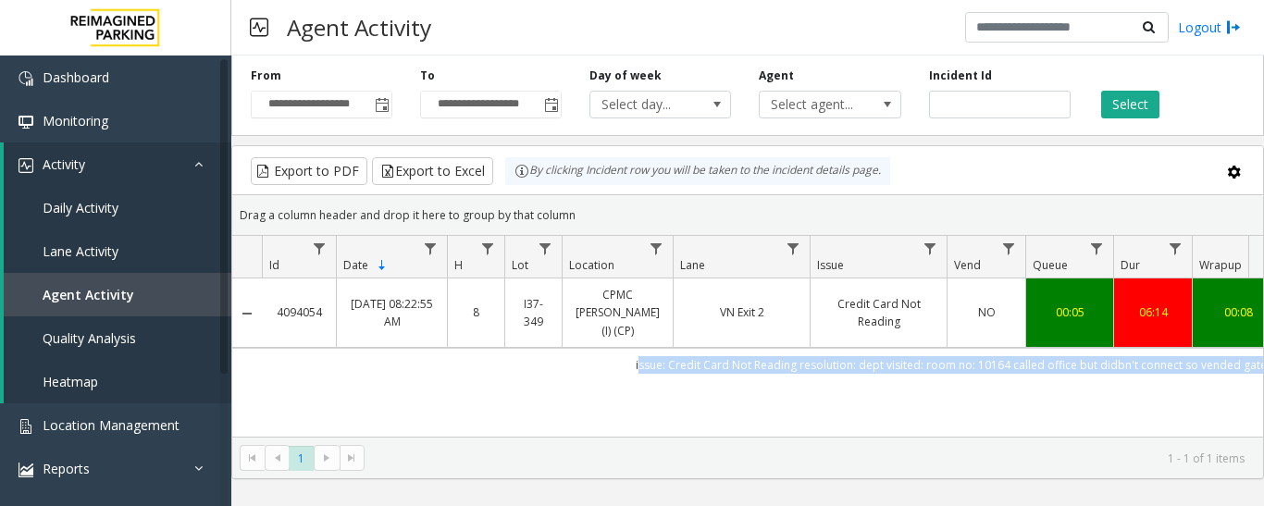
drag, startPoint x: 1125, startPoint y: 347, endPoint x: 333, endPoint y: 351, distance: 791.4
click at [333, 351] on td "issue: Credit Card Not Reading resolution: dept visited: room no: 10164 called …" at bounding box center [1096, 364] width 1669 height 33
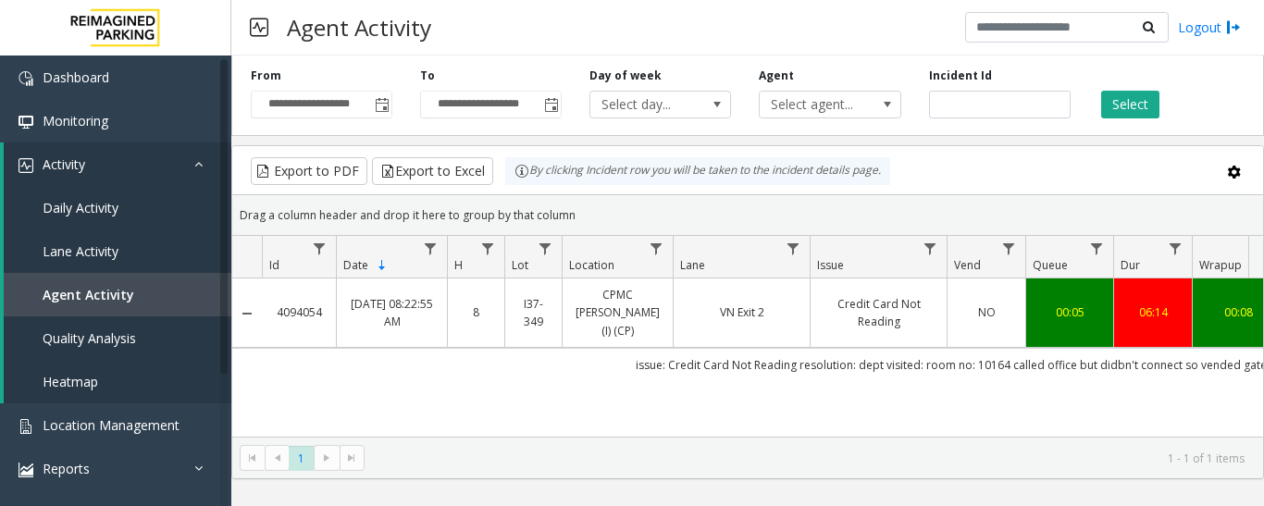
click at [543, 399] on div "4094054 Oct 6, 2025 08:22:55 AM 8 I37-349 CPMC Van Ness (I) (CP) VN Exit 2 Cred…" at bounding box center [747, 394] width 1031 height 231
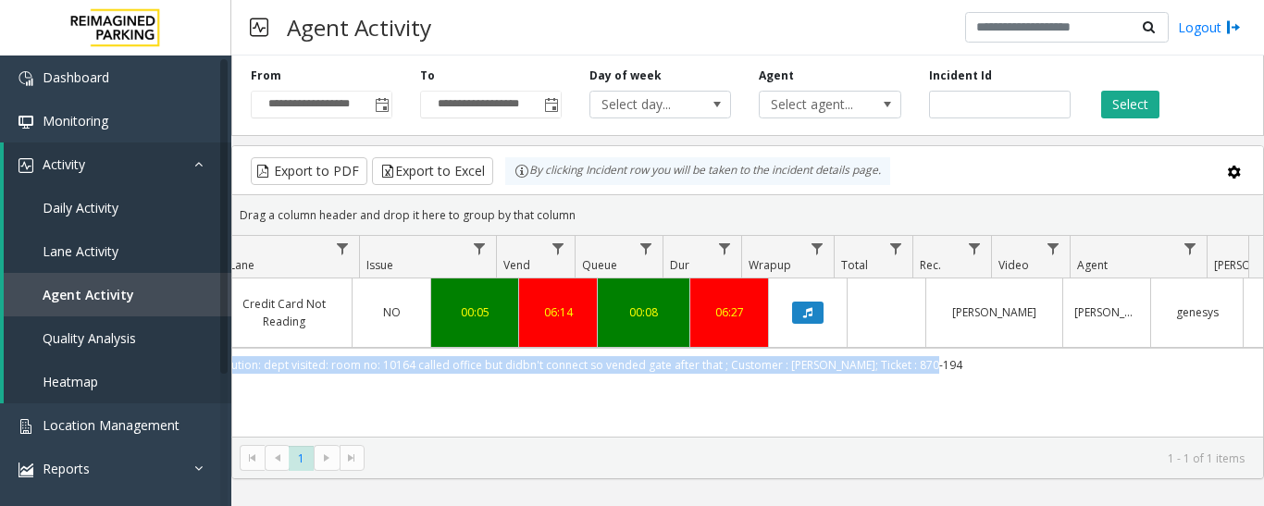
scroll to position [0, 595]
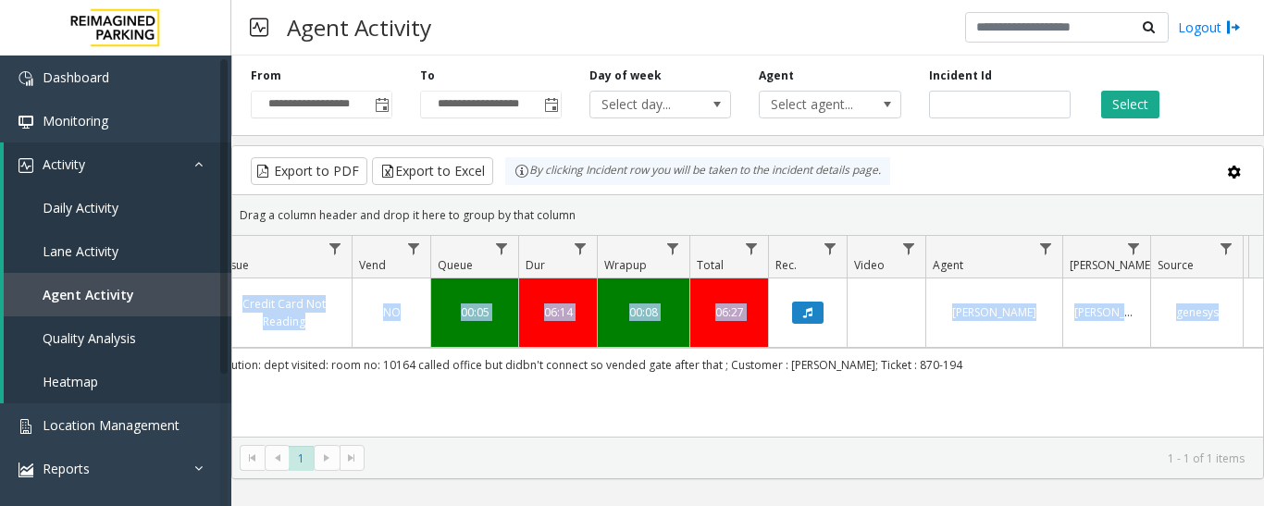
drag, startPoint x: 690, startPoint y: 346, endPoint x: 1111, endPoint y: 367, distance: 421.6
click at [1111, 367] on div "4094054 Oct 6, 2025 08:22:55 AM 8 I37-349 CPMC Van Ness (I) (CP) VN Exit 2 Cred…" at bounding box center [747, 394] width 1031 height 231
click at [894, 409] on div "4094054 Oct 6, 2025 08:22:55 AM 8 I37-349 CPMC Van Ness (I) (CP) VN Exit 2 Cred…" at bounding box center [747, 394] width 1031 height 231
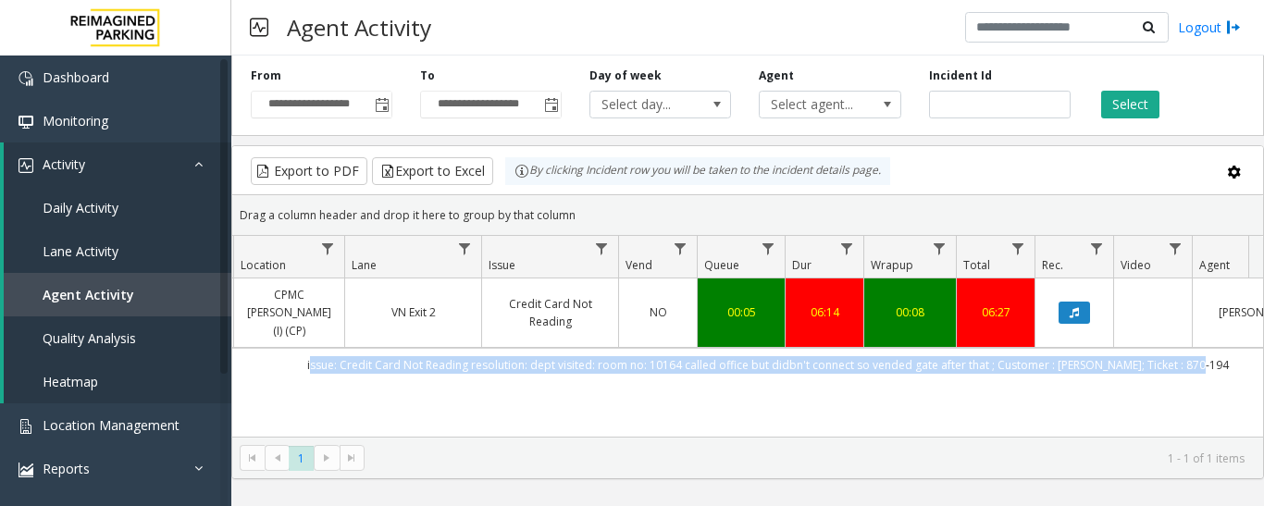
scroll to position [0, 323]
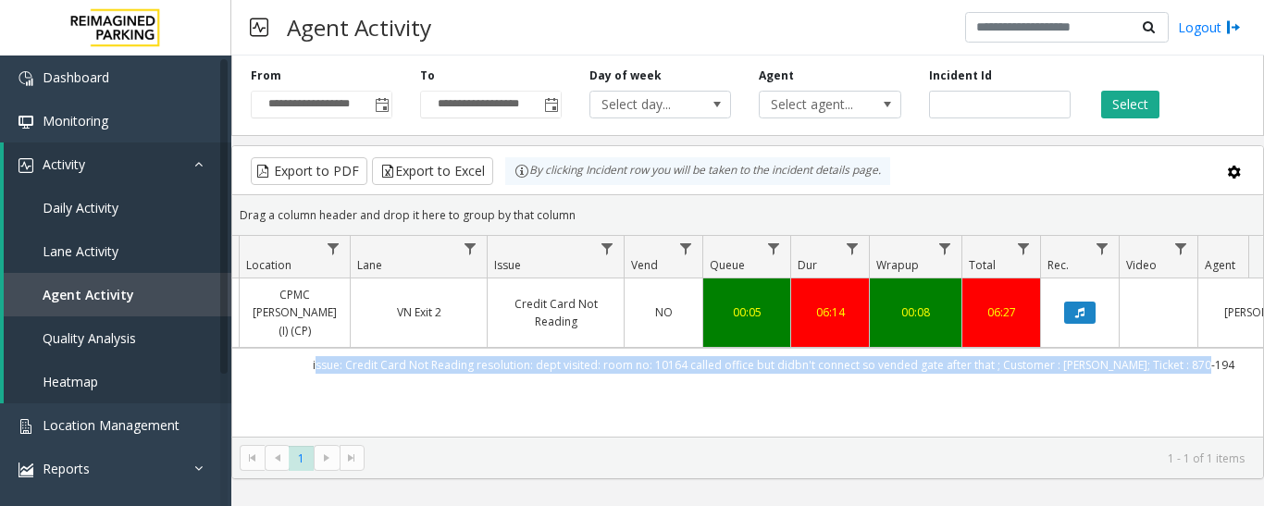
drag, startPoint x: 963, startPoint y: 353, endPoint x: 251, endPoint y: 354, distance: 711.8
click at [251, 354] on td "issue: Credit Card Not Reading resolution: dept visited: room no: 10164 called …" at bounding box center [773, 364] width 1669 height 33
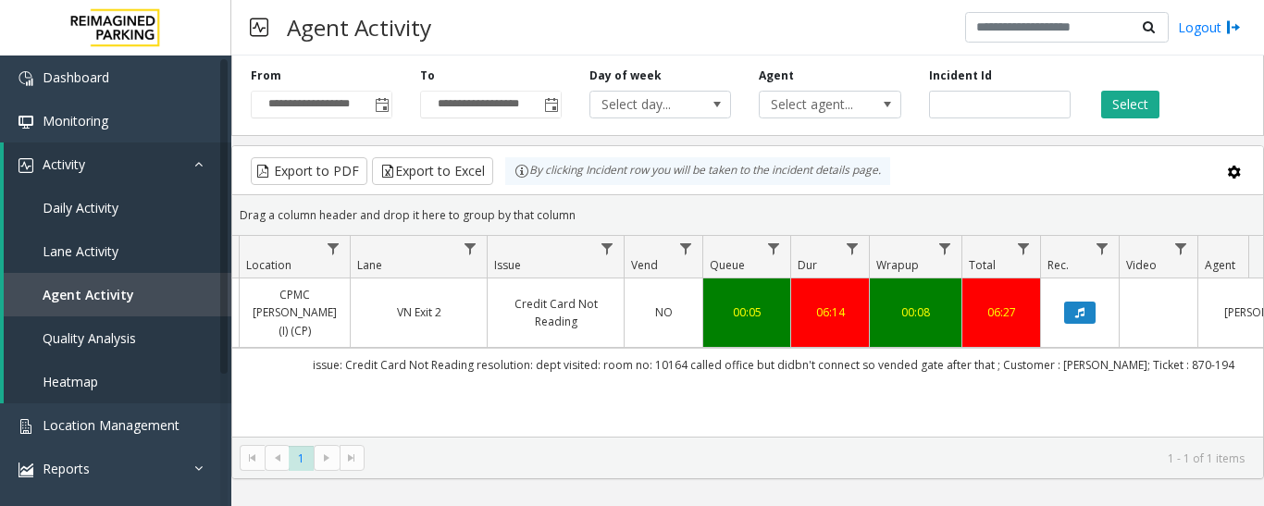
click at [409, 375] on div "4094054 Oct 6, 2025 08:22:55 AM 8 I37-349 CPMC Van Ness (I) (CP) VN Exit 2 Cred…" at bounding box center [747, 394] width 1031 height 231
drag, startPoint x: 1005, startPoint y: 104, endPoint x: 882, endPoint y: 112, distance: 123.4
click at [882, 112] on div "**********" at bounding box center [747, 92] width 1033 height 88
paste input "number"
type input "*******"
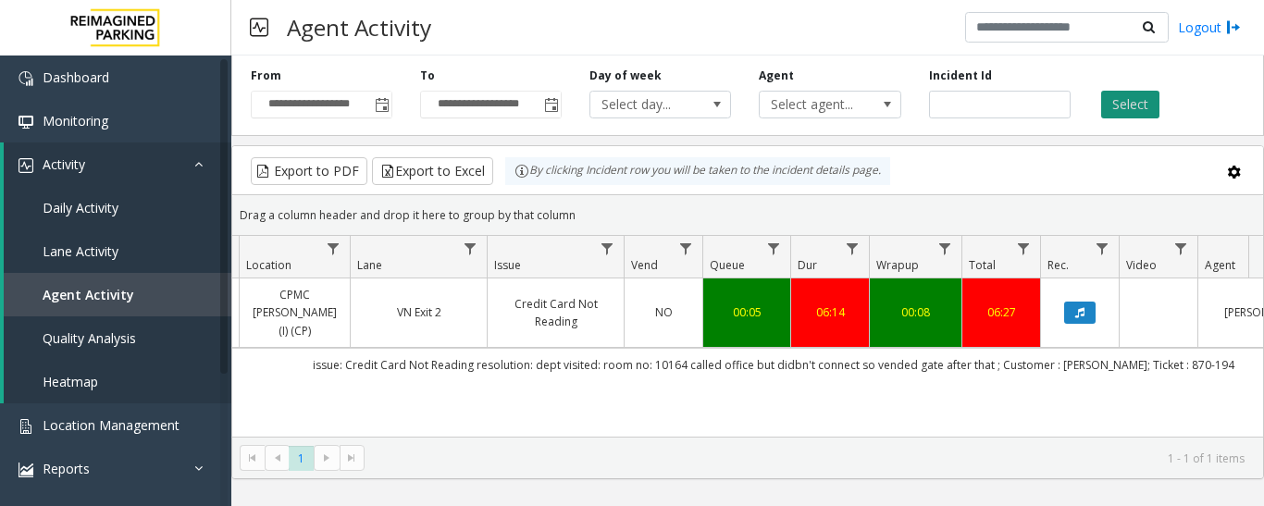
click at [1131, 105] on button "Select" at bounding box center [1130, 105] width 58 height 28
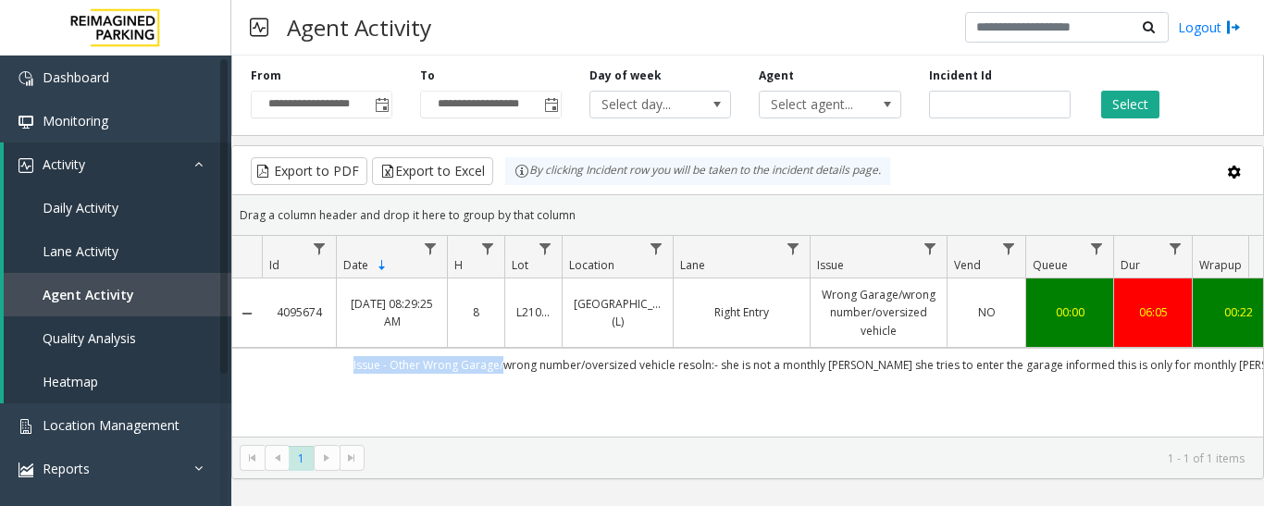
drag, startPoint x: 234, startPoint y: 387, endPoint x: 280, endPoint y: 384, distance: 45.4
click at [249, 381] on tr "Issue - Other Wrong Garage/wrong number/oversized vehicle resoln:- she is not a…" at bounding box center [1081, 364] width 1698 height 33
click at [391, 381] on td "Issue - Other Wrong Garage/wrong number/oversized vehicle resoln:- she is not a…" at bounding box center [1096, 364] width 1669 height 33
click at [418, 408] on div "4095674 Oct 8, 2025 08:29:25 AM 8 L21086910 HARRIS COUNTY CONGRESS PLAZA GARAGE…" at bounding box center [747, 394] width 1031 height 231
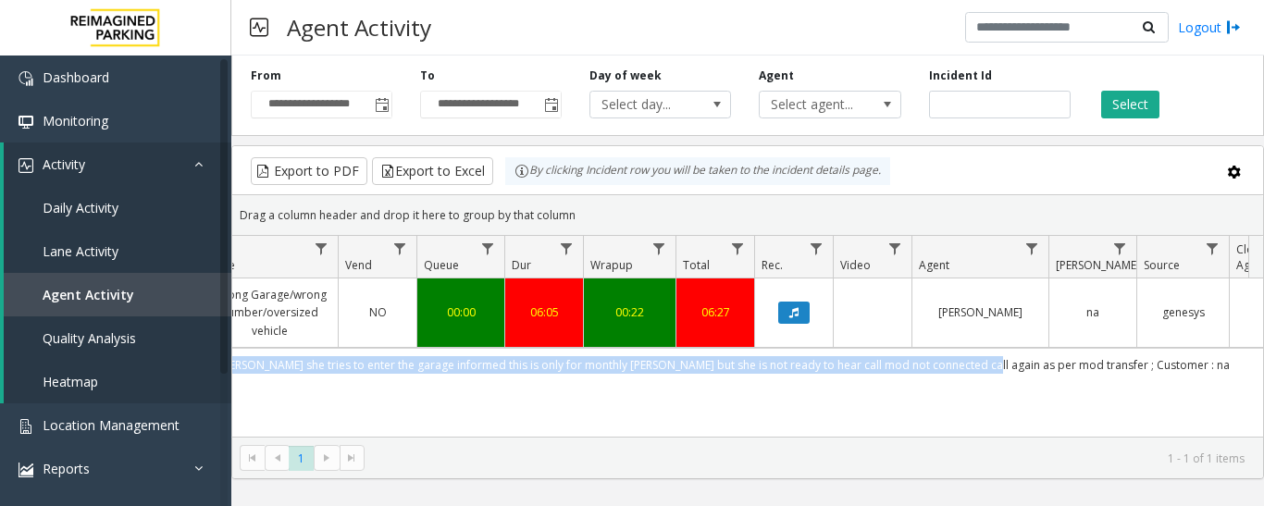
drag, startPoint x: 419, startPoint y: 386, endPoint x: 1011, endPoint y: 397, distance: 591.5
click at [1011, 381] on td "Issue - Other Wrong Garage/wrong number/oversized vehicle resoln:- she is not a…" at bounding box center [487, 364] width 1669 height 33
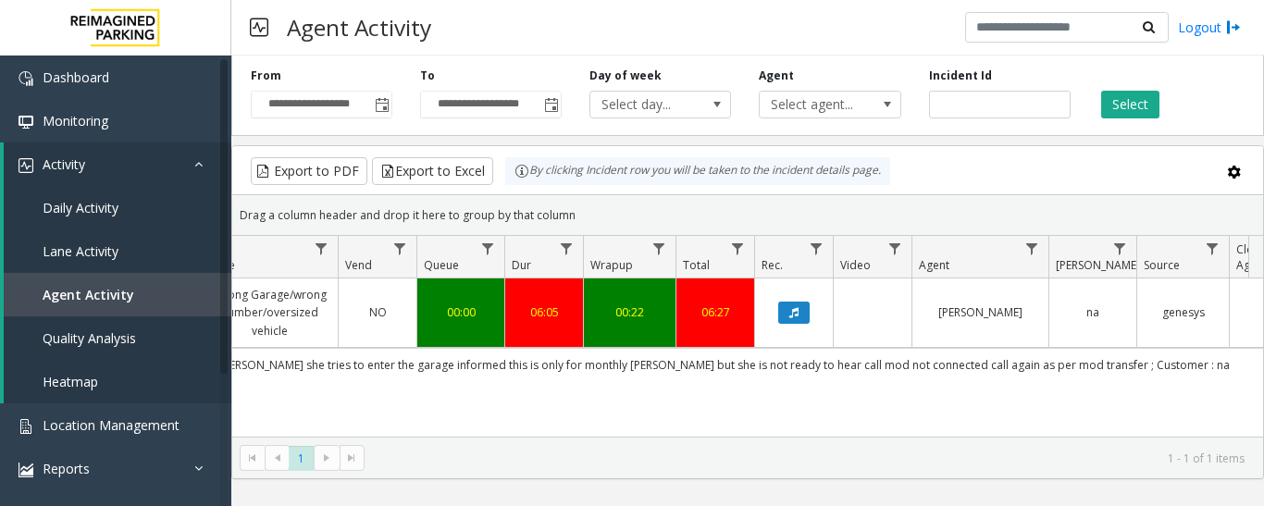
click at [993, 422] on div "4095674 Oct 8, 2025 08:29:25 AM 8 L21086910 HARRIS COUNTY CONGRESS PLAZA GARAGE…" at bounding box center [747, 394] width 1031 height 231
click at [788, 324] on button "Data table" at bounding box center [793, 313] width 31 height 22
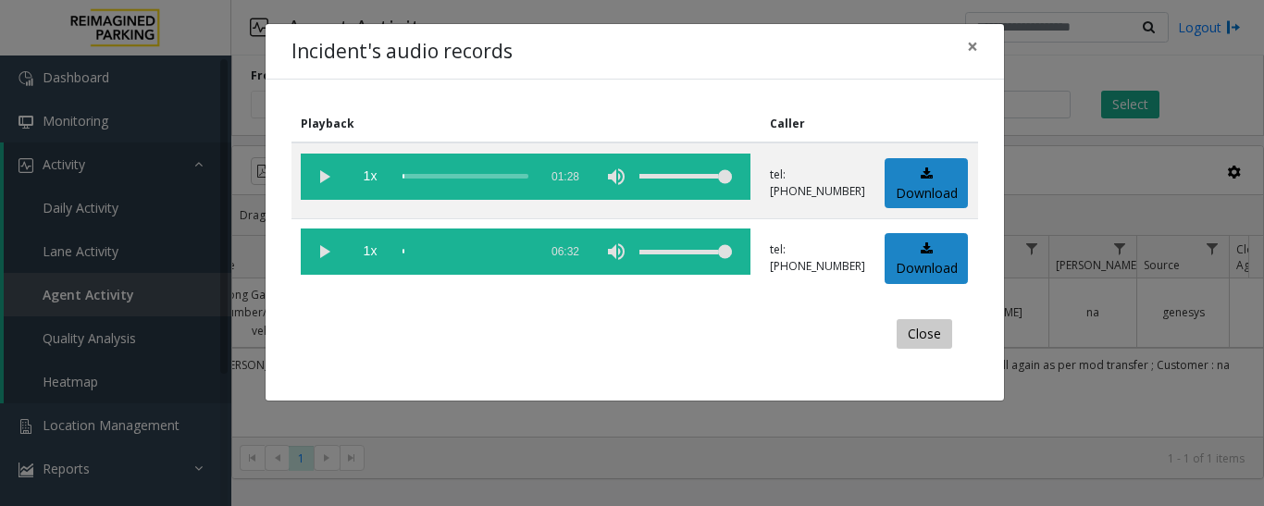
click at [904, 339] on button "Close" at bounding box center [925, 334] width 56 height 30
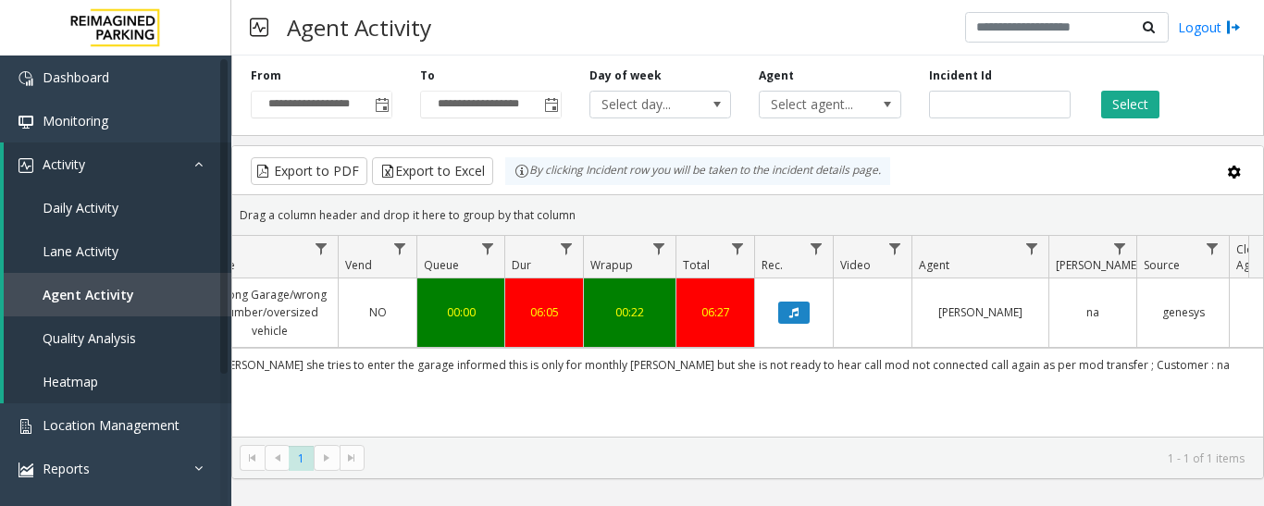
click at [1100, 451] on kendo-pager-info "1 - 1 of 1 items" at bounding box center [810, 459] width 869 height 16
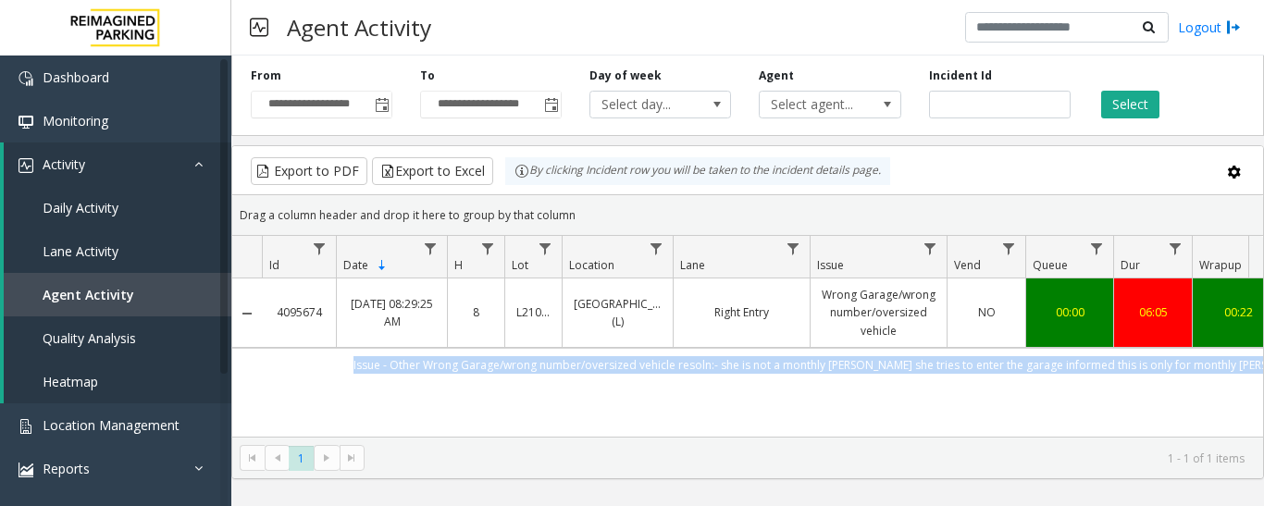
drag, startPoint x: 1185, startPoint y: 384, endPoint x: 243, endPoint y: 388, distance: 942.2
click at [243, 381] on tr "Issue - Other Wrong Garage/wrong number/oversized vehicle resoln:- she is not a…" at bounding box center [1081, 364] width 1698 height 33
click at [328, 381] on td "Issue - Other Wrong Garage/wrong number/oversized vehicle resoln:- she is not a…" at bounding box center [1096, 364] width 1669 height 33
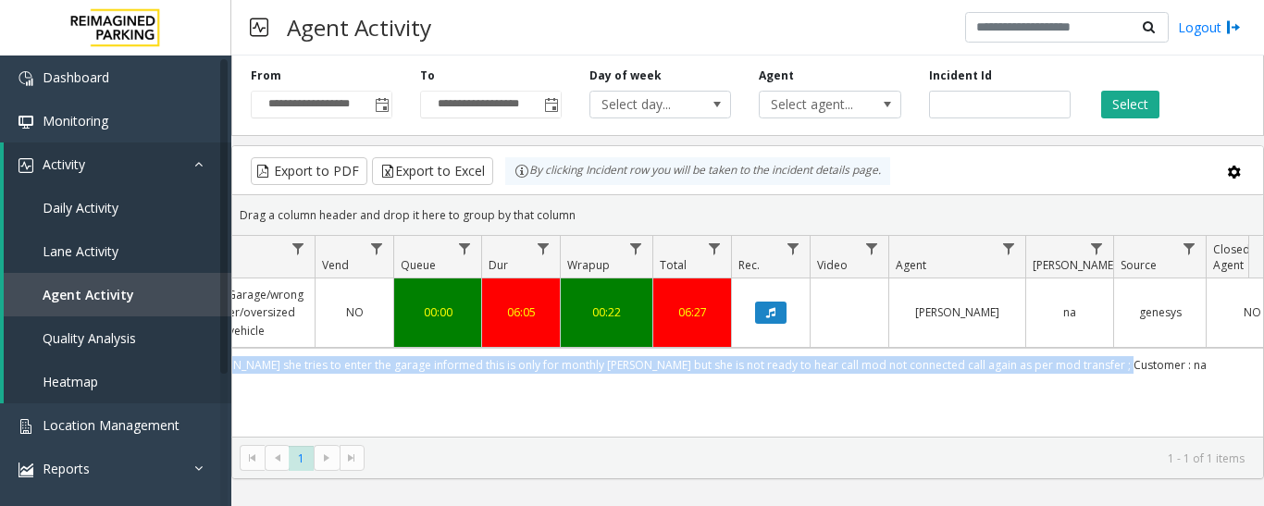
scroll to position [0, 675]
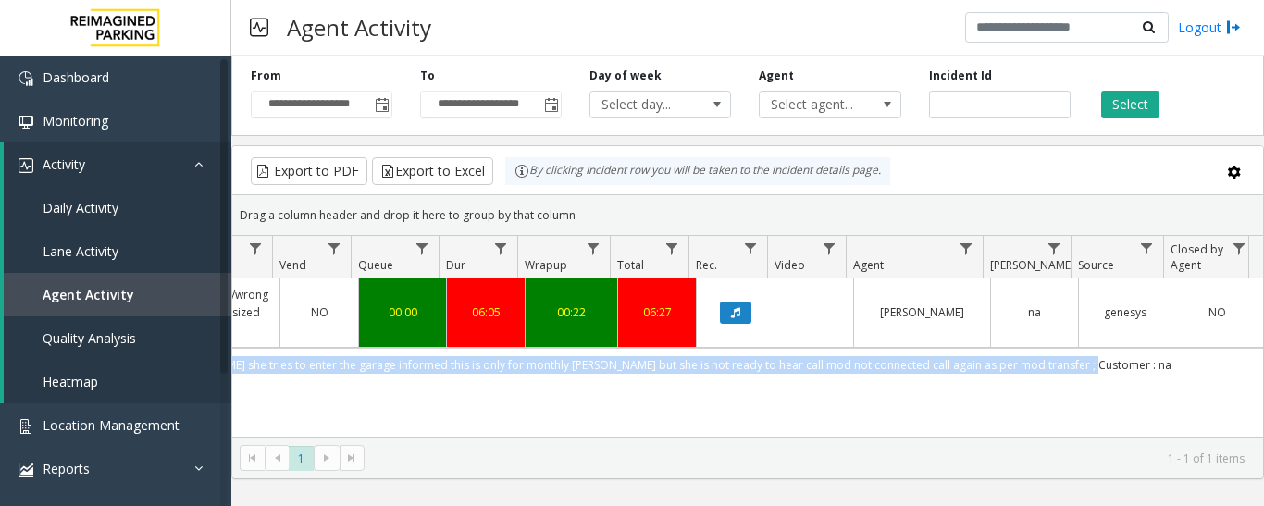
drag, startPoint x: 417, startPoint y: 379, endPoint x: 1125, endPoint y: 396, distance: 708.3
click at [1138, 381] on td "Issue - Other Wrong Garage/wrong number/oversized vehicle resoln:- she is not a…" at bounding box center [429, 364] width 1669 height 33
click at [1106, 381] on td "Issue - Other Wrong Garage/wrong number/oversized vehicle resoln:- she is not a…" at bounding box center [429, 364] width 1669 height 33
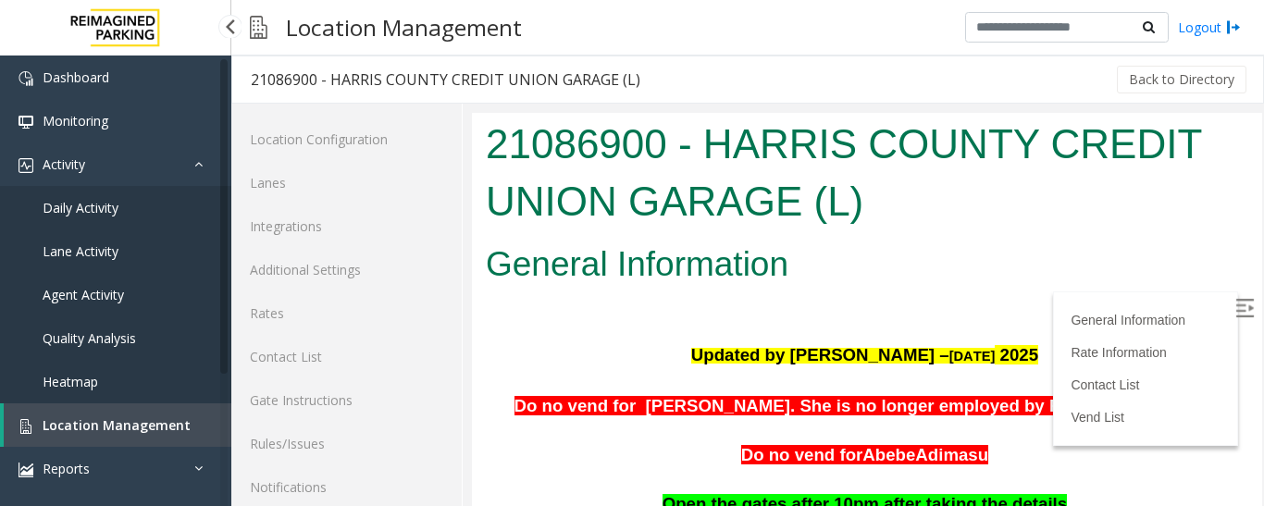
click at [95, 419] on span "Location Management" at bounding box center [117, 426] width 148 height 18
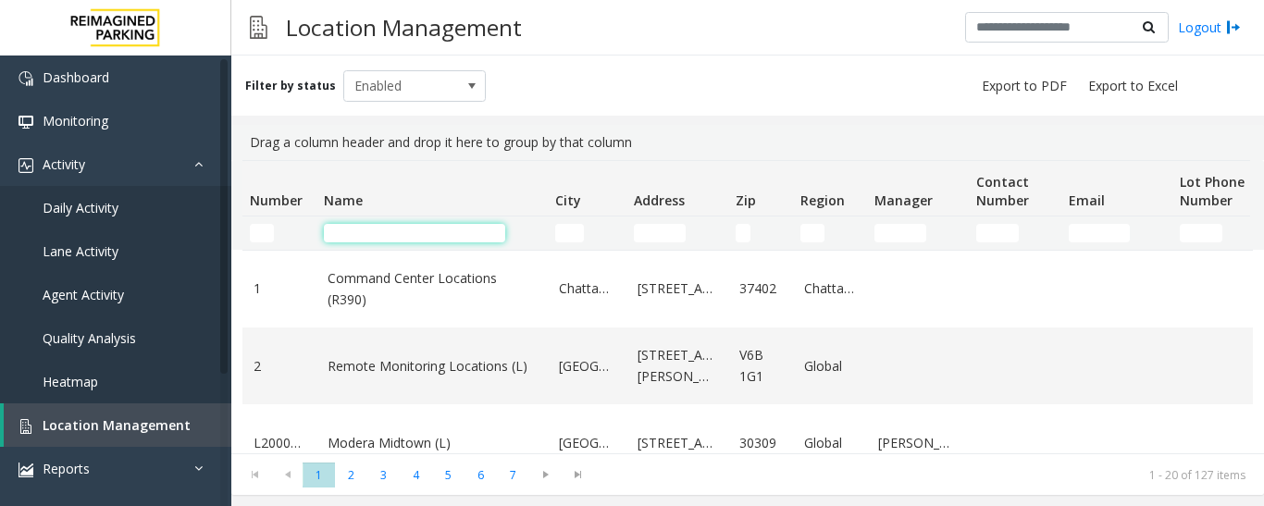
click at [391, 229] on input "Name Filter" at bounding box center [414, 233] width 181 height 19
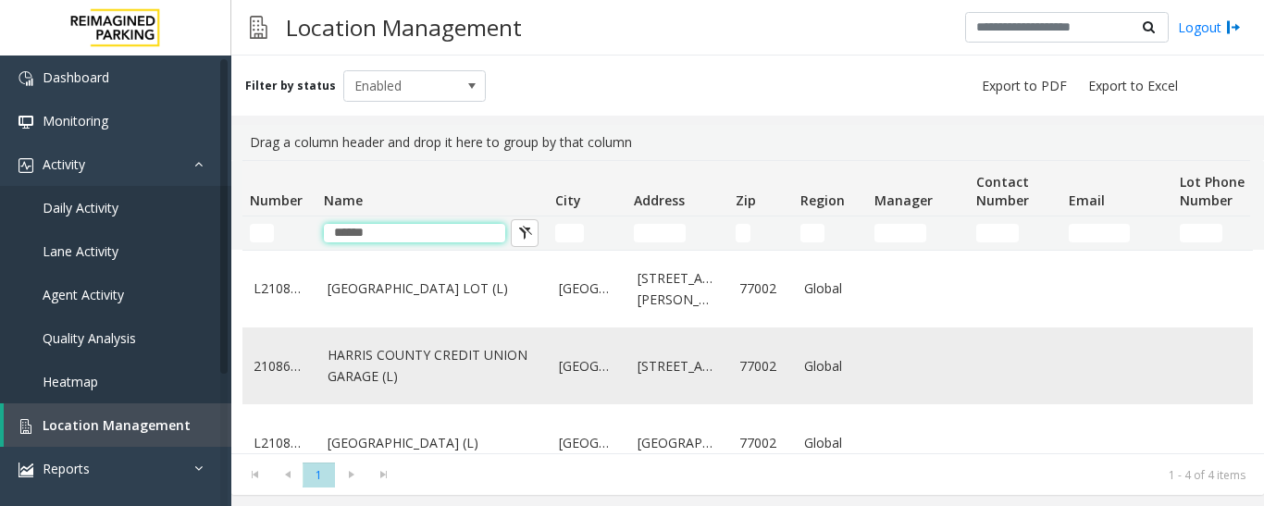
scroll to position [93, 0]
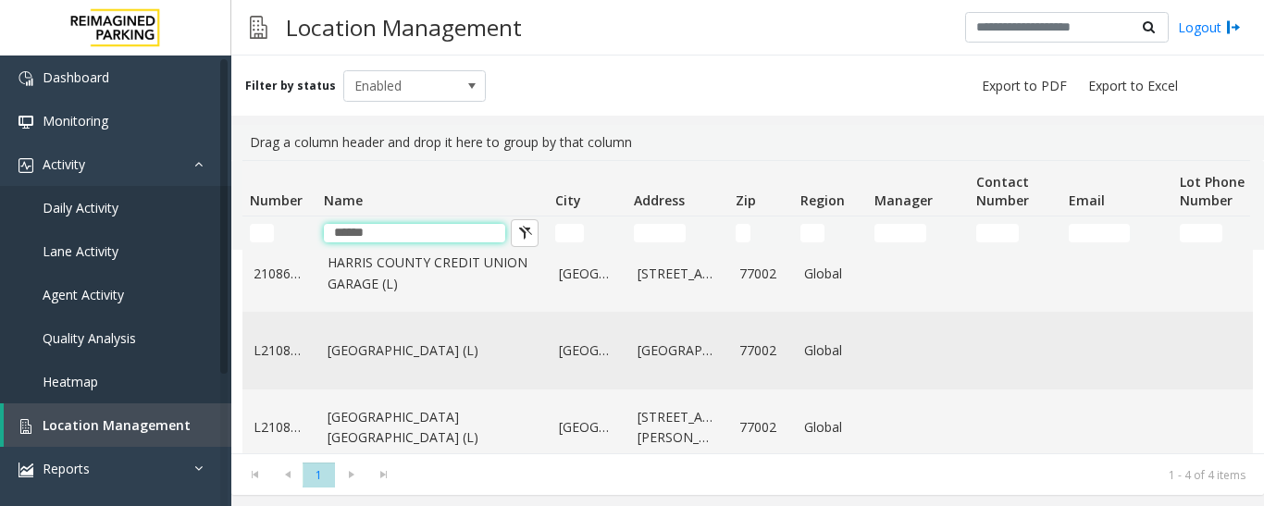
type input "******"
click at [460, 361] on link "[GEOGRAPHIC_DATA] (L)" at bounding box center [432, 351] width 209 height 20
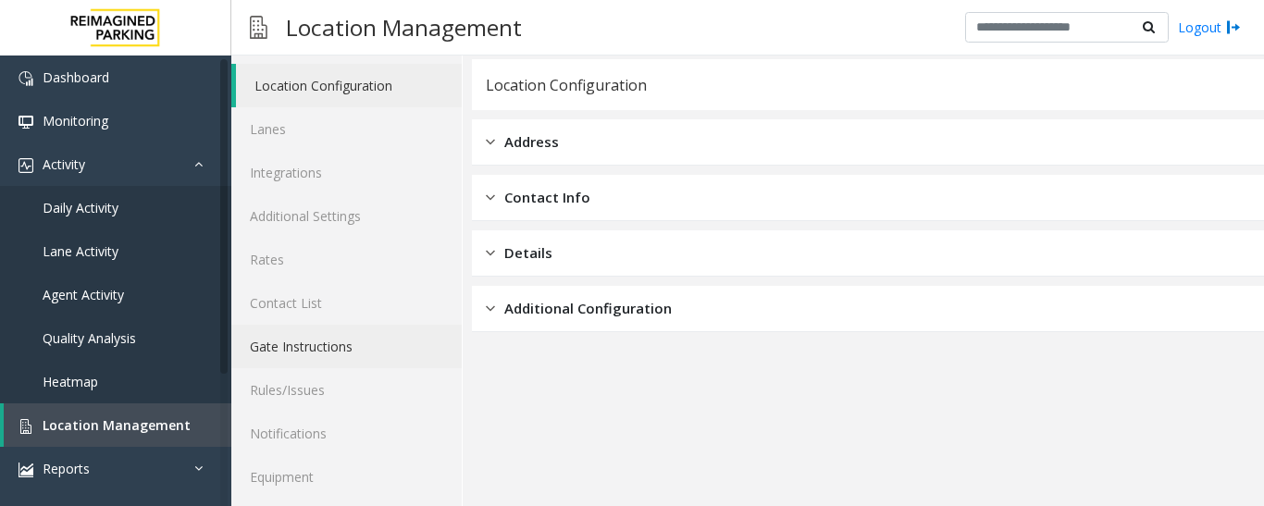
scroll to position [104, 0]
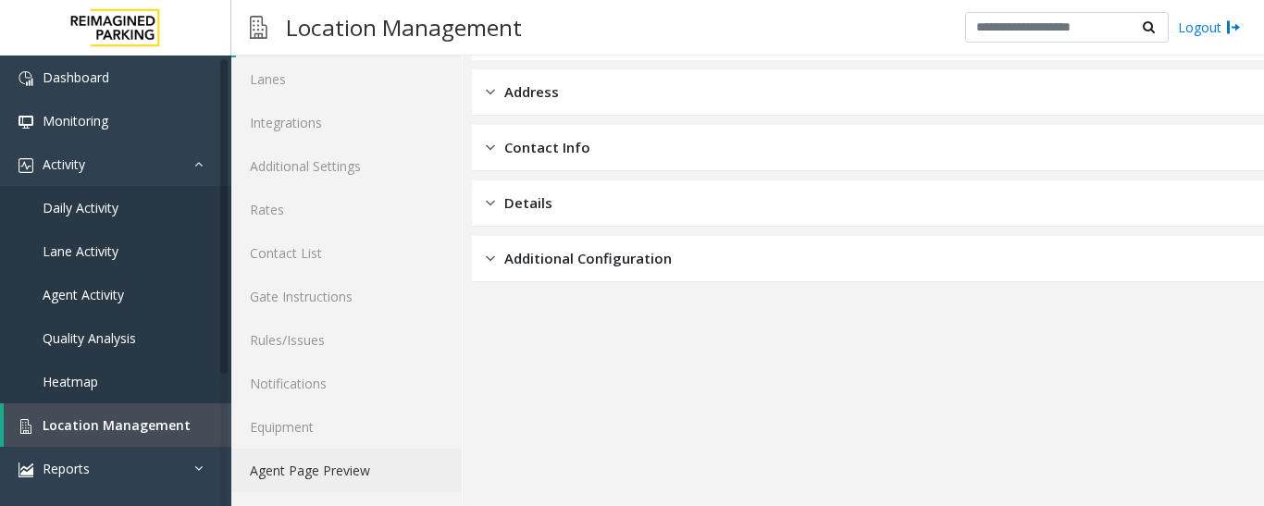
click at [341, 469] on link "Agent Page Preview" at bounding box center [346, 471] width 230 height 44
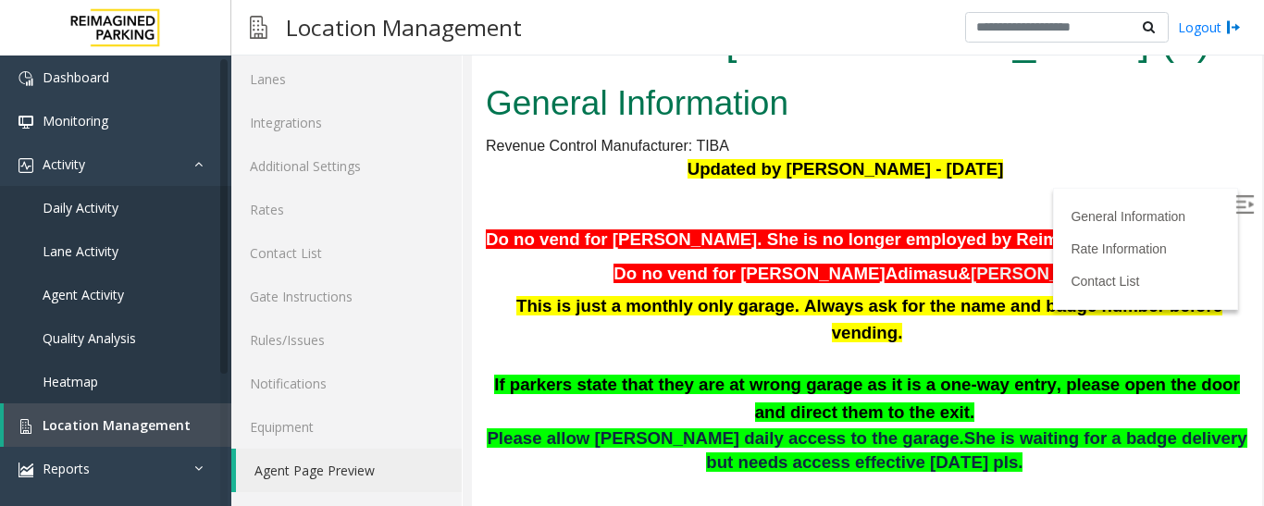
click at [1233, 193] on label at bounding box center [1247, 207] width 28 height 28
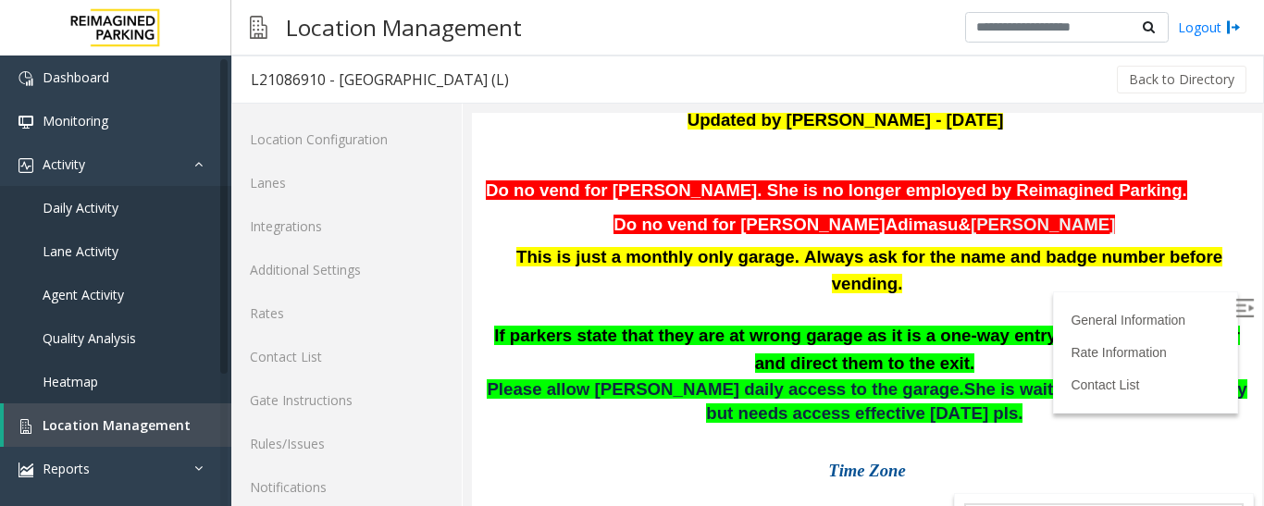
scroll to position [185, 0]
